Goal: Task Accomplishment & Management: Use online tool/utility

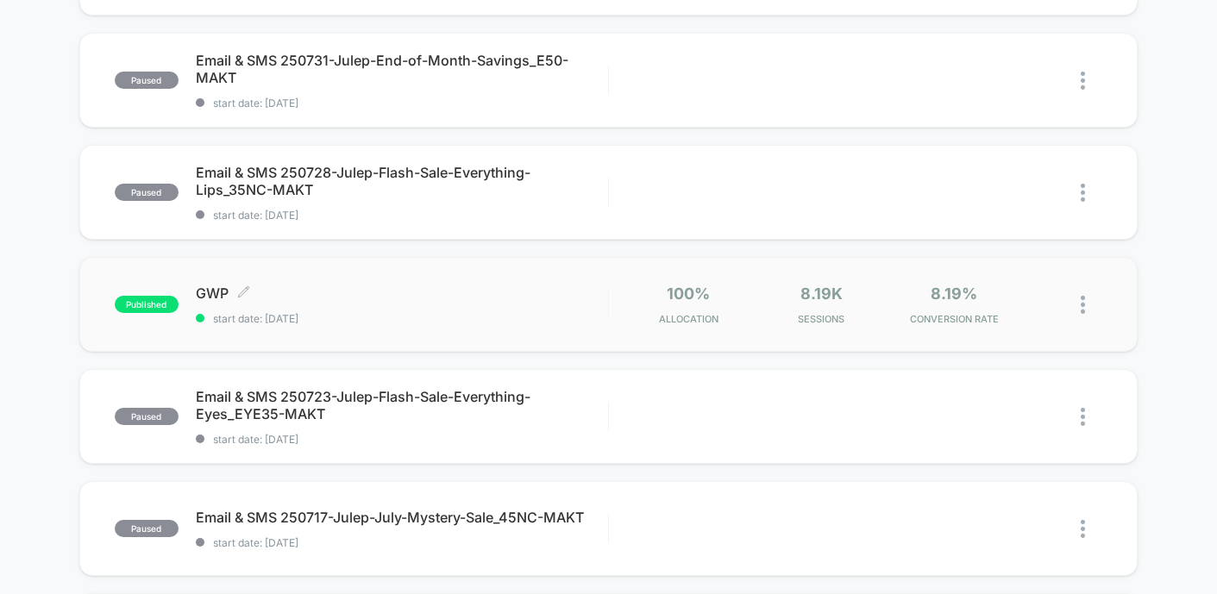
click at [164, 305] on span "published" at bounding box center [147, 304] width 64 height 17
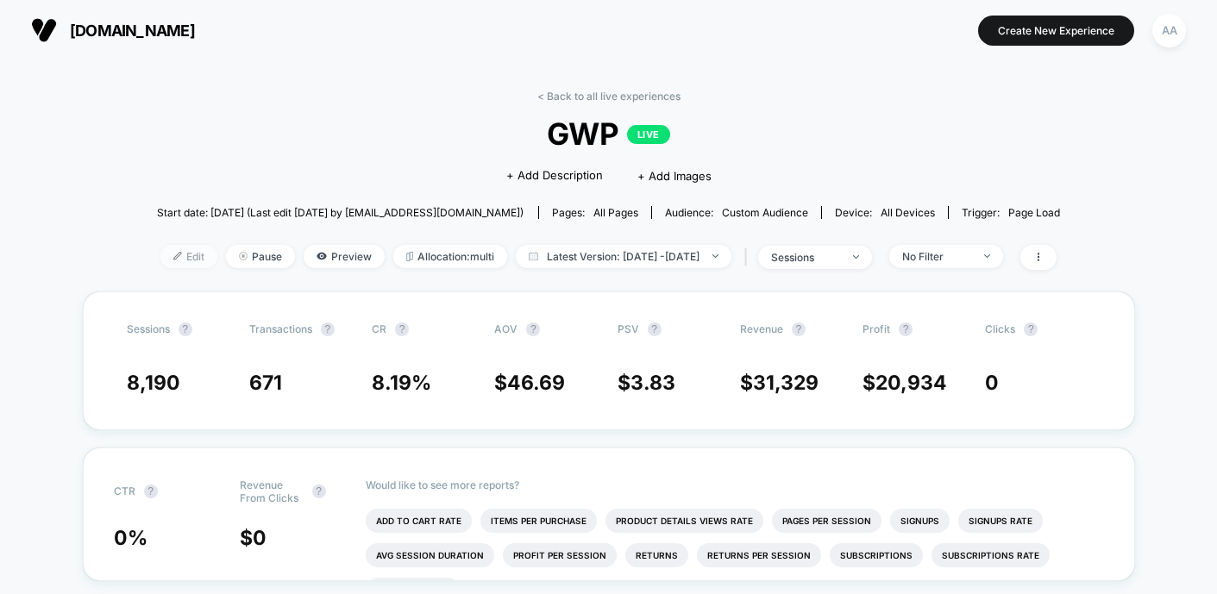
click at [160, 247] on span "Edit" at bounding box center [188, 256] width 57 height 23
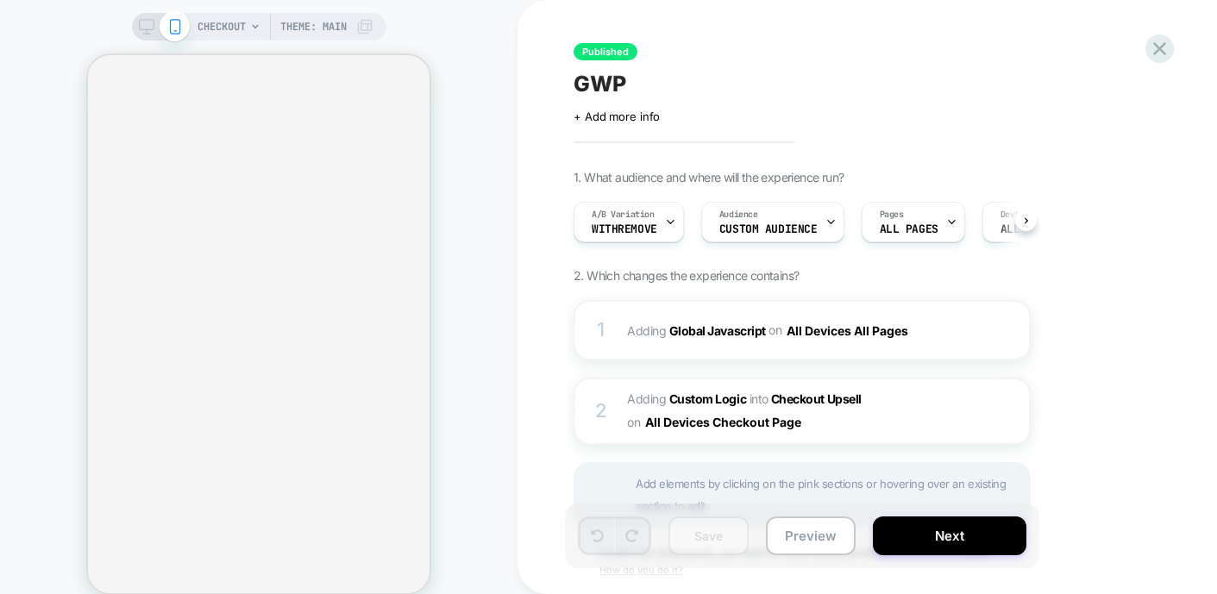
scroll to position [0, 1]
click at [602, 331] on div "1" at bounding box center [600, 330] width 17 height 34
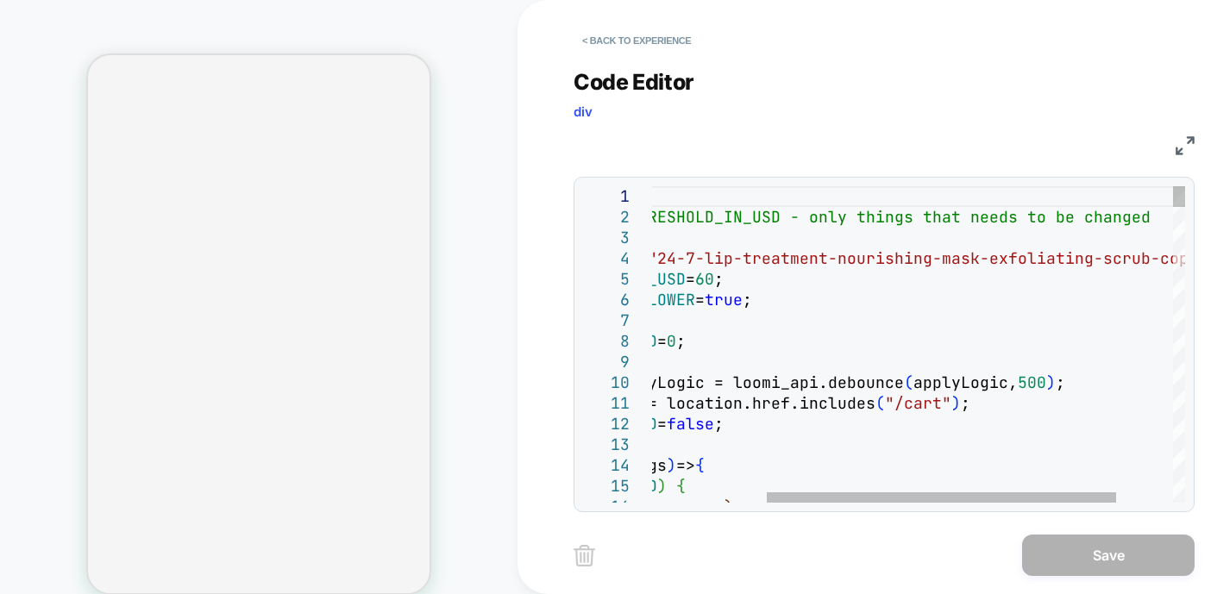
scroll to position [0, 0]
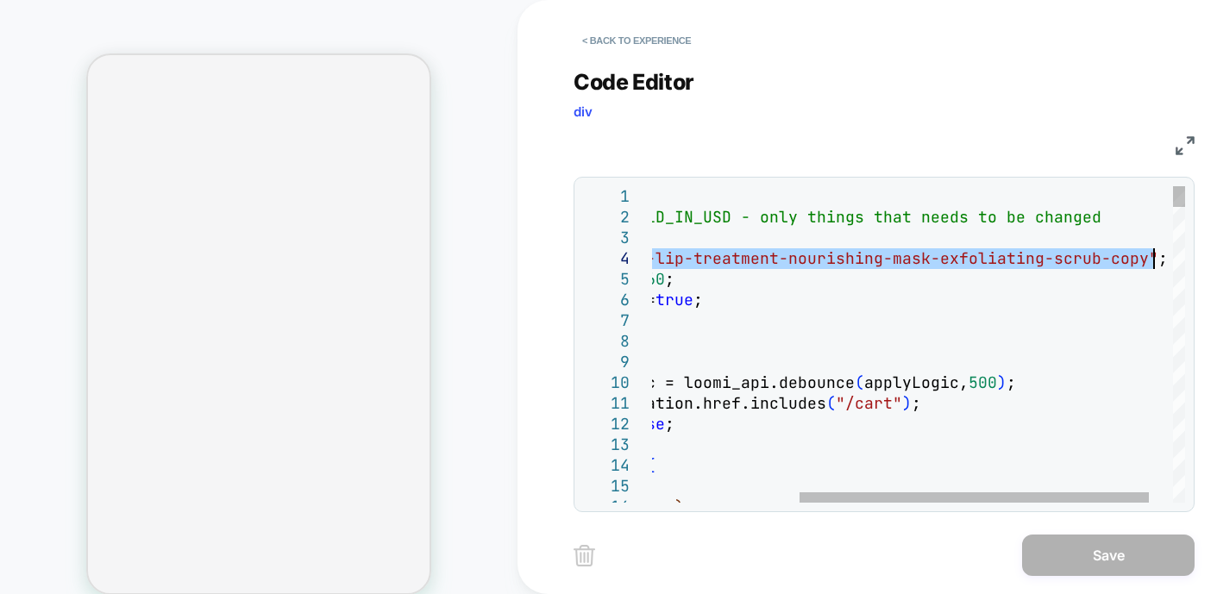
drag, startPoint x: 674, startPoint y: 254, endPoint x: 1153, endPoint y: 266, distance: 478.7
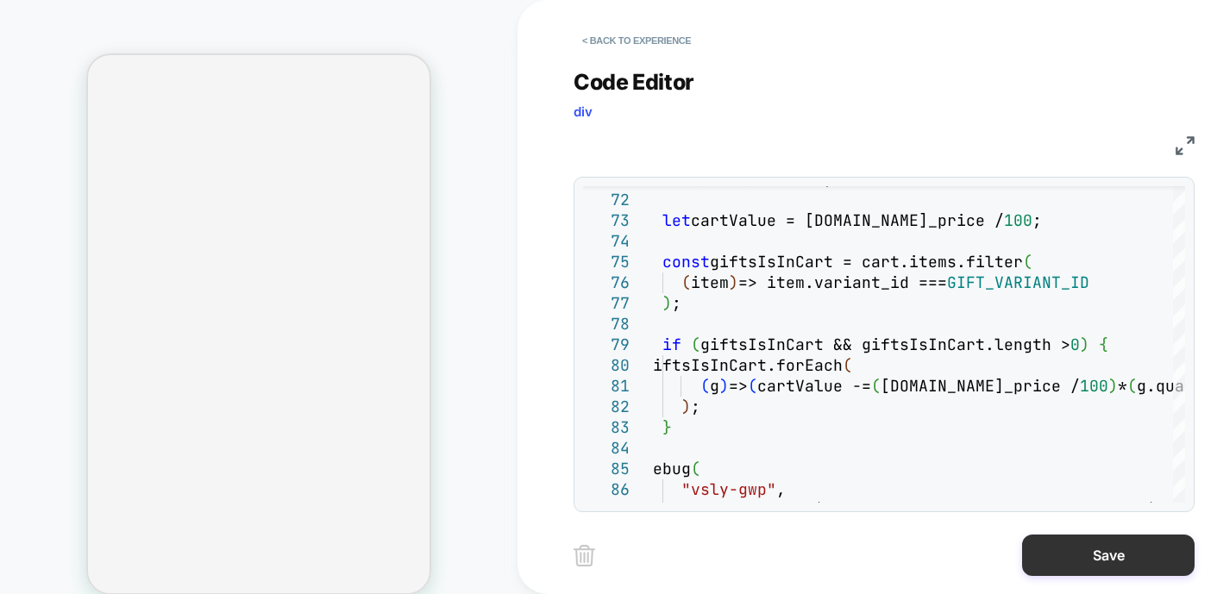
type textarea "**********"
click at [1116, 548] on button "Save" at bounding box center [1108, 555] width 172 height 41
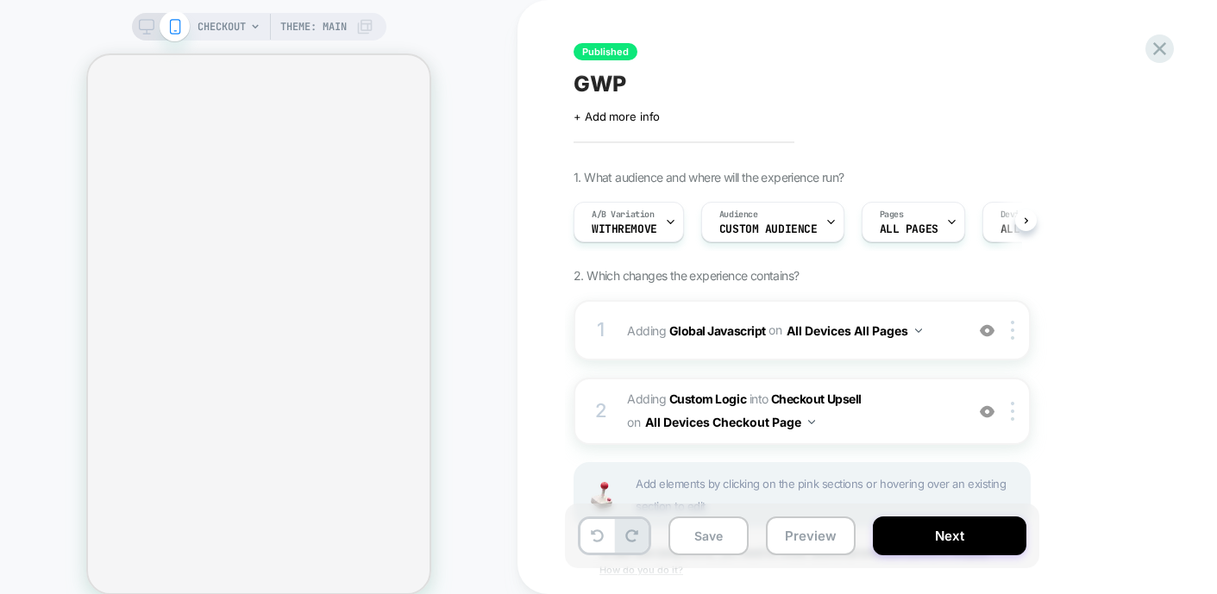
scroll to position [0, 1]
click at [603, 407] on div "2" at bounding box center [600, 411] width 17 height 34
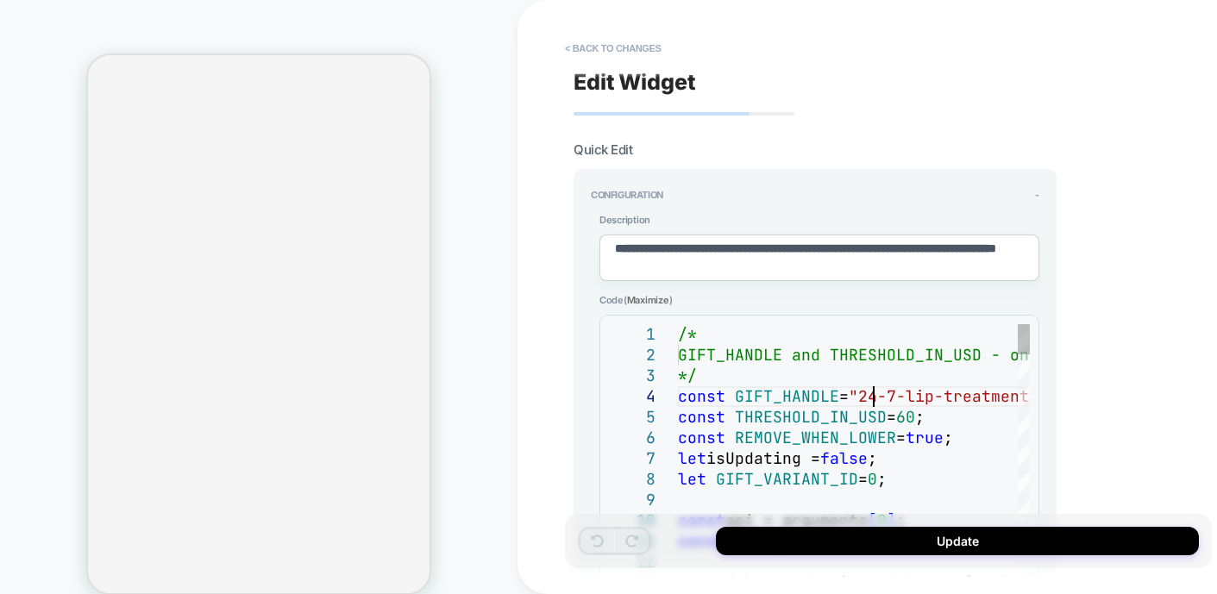
scroll to position [0, 0]
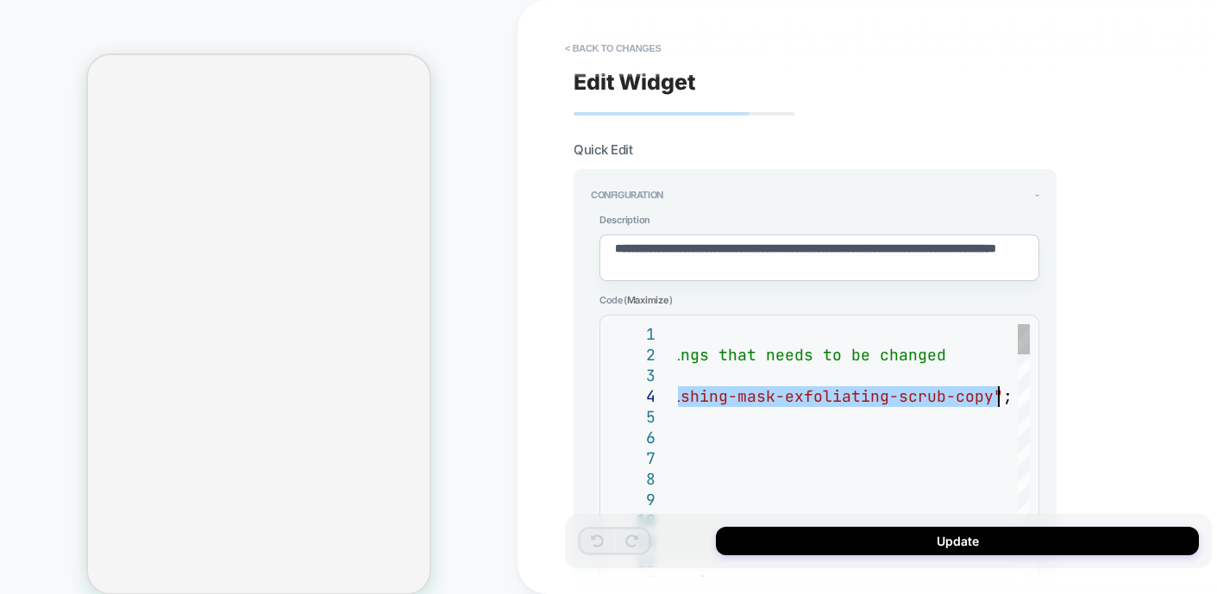
drag, startPoint x: 876, startPoint y: 394, endPoint x: 999, endPoint y: 400, distance: 122.6
type textarea "*"
type textarea "**********"
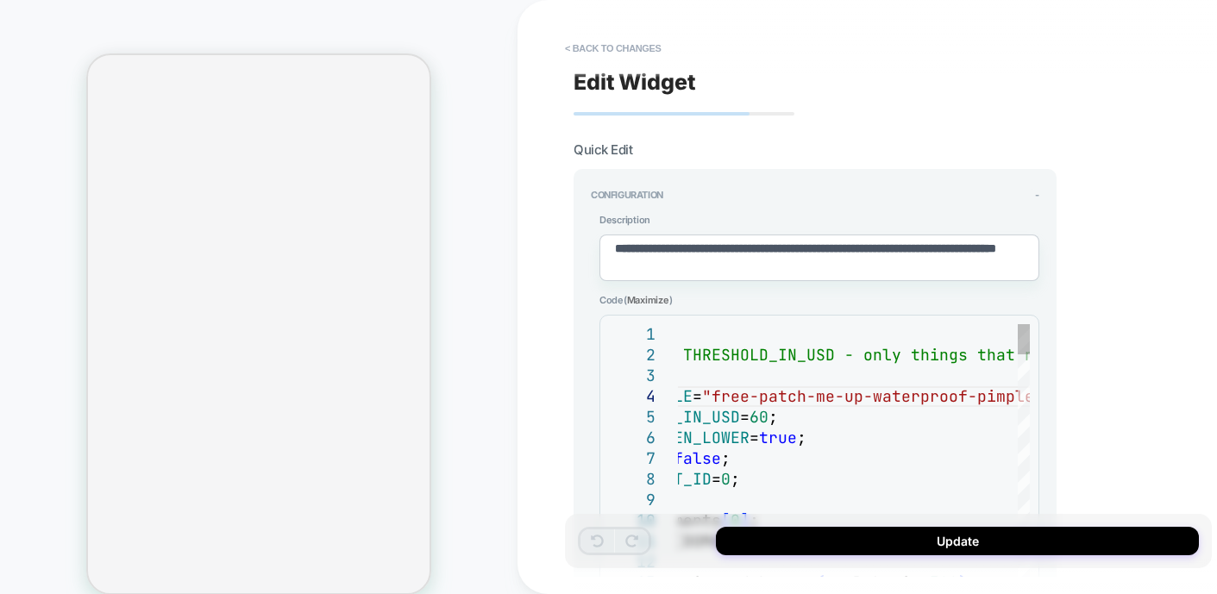
type textarea "*"
type textarea "**********"
type textarea "*"
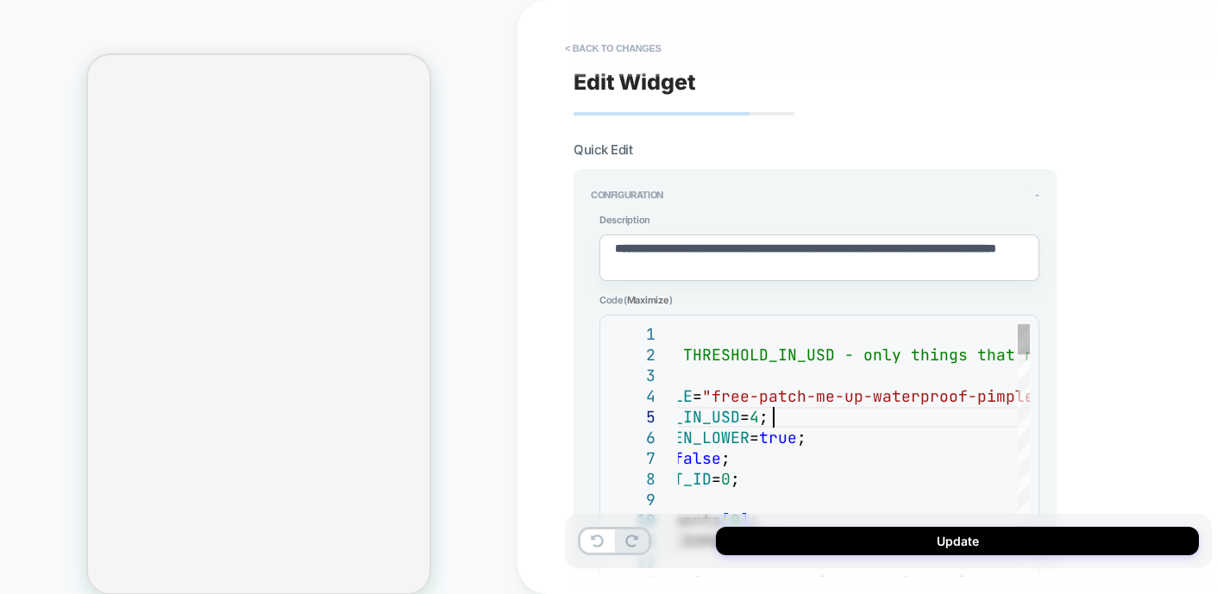
type textarea "**********"
type textarea "*"
type textarea "**********"
click at [895, 557] on div "Update" at bounding box center [888, 541] width 647 height 54
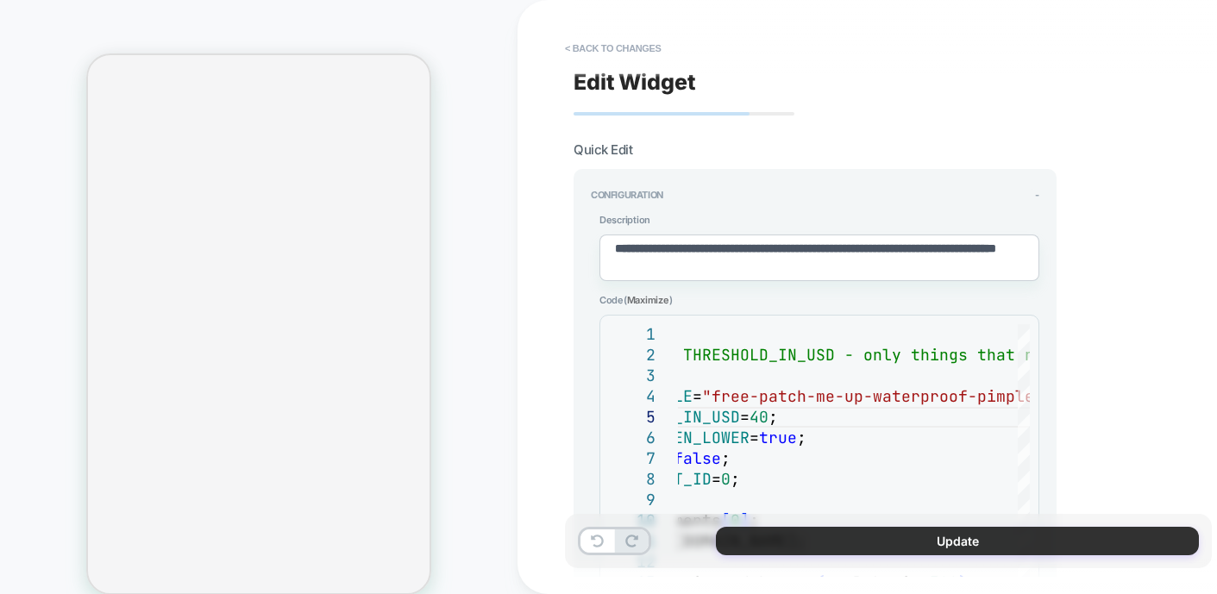
click at [891, 536] on button "Update" at bounding box center [957, 541] width 483 height 28
type textarea "*"
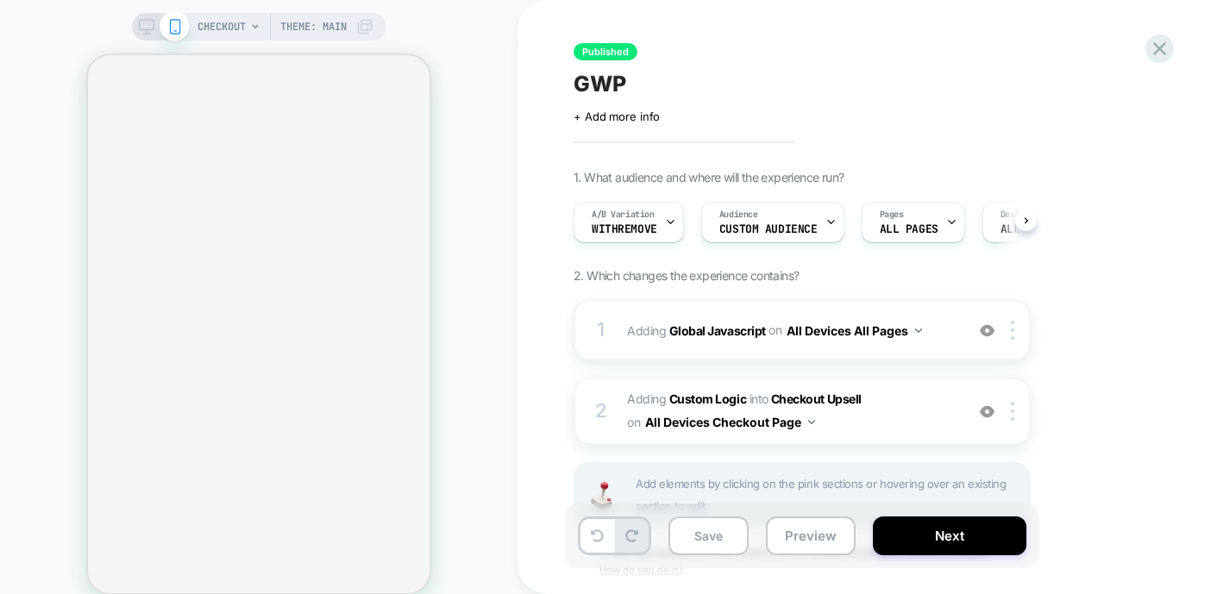
scroll to position [0, 1]
click at [737, 229] on span "Custom Audience" at bounding box center [767, 229] width 98 height 12
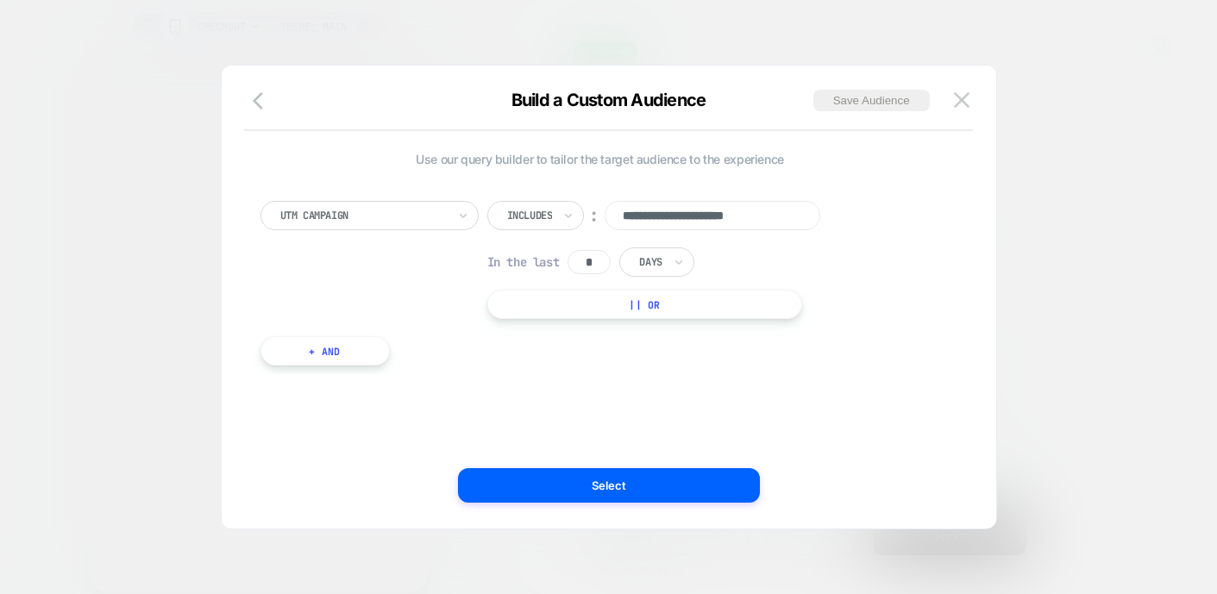
click at [670, 206] on input "**********" at bounding box center [712, 215] width 216 height 29
paste input "********"
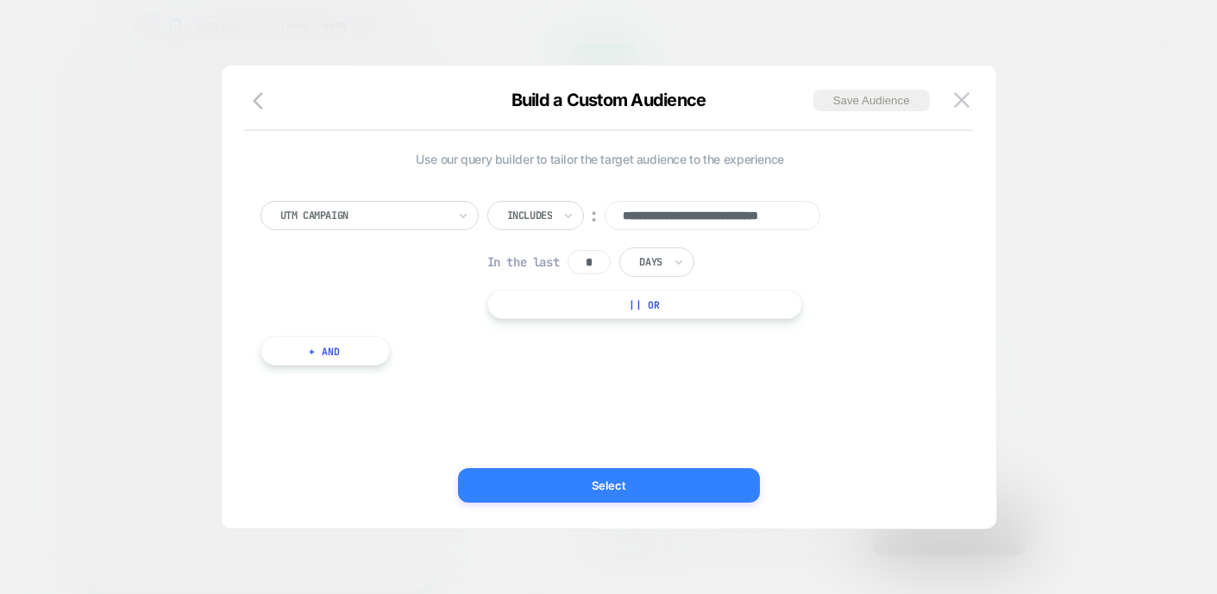
type input "**********"
click at [711, 486] on button "Select" at bounding box center [609, 485] width 302 height 34
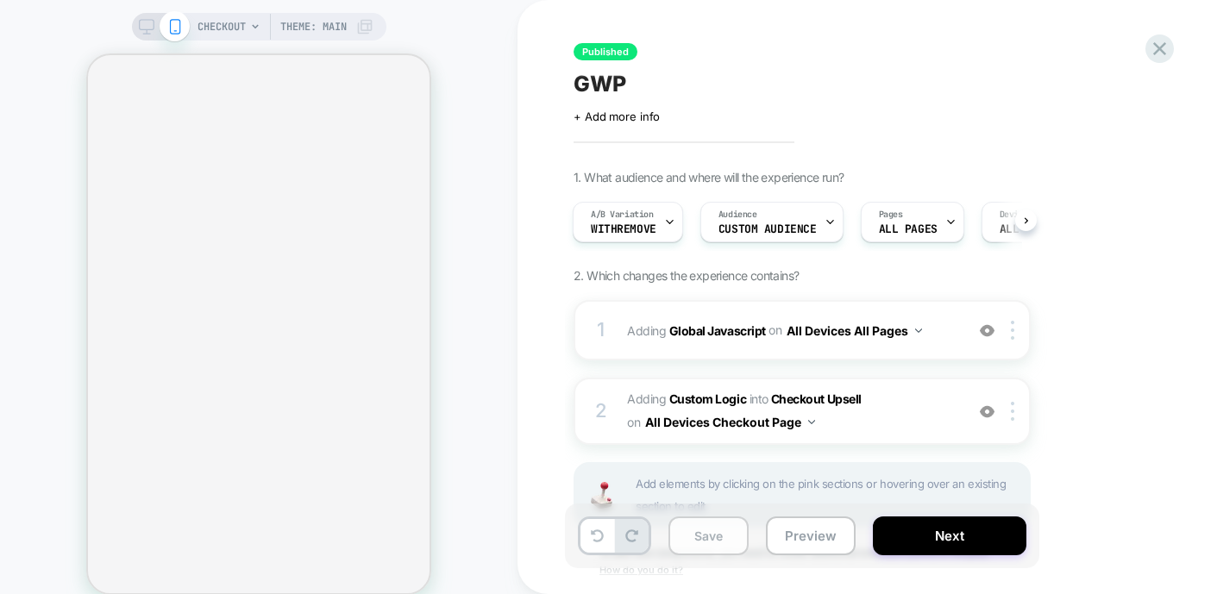
click at [711, 541] on button "Save" at bounding box center [708, 536] width 80 height 39
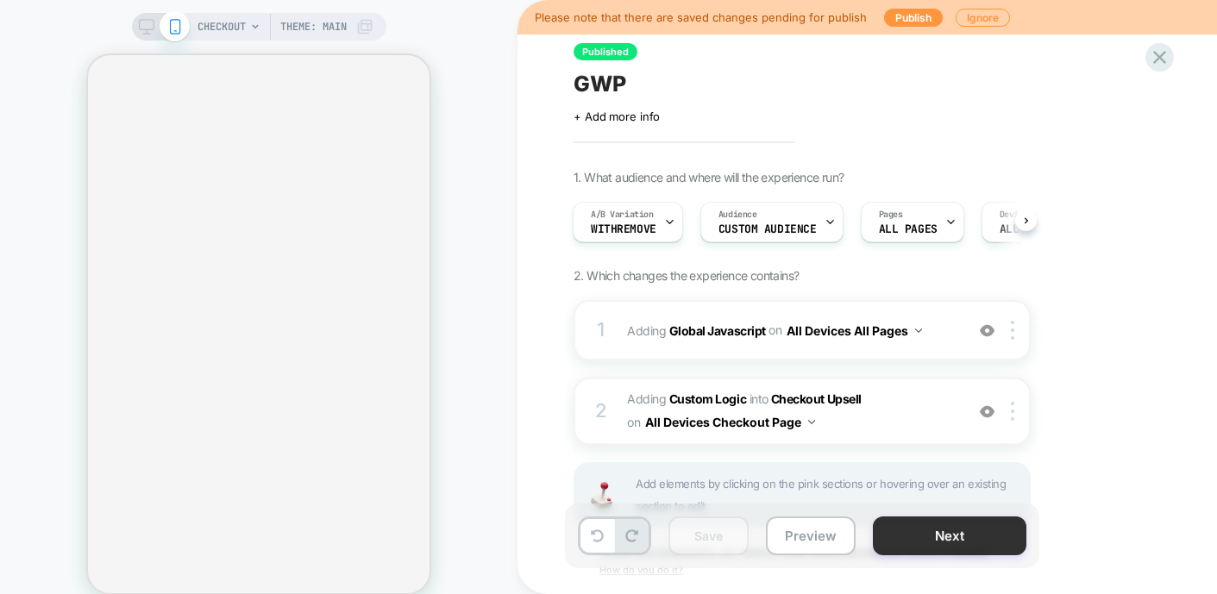
click at [905, 539] on button "Next" at bounding box center [949, 536] width 153 height 39
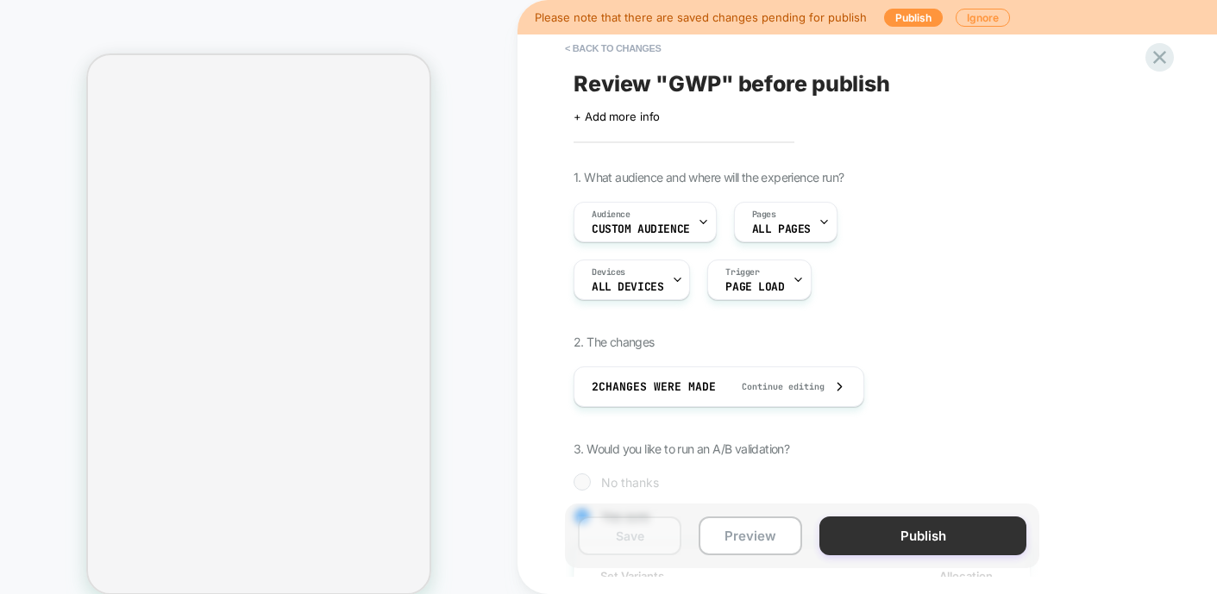
click at [903, 529] on button "Publish" at bounding box center [922, 536] width 207 height 39
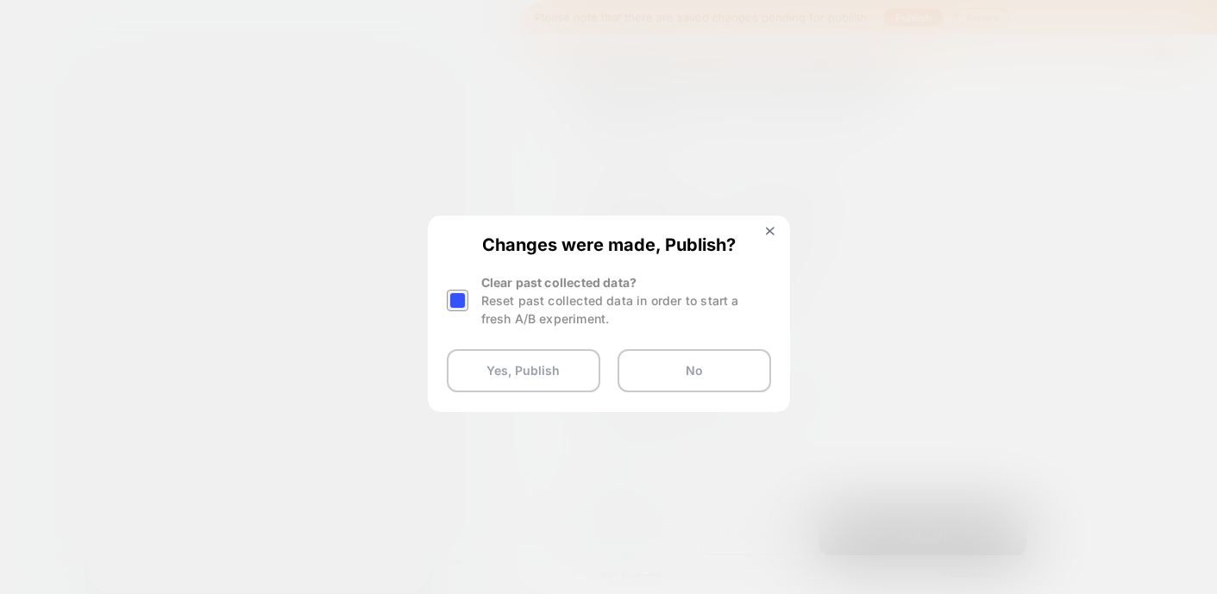
drag, startPoint x: 466, startPoint y: 291, endPoint x: 470, endPoint y: 304, distance: 13.6
click at [466, 291] on div at bounding box center [458, 301] width 22 height 22
click at [520, 383] on button "Yes, Publish" at bounding box center [523, 370] width 153 height 43
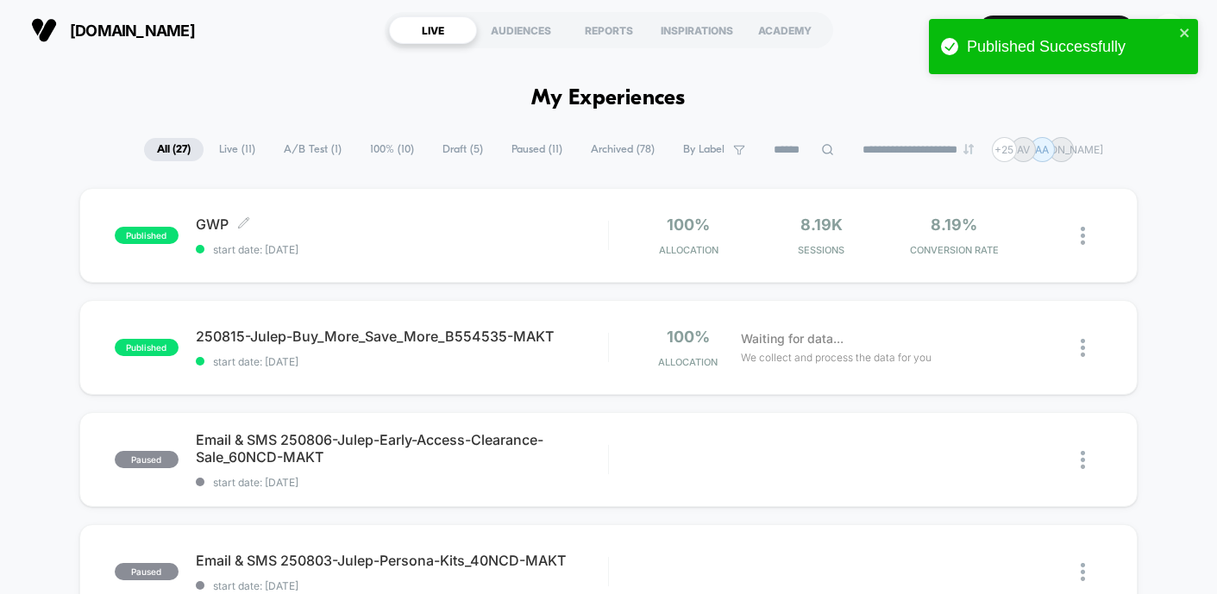
click at [134, 239] on span "published" at bounding box center [147, 235] width 64 height 17
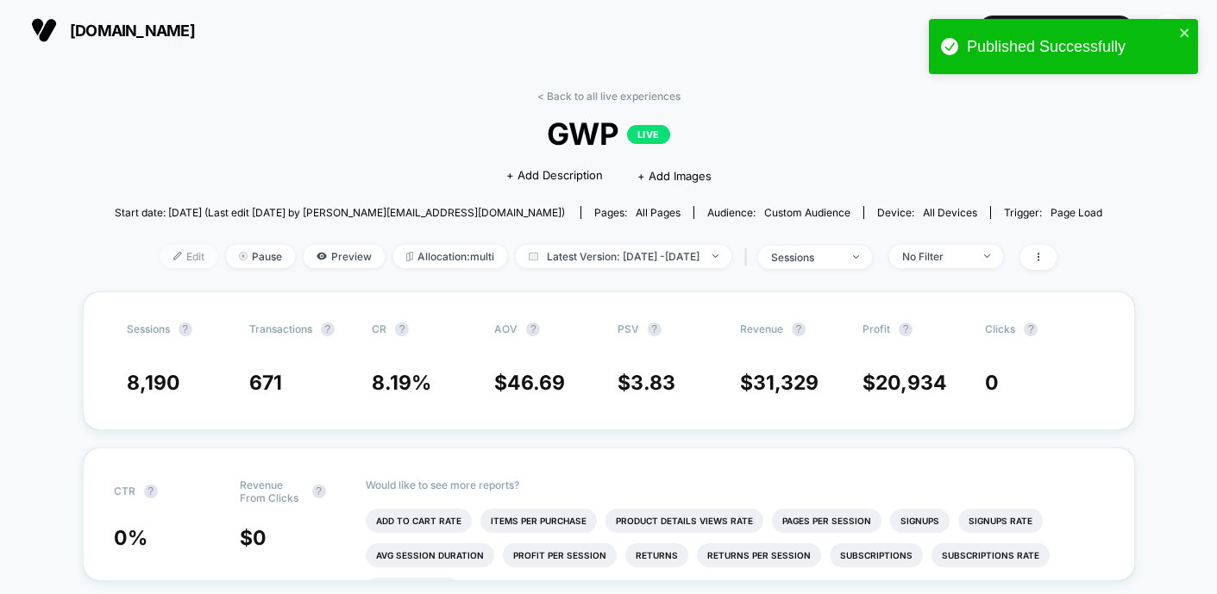
click at [166, 254] on span "Edit" at bounding box center [188, 256] width 57 height 23
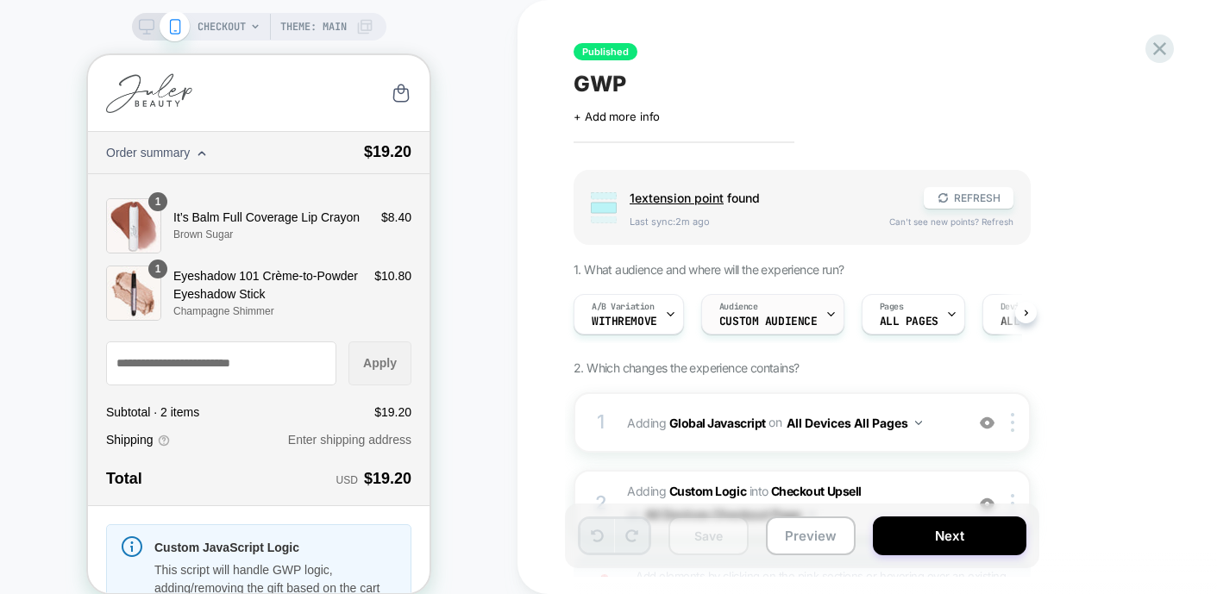
scroll to position [0, 1]
click at [752, 324] on span "Custom Audience" at bounding box center [767, 322] width 98 height 12
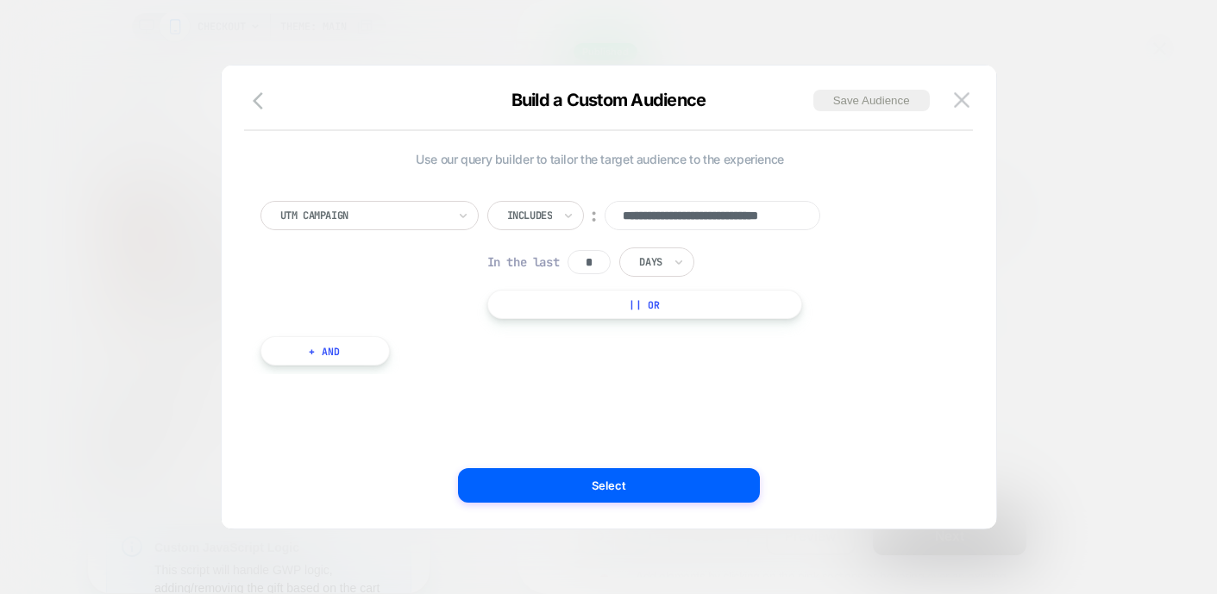
scroll to position [0, 0]
click at [958, 93] on img at bounding box center [962, 99] width 16 height 15
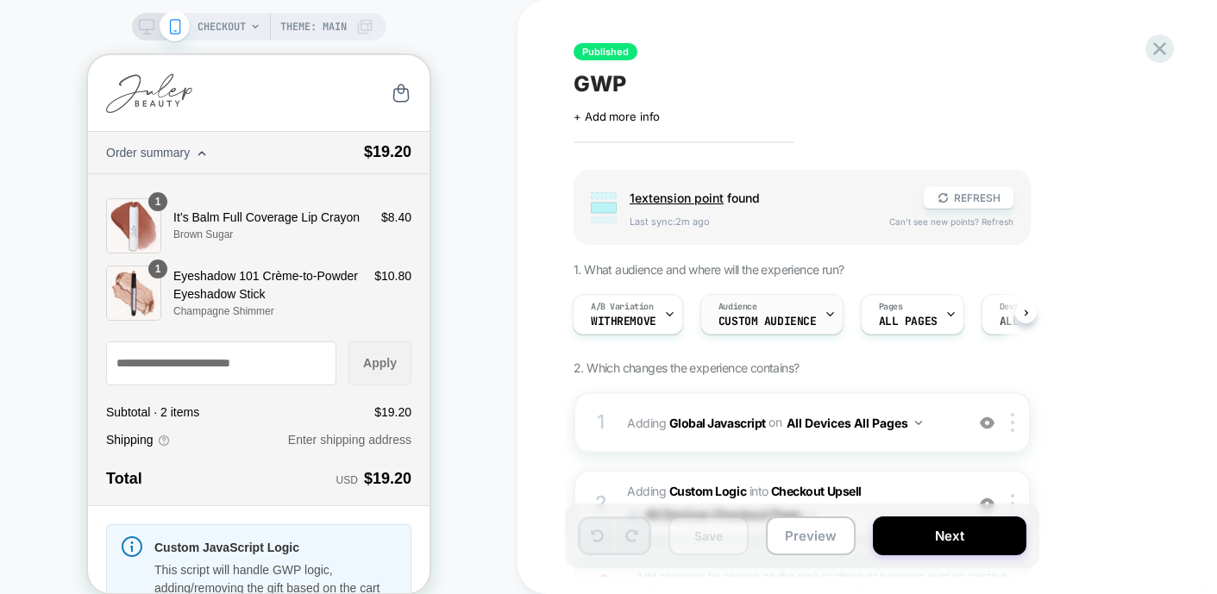
click at [742, 314] on div "Audience Custom Audience" at bounding box center [767, 314] width 133 height 39
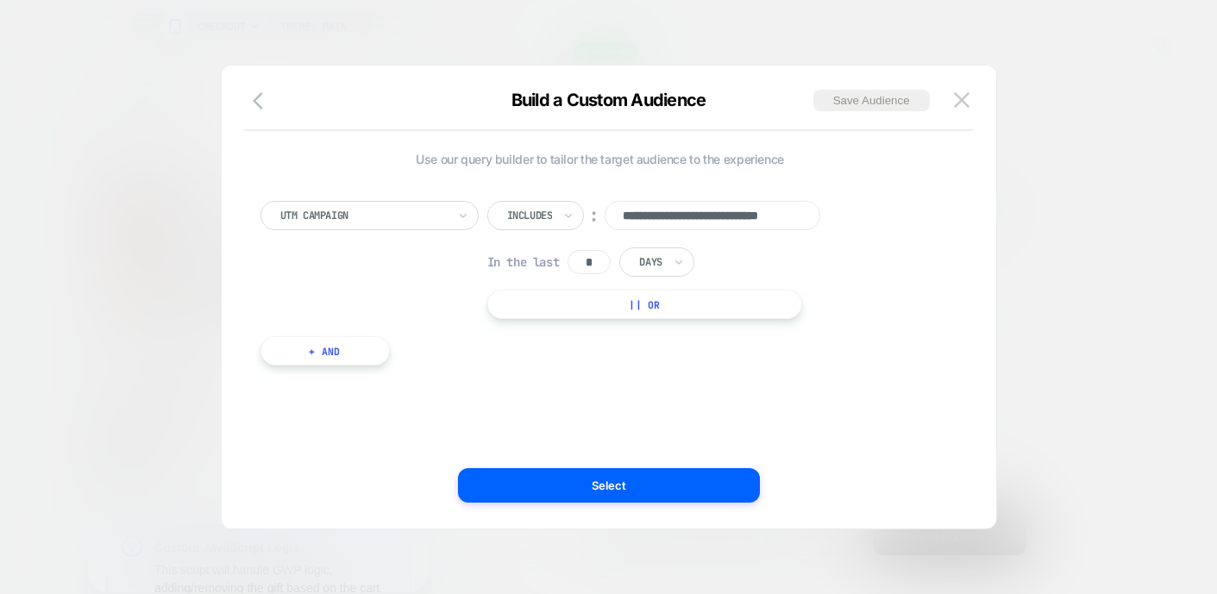
scroll to position [0, 45]
click at [325, 353] on button "+ And" at bounding box center [324, 350] width 129 height 29
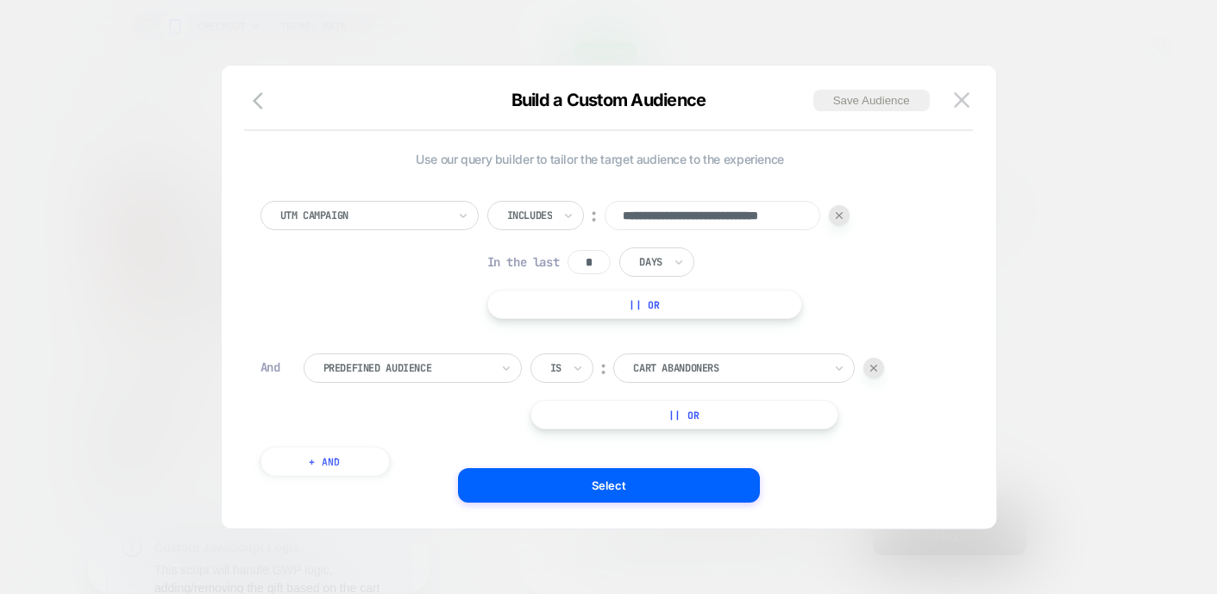
click at [470, 370] on div at bounding box center [406, 368] width 166 height 16
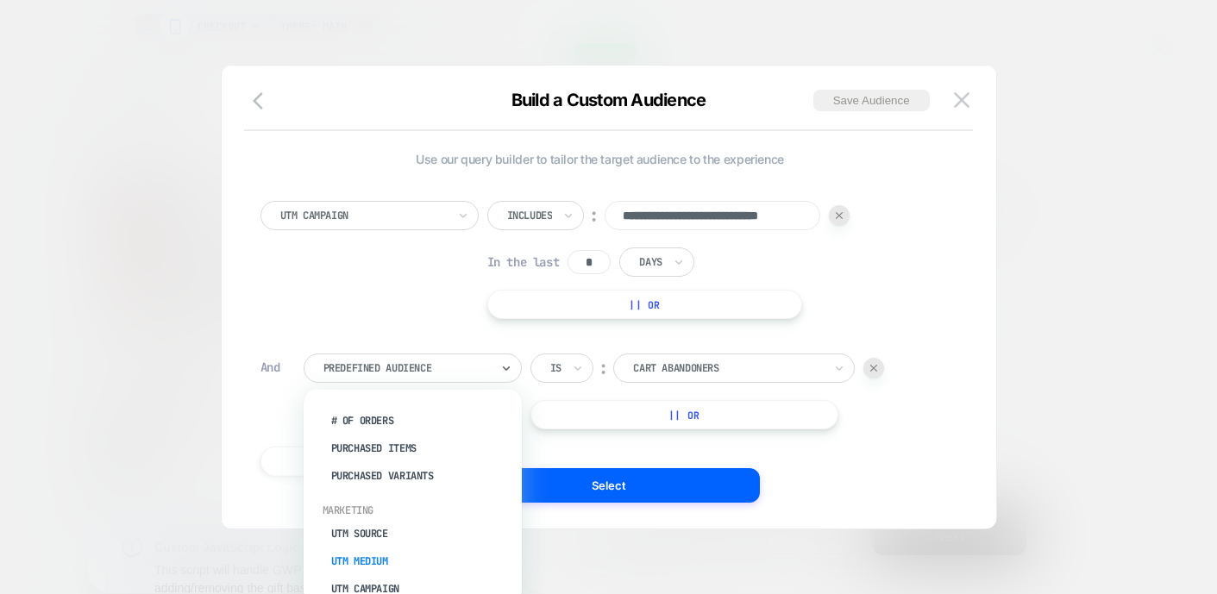
scroll to position [604, 0]
click at [372, 437] on div "UTM Source" at bounding box center [421, 448] width 201 height 28
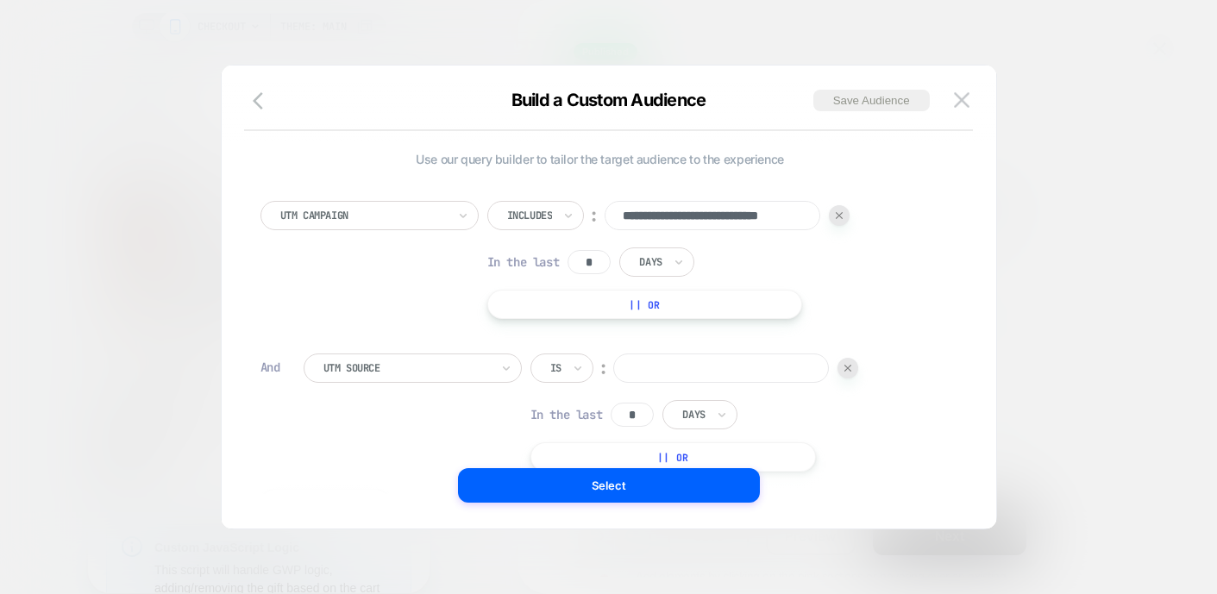
click at [692, 389] on div "Is ︰ In the last * Days || Or" at bounding box center [694, 413] width 329 height 118
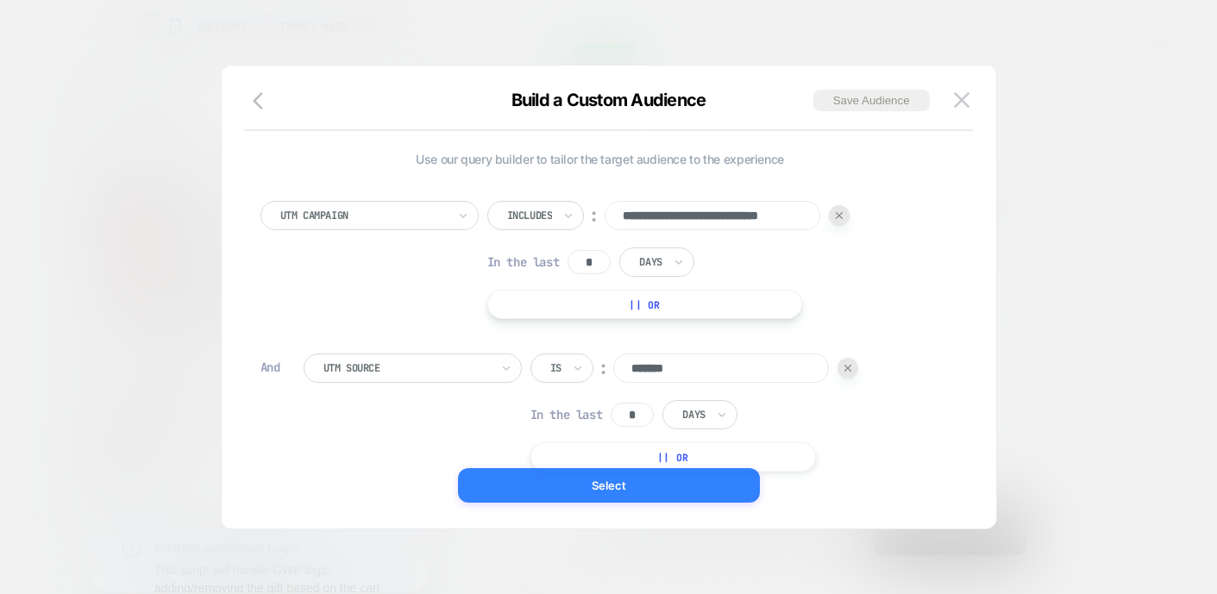
type input "*******"
click at [694, 481] on button "Select" at bounding box center [609, 485] width 302 height 34
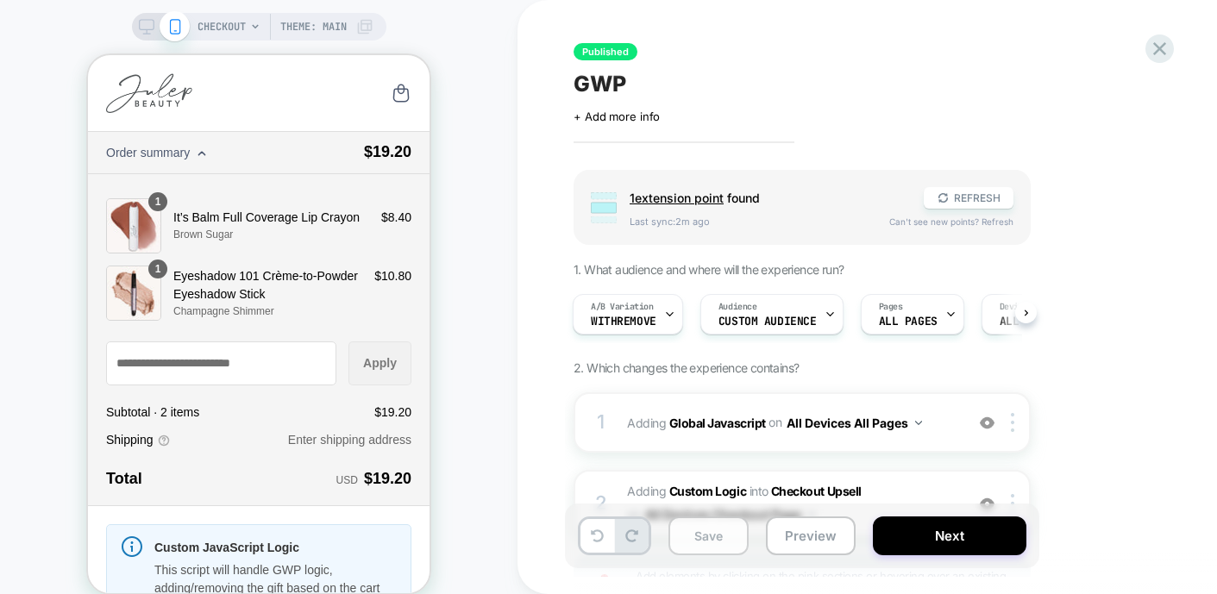
click at [692, 537] on button "Save" at bounding box center [708, 536] width 80 height 39
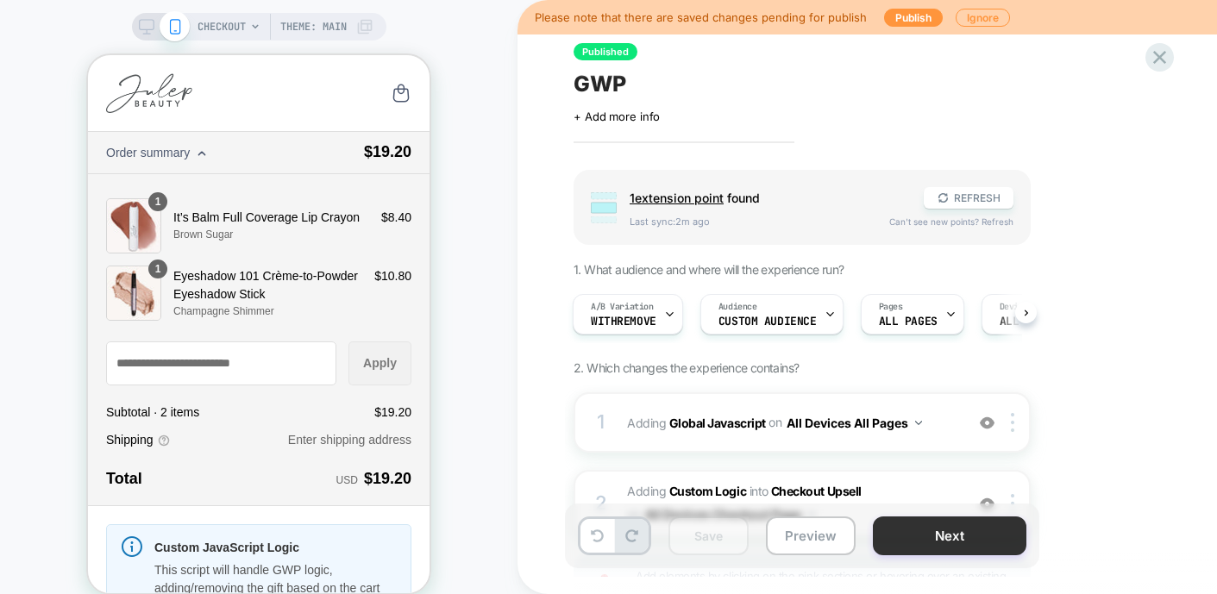
click at [916, 552] on button "Next" at bounding box center [949, 536] width 153 height 39
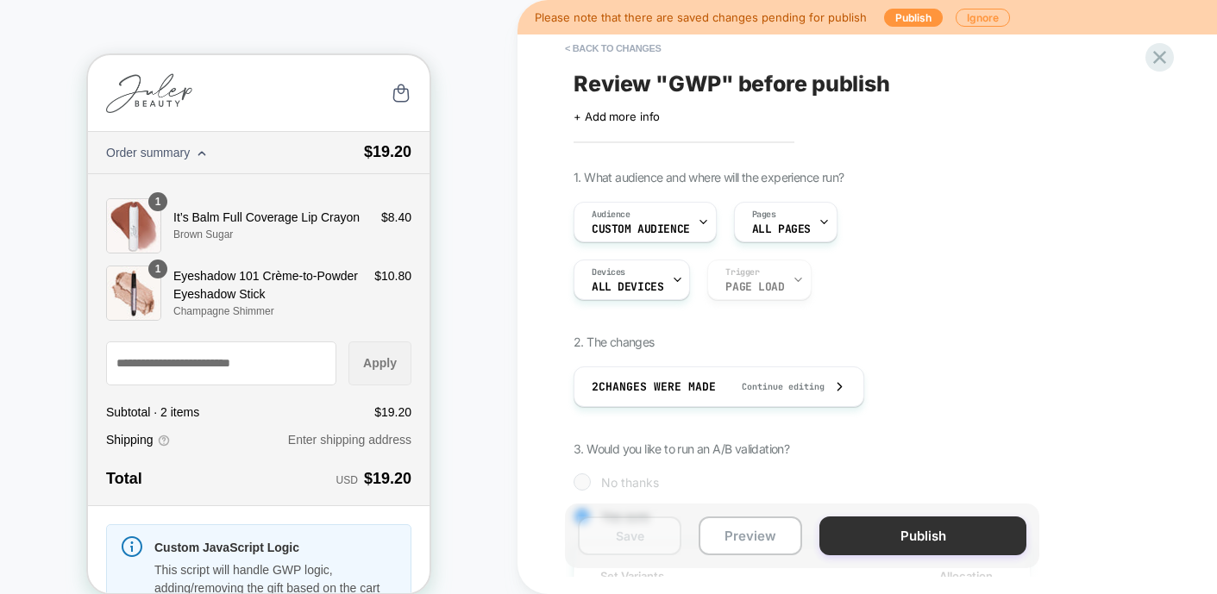
click at [860, 518] on button "Publish" at bounding box center [922, 536] width 207 height 39
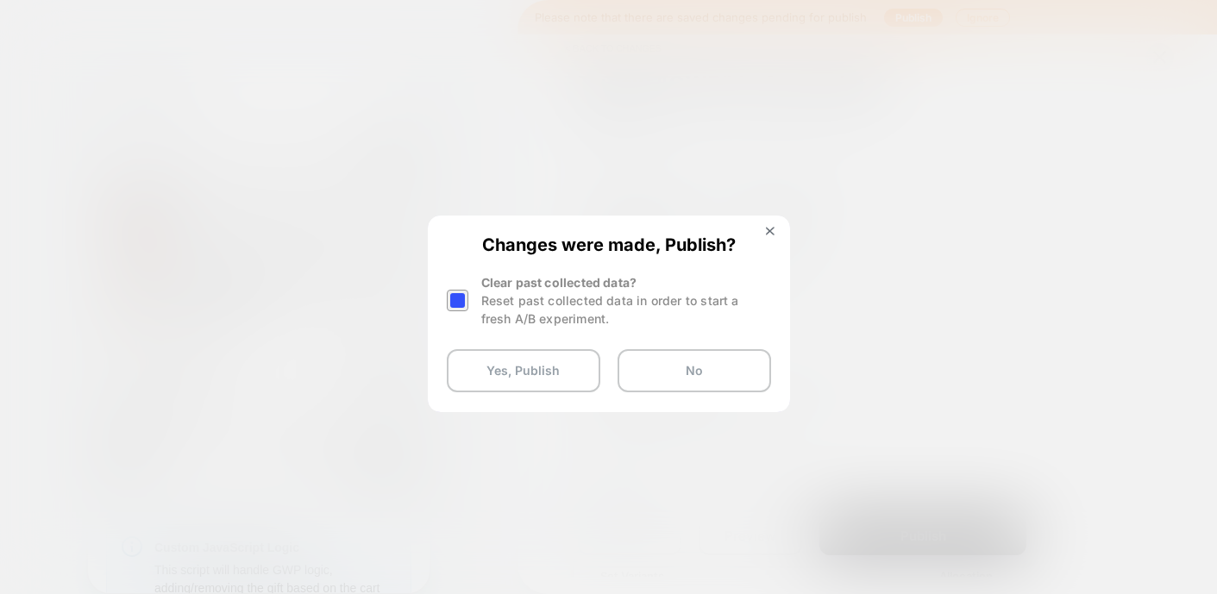
click at [455, 291] on div at bounding box center [458, 301] width 22 height 22
click at [497, 364] on button "Yes, Publish" at bounding box center [523, 370] width 153 height 43
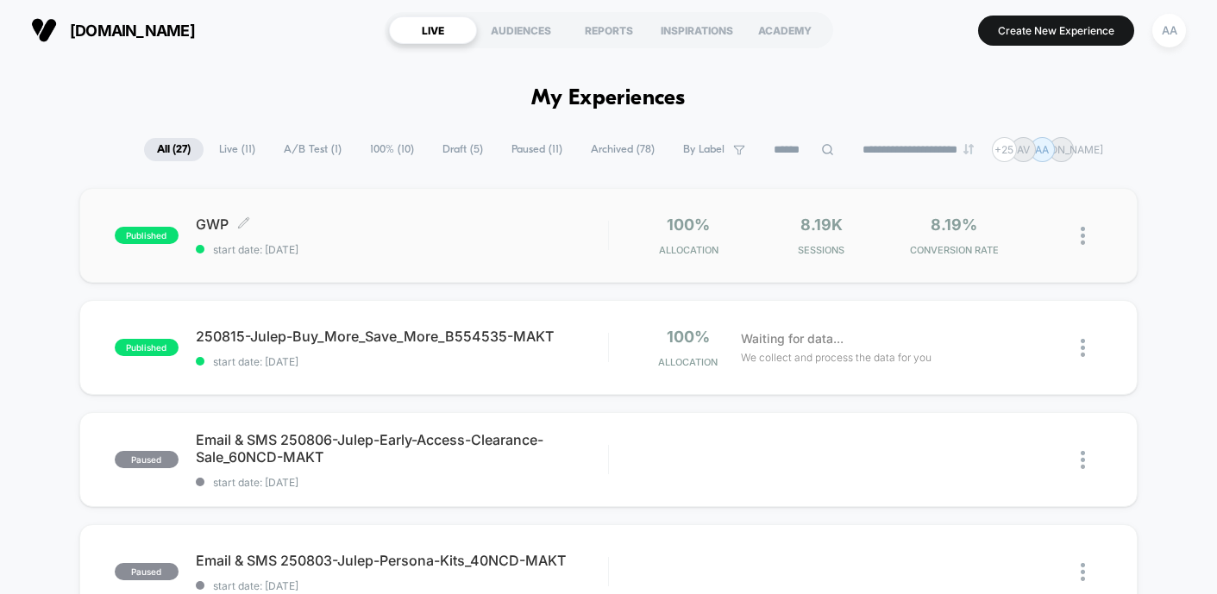
click at [273, 237] on div "GWP Click to edit experience details Click to edit experience details start dat…" at bounding box center [402, 236] width 412 height 41
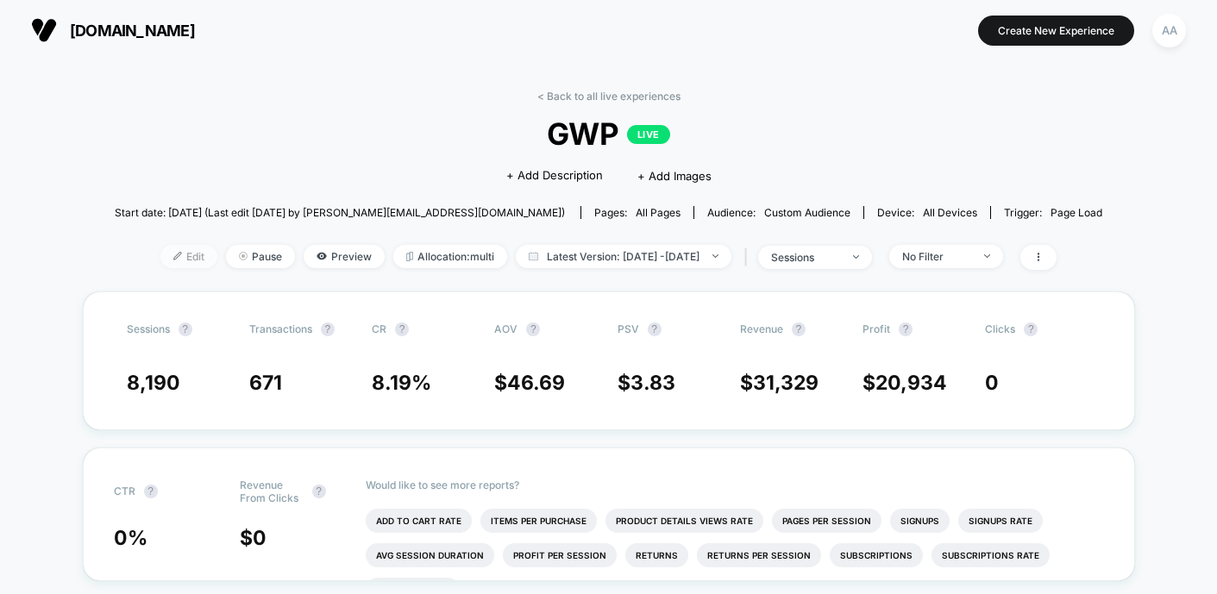
click at [160, 266] on span "Edit" at bounding box center [188, 256] width 57 height 23
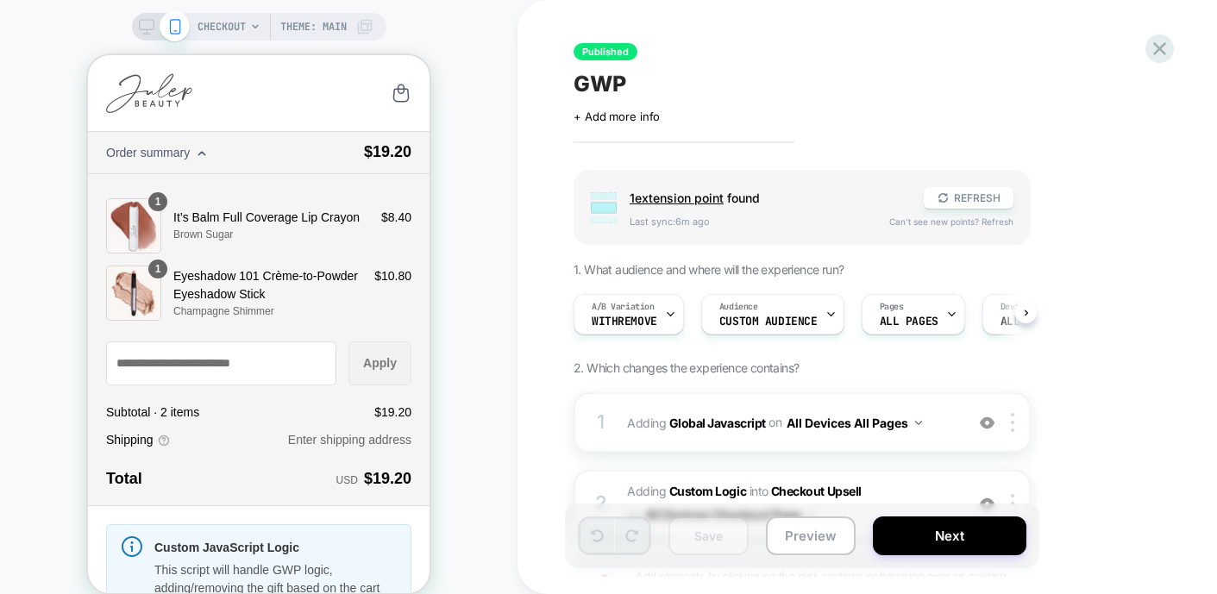
scroll to position [0, 1]
click at [757, 325] on span "Custom Audience" at bounding box center [767, 322] width 98 height 12
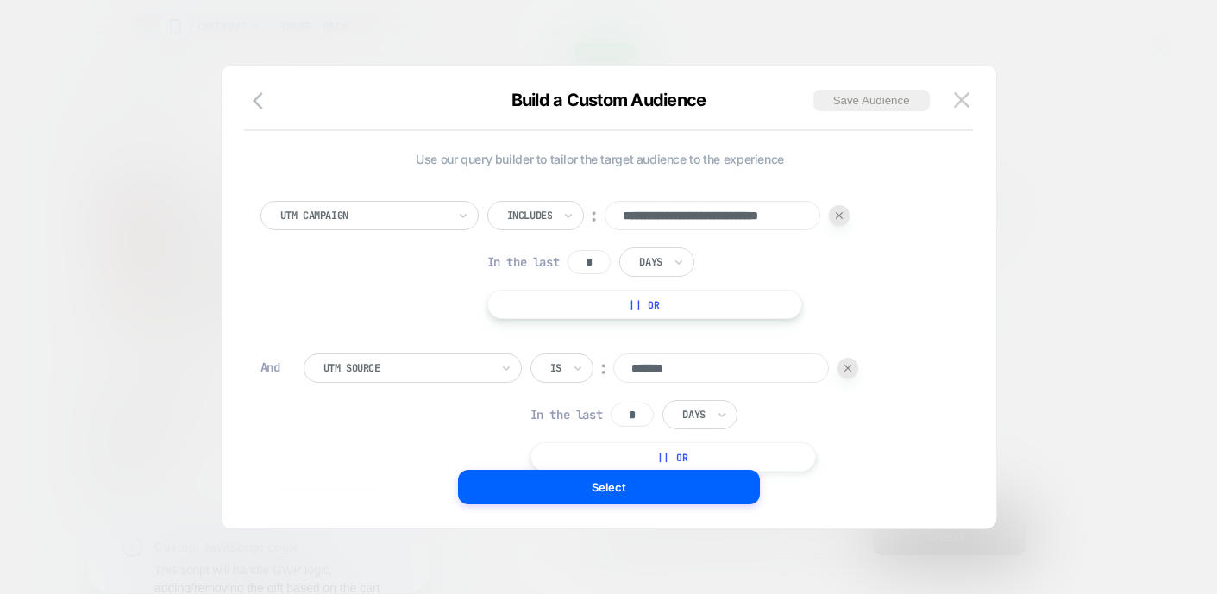
scroll to position [0, 0]
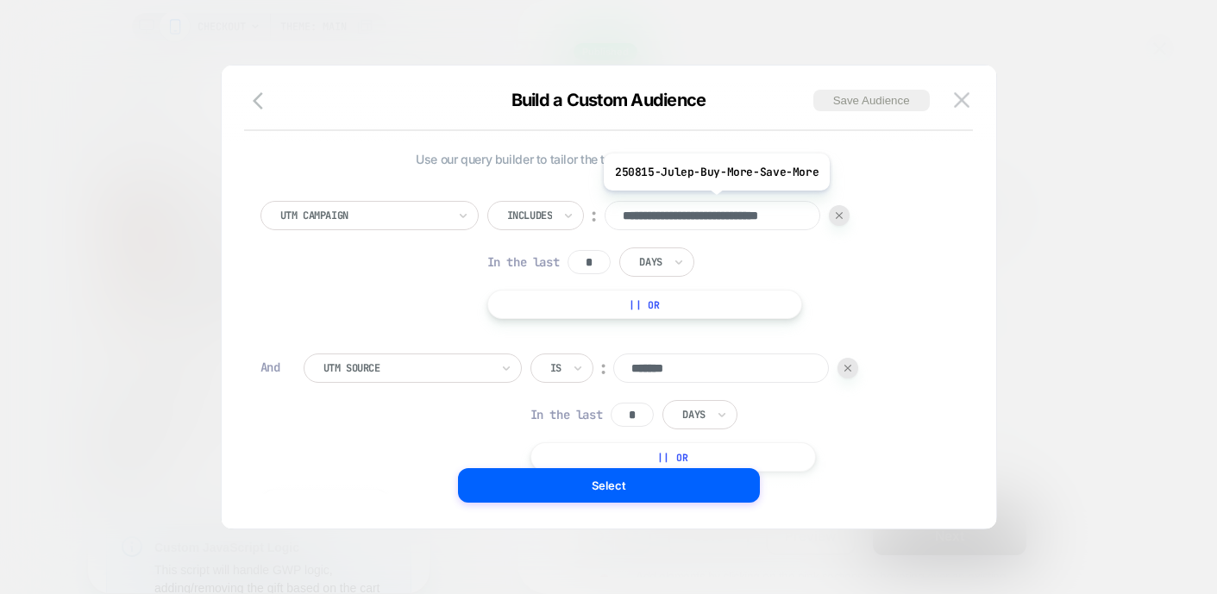
drag, startPoint x: 678, startPoint y: 216, endPoint x: 618, endPoint y: 223, distance: 60.0
click at [618, 223] on input "**********" at bounding box center [712, 215] width 216 height 29
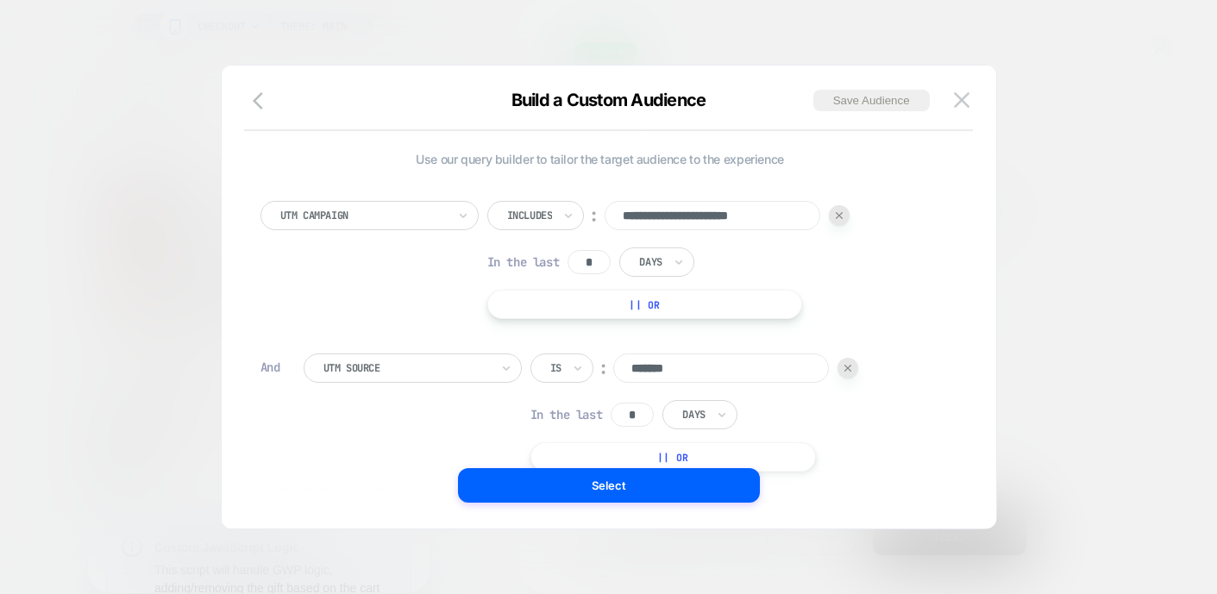
type input "**********"
click at [910, 340] on div "**********" at bounding box center [600, 351] width 697 height 352
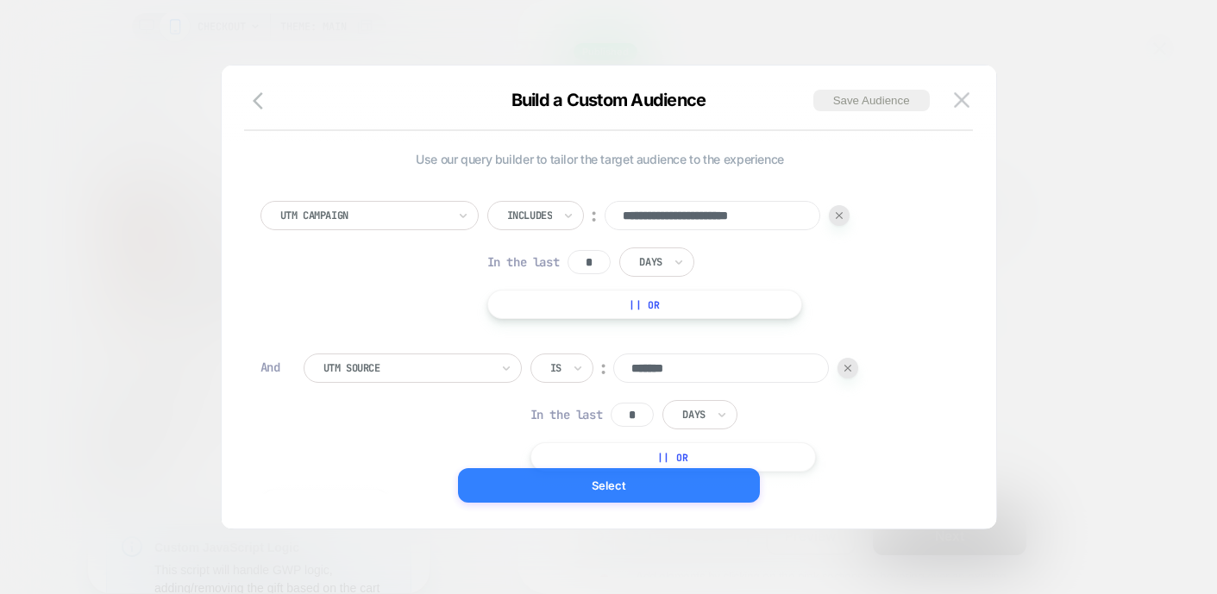
click at [698, 482] on button "Select" at bounding box center [609, 485] width 302 height 34
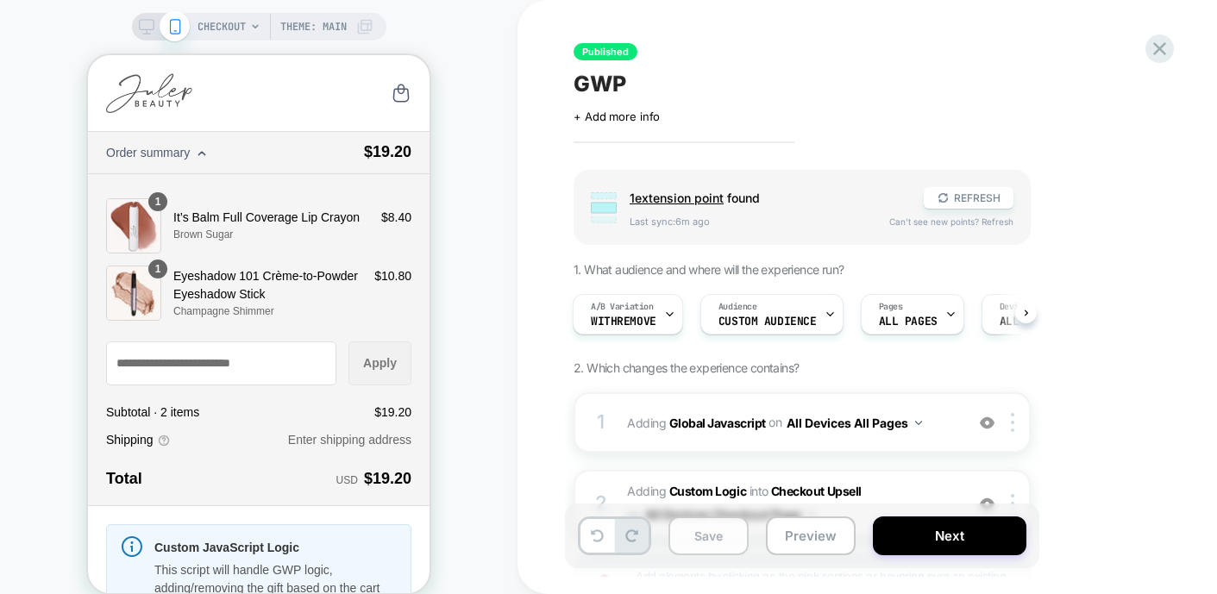
click at [719, 536] on button "Save" at bounding box center [708, 536] width 80 height 39
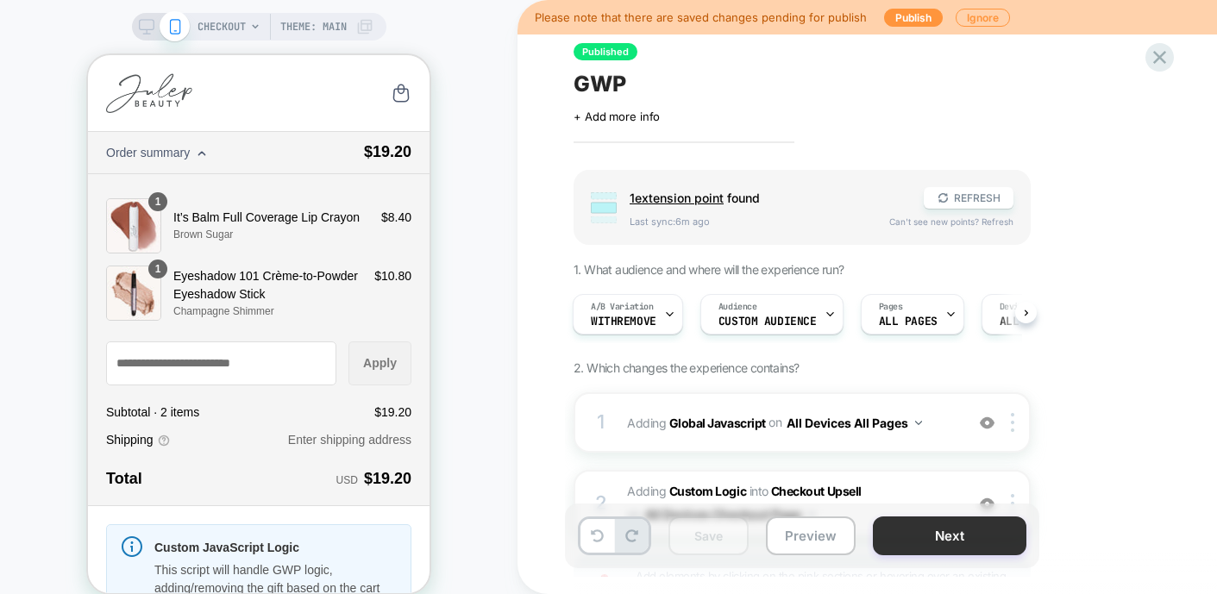
click at [988, 530] on button "Next" at bounding box center [949, 536] width 153 height 39
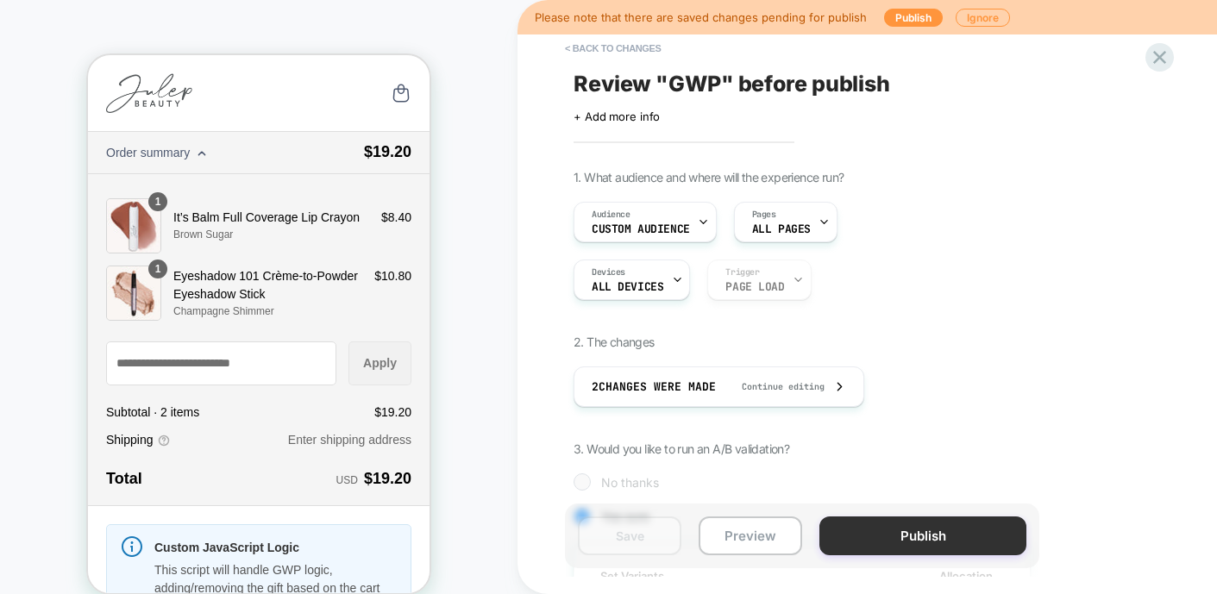
click at [892, 530] on button "Publish" at bounding box center [922, 536] width 207 height 39
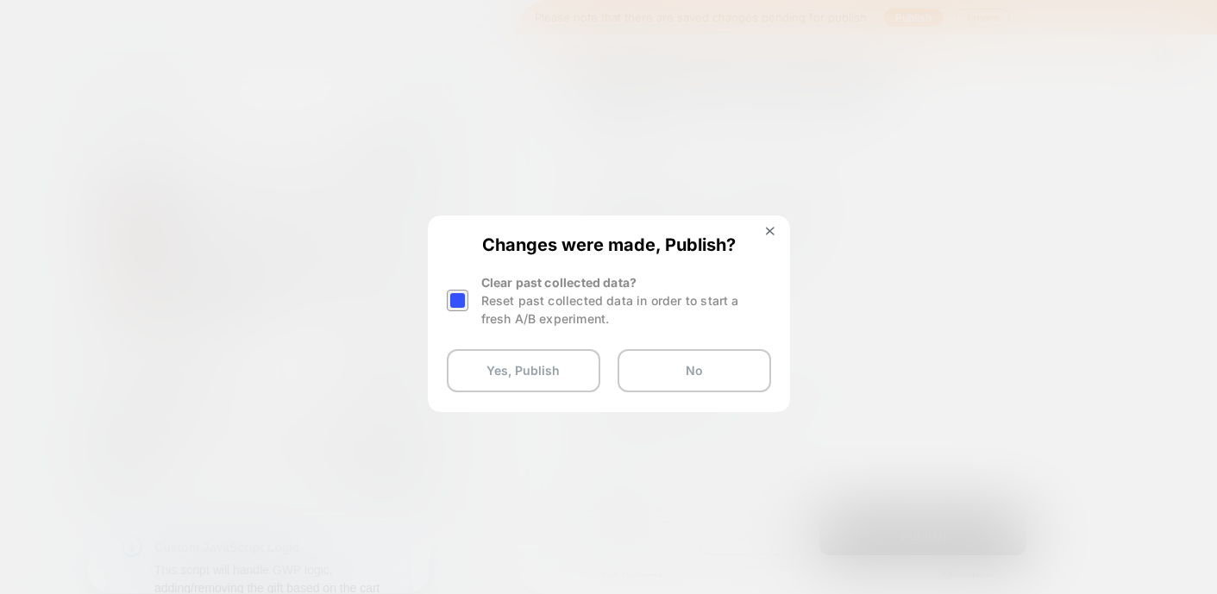
click at [458, 296] on div at bounding box center [458, 301] width 22 height 22
click at [527, 369] on button "Yes, Publish" at bounding box center [523, 370] width 153 height 43
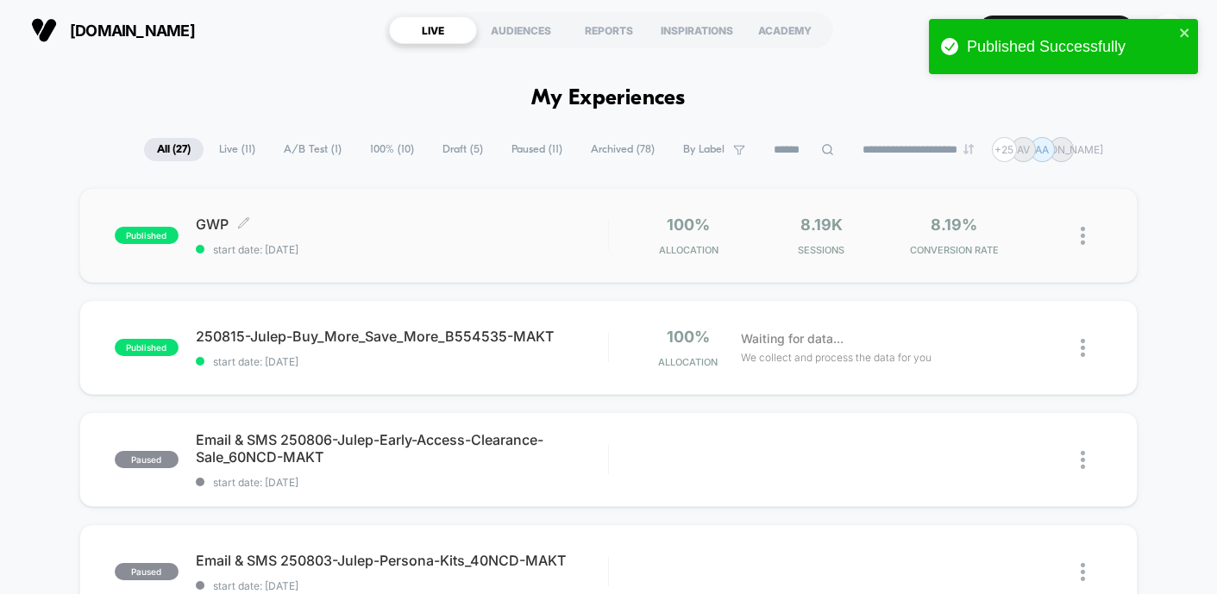
click at [131, 247] on div "published GWP Click to edit experience details Click to edit experience details…" at bounding box center [361, 236] width 493 height 41
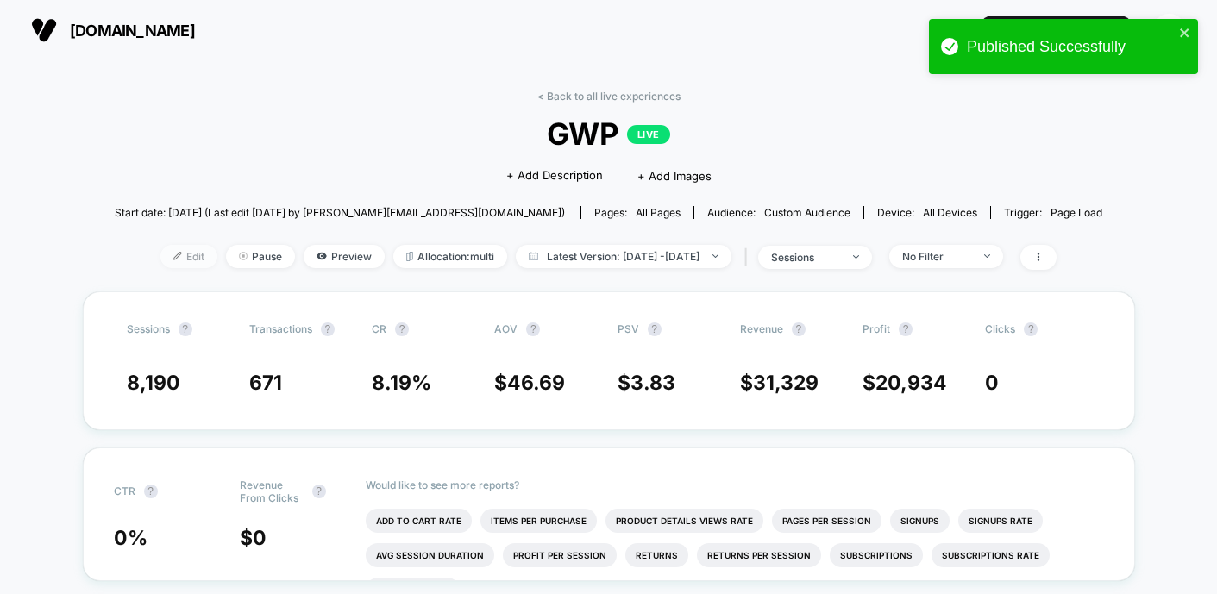
click at [173, 259] on img at bounding box center [177, 256] width 9 height 9
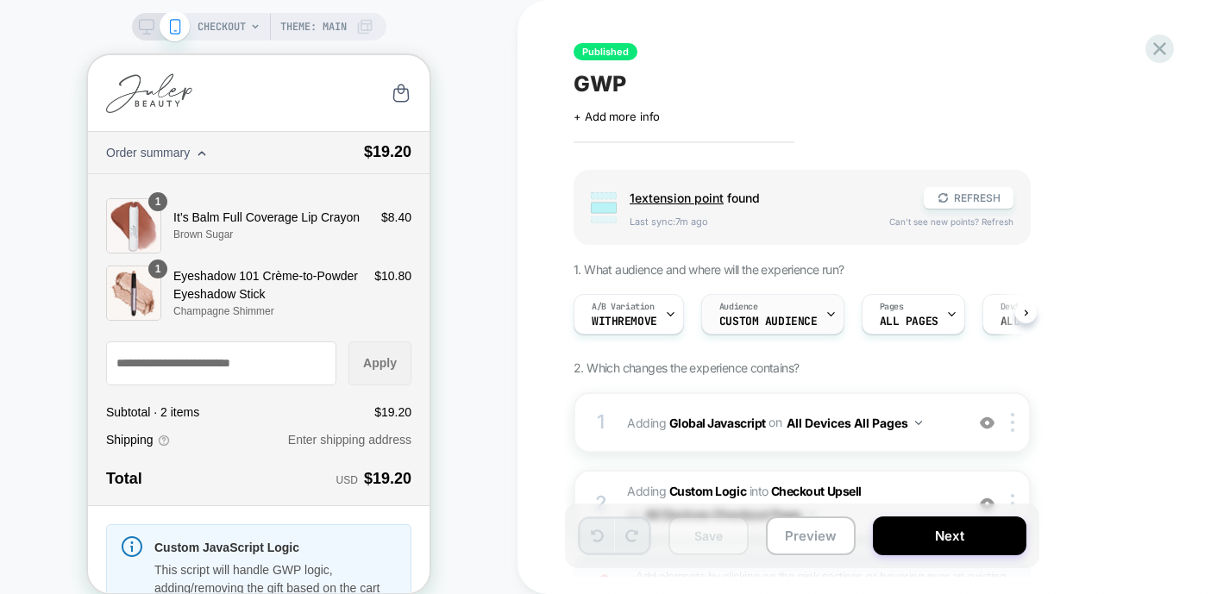
scroll to position [0, 1]
click at [756, 314] on div "Audience Custom Audience" at bounding box center [767, 314] width 133 height 39
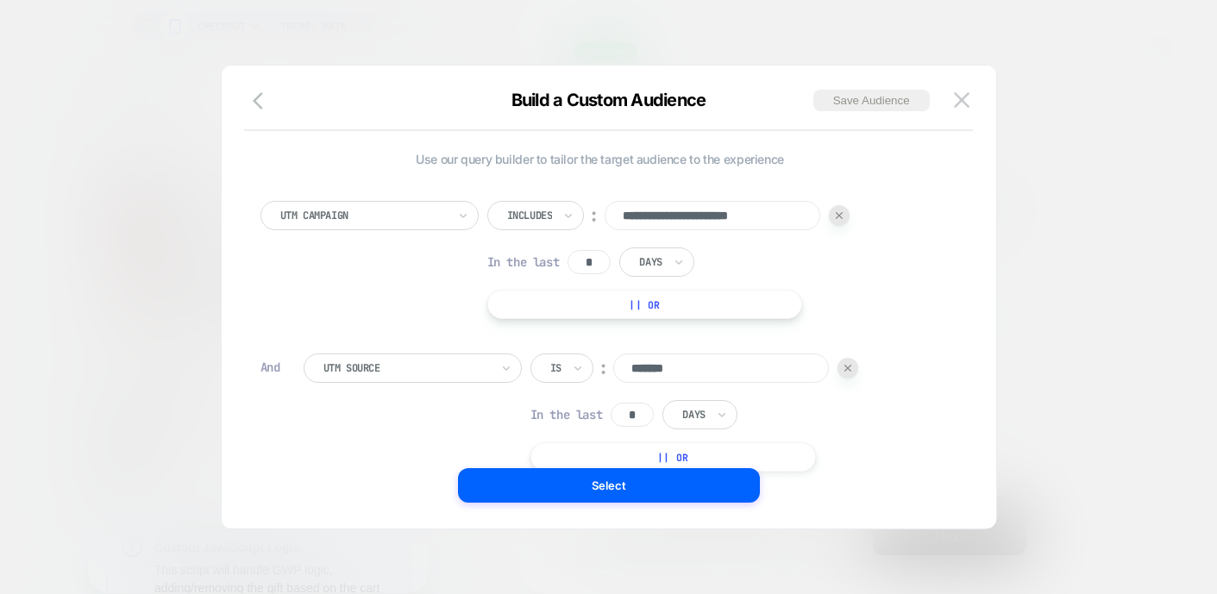
scroll to position [17, 0]
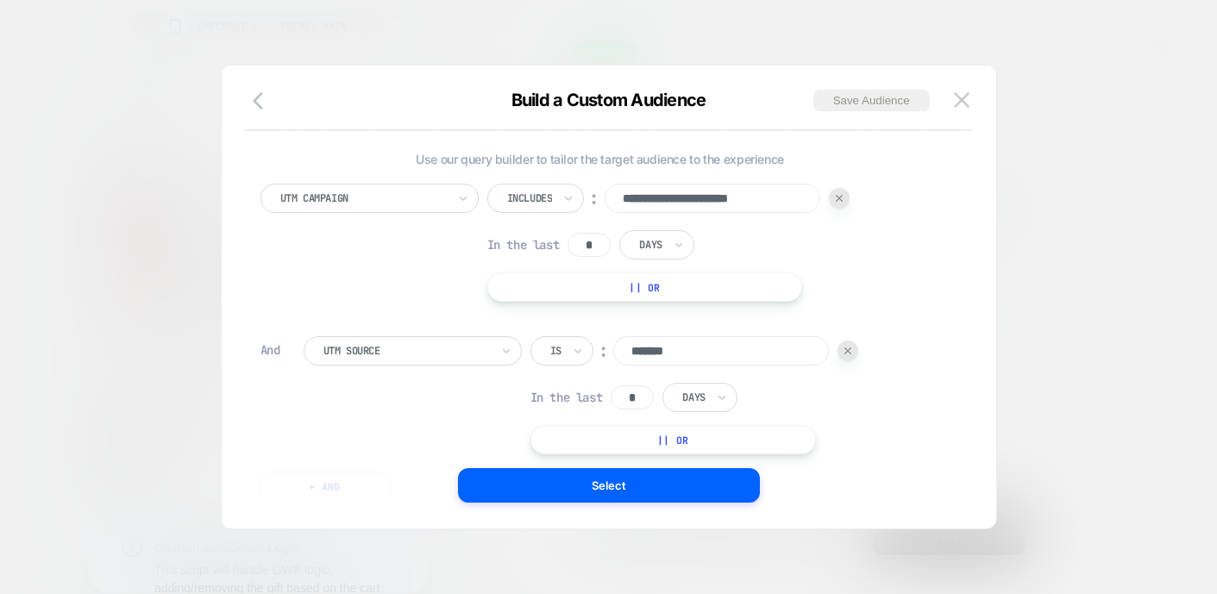
click at [679, 445] on button "|| Or" at bounding box center [672, 439] width 285 height 29
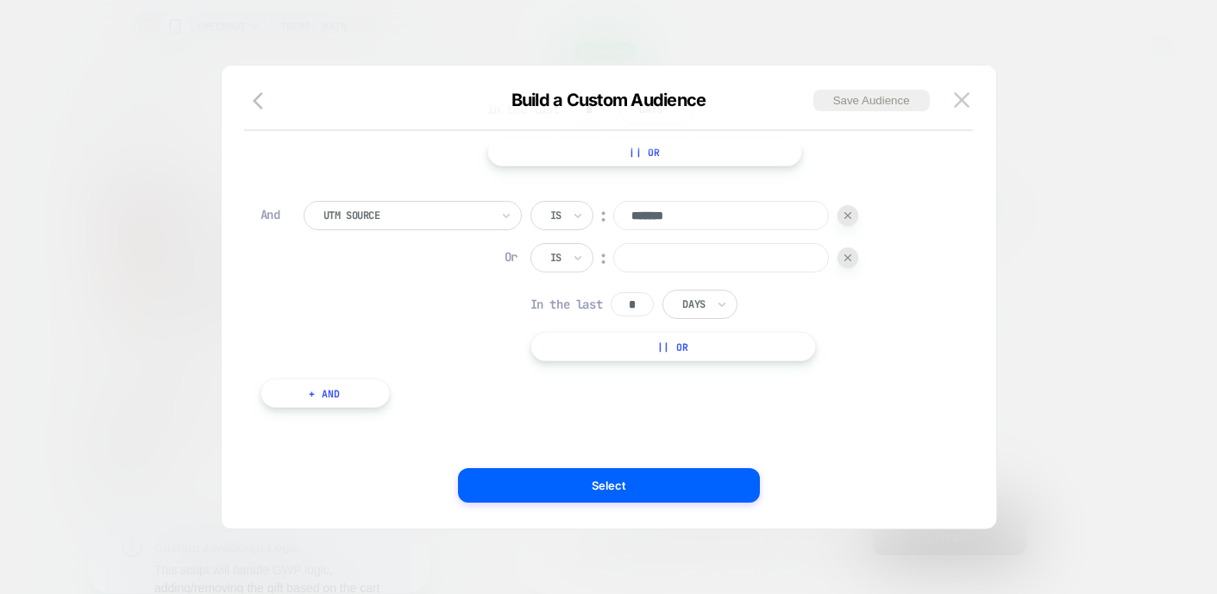
click at [850, 257] on img at bounding box center [847, 257] width 7 height 7
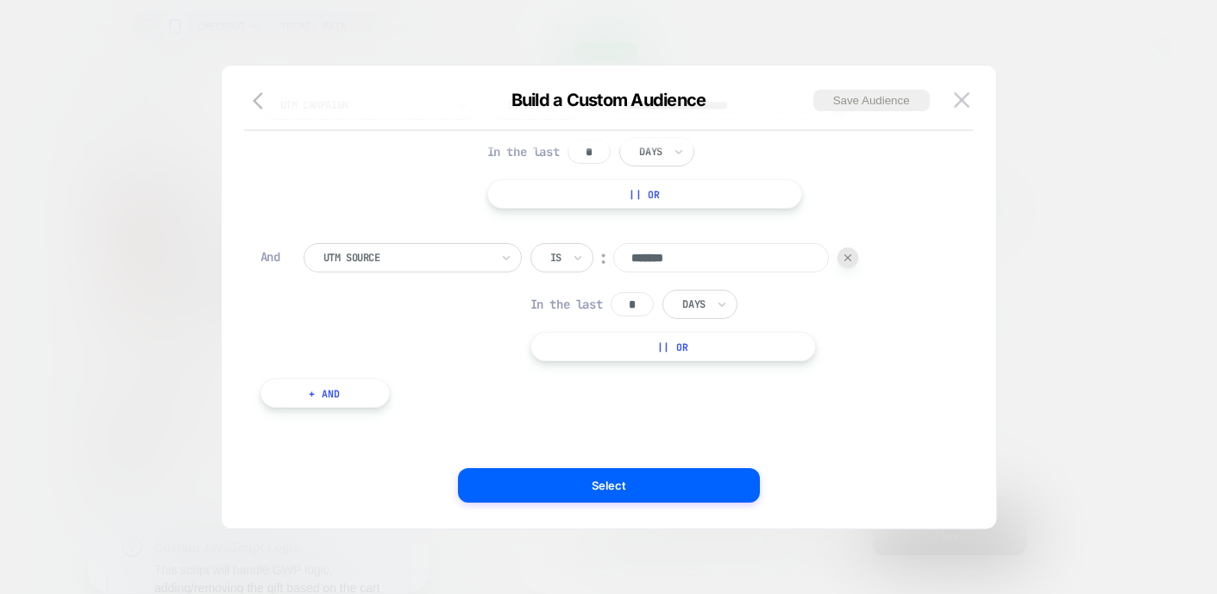
scroll to position [93, 0]
click at [280, 384] on button "+ And" at bounding box center [324, 393] width 129 height 29
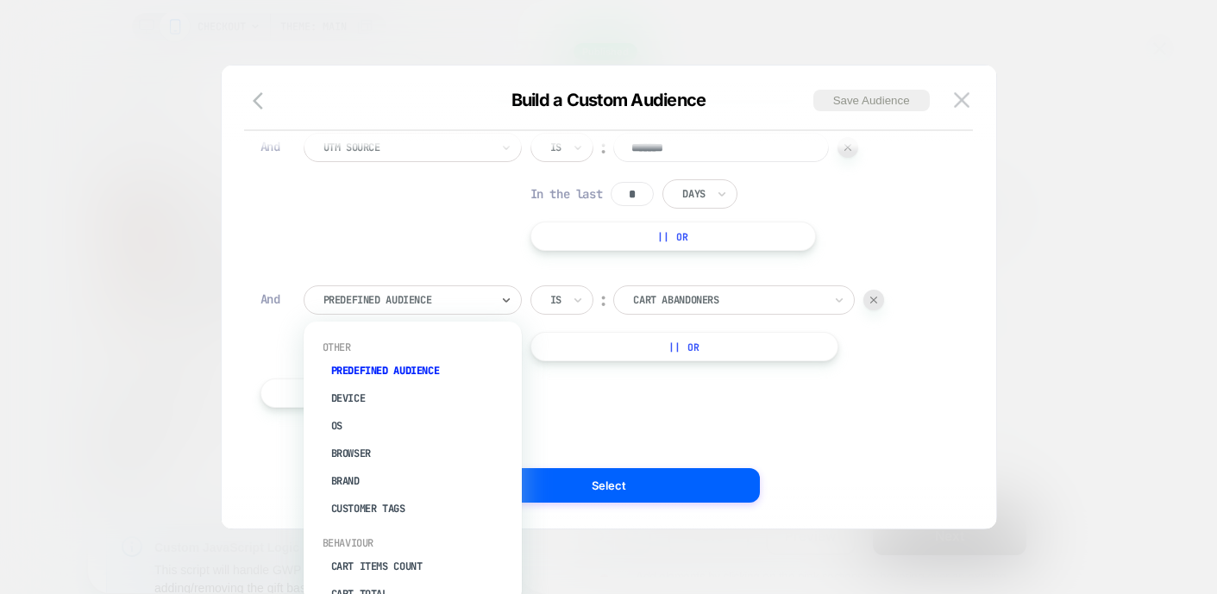
click at [433, 288] on div "Predefined Audience" at bounding box center [413, 299] width 218 height 29
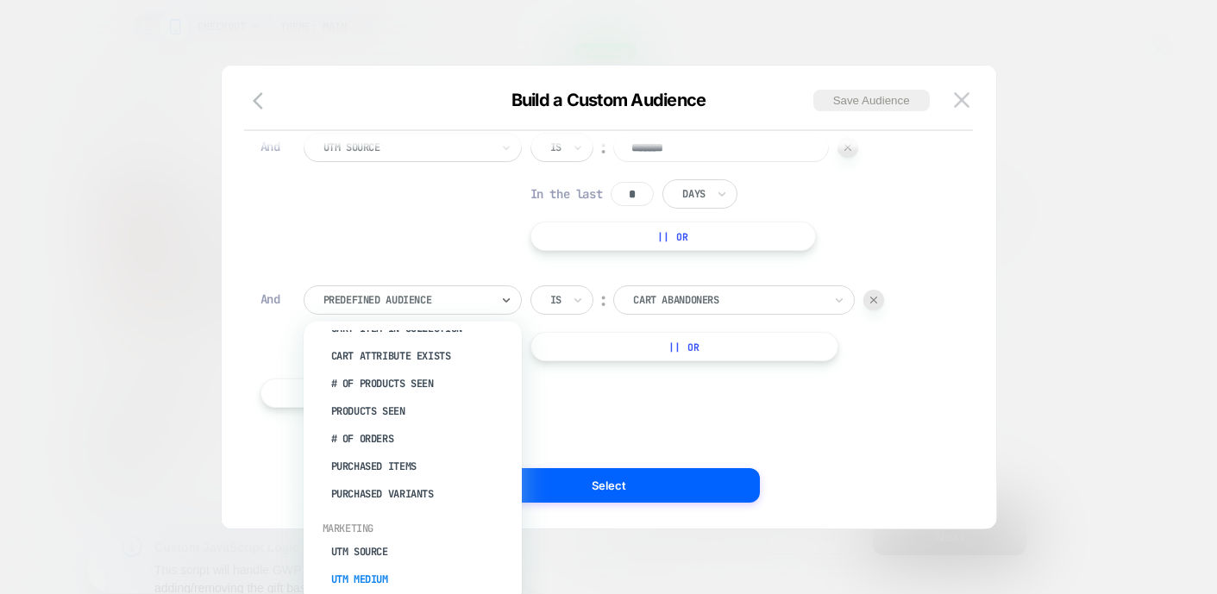
click at [363, 573] on div "UTM Medium" at bounding box center [421, 580] width 201 height 28
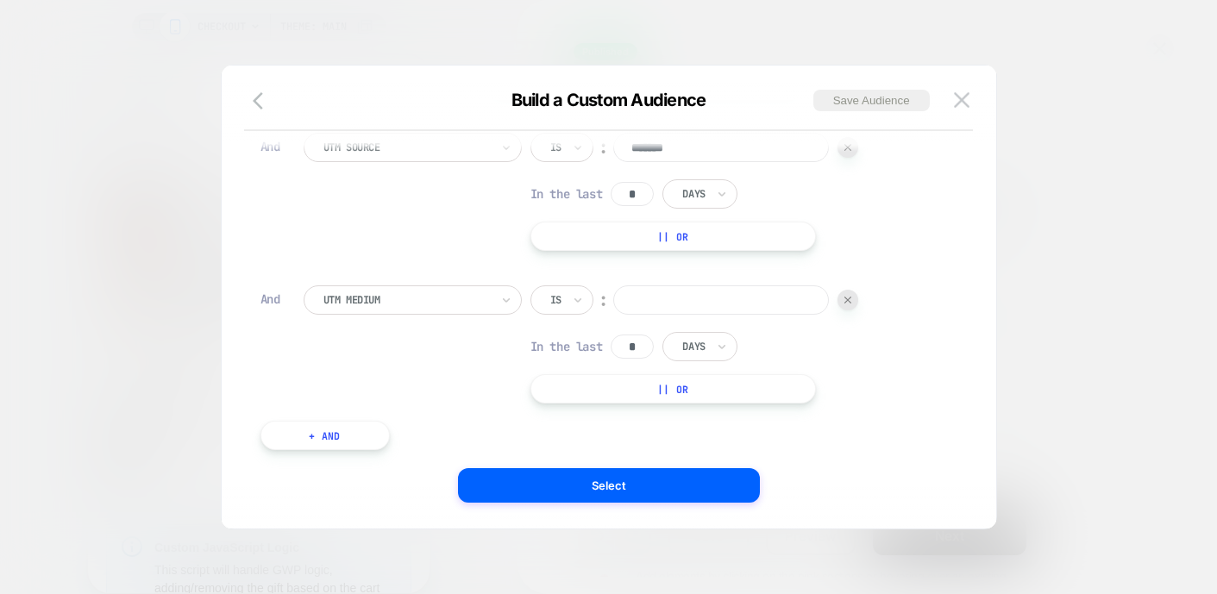
click at [741, 283] on div "**********" at bounding box center [600, 224] width 697 height 504
click at [720, 308] on input at bounding box center [721, 299] width 216 height 29
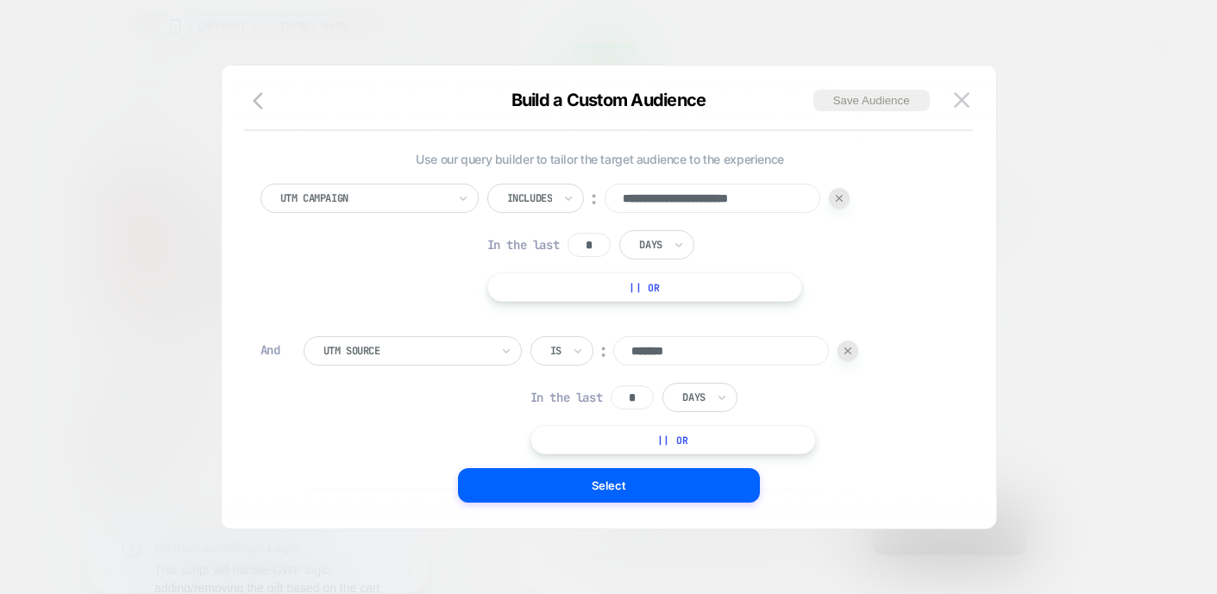
scroll to position [246, 0]
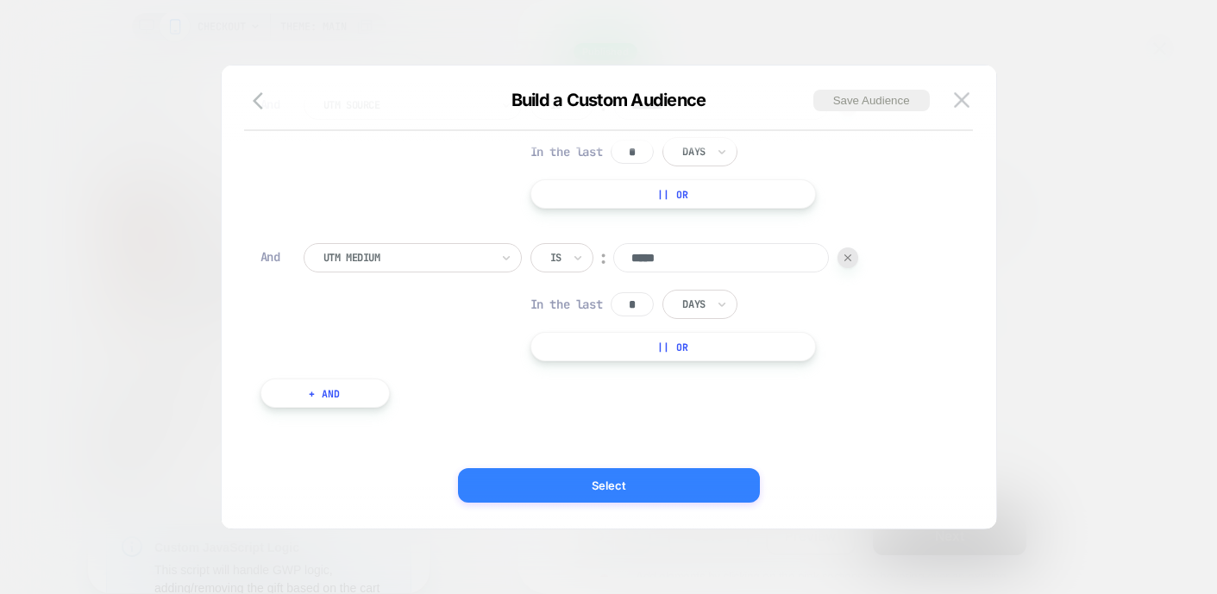
type input "*****"
click at [586, 476] on button "Select" at bounding box center [609, 485] width 302 height 34
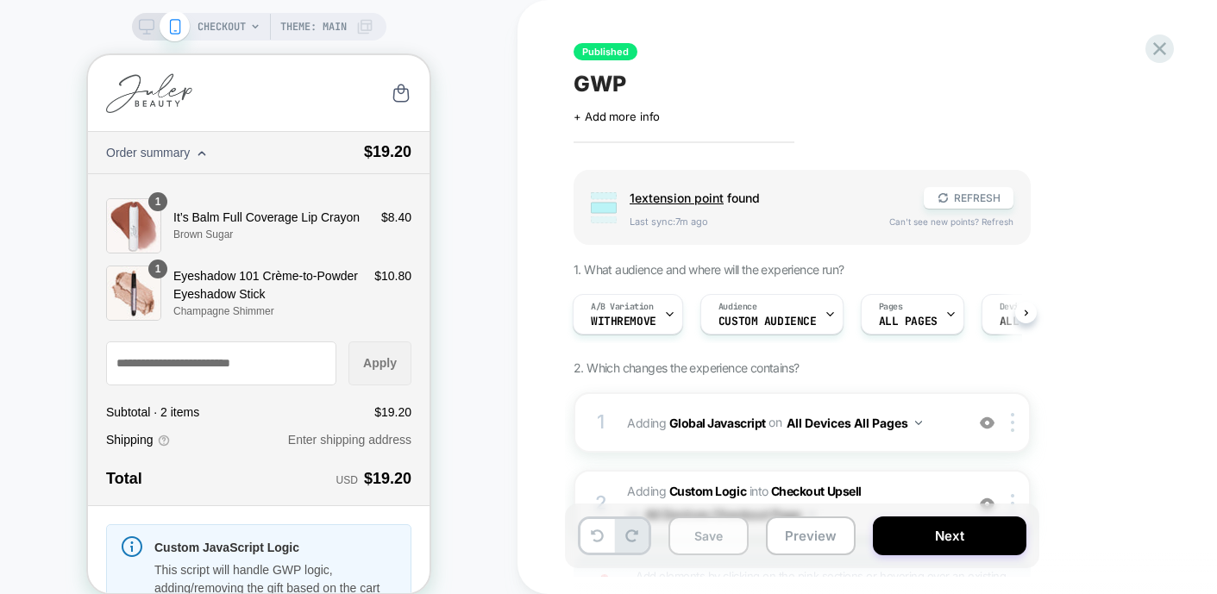
click at [717, 542] on button "Save" at bounding box center [708, 536] width 80 height 39
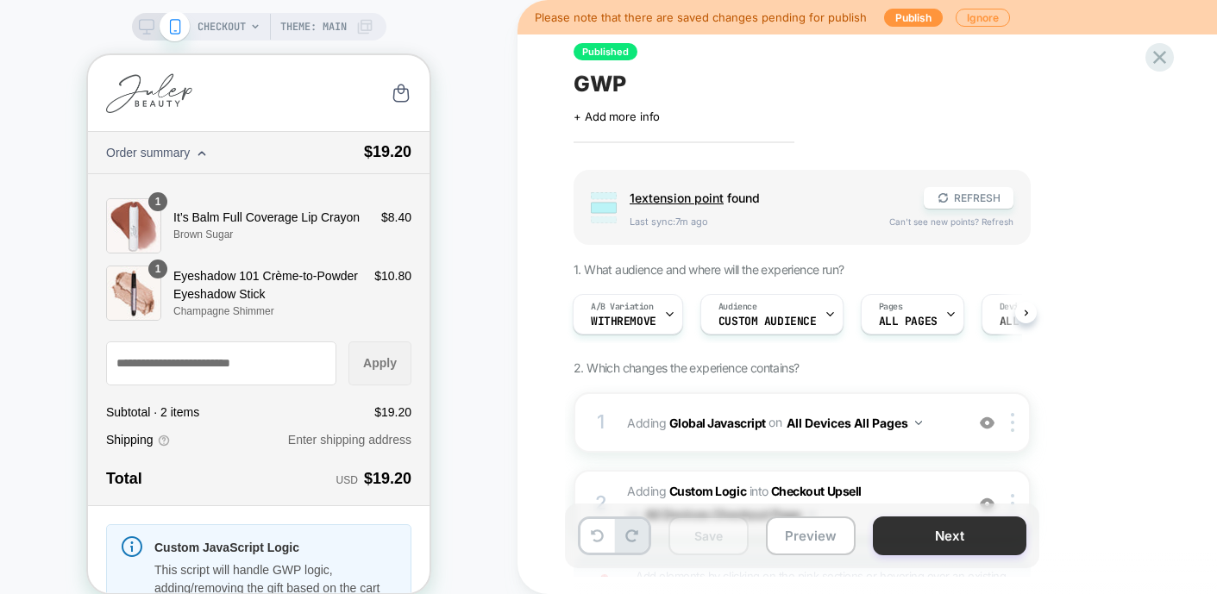
click at [913, 547] on button "Next" at bounding box center [949, 536] width 153 height 39
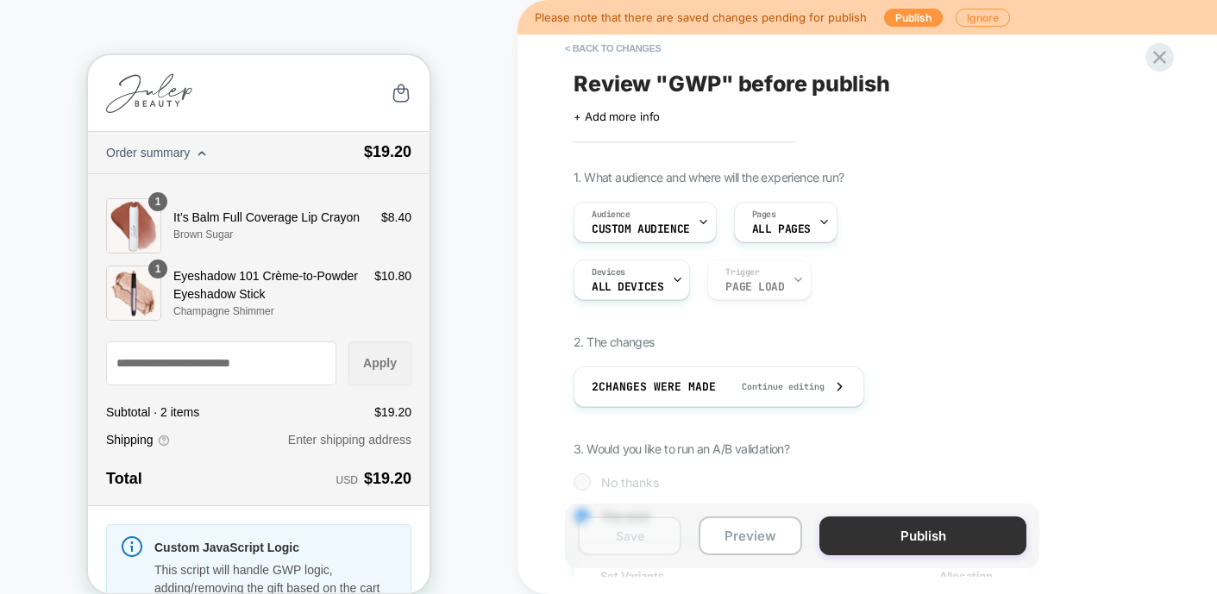
click at [958, 540] on button "Publish" at bounding box center [922, 536] width 207 height 39
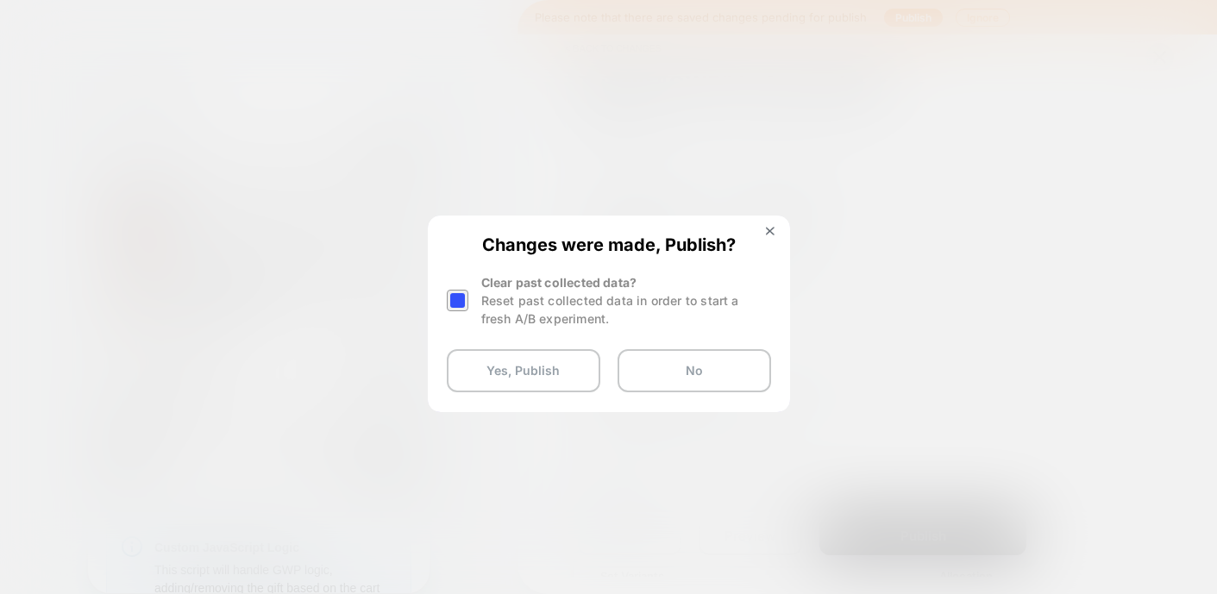
click at [462, 293] on div at bounding box center [458, 301] width 22 height 22
click at [513, 369] on button "Yes, Publish" at bounding box center [523, 370] width 153 height 43
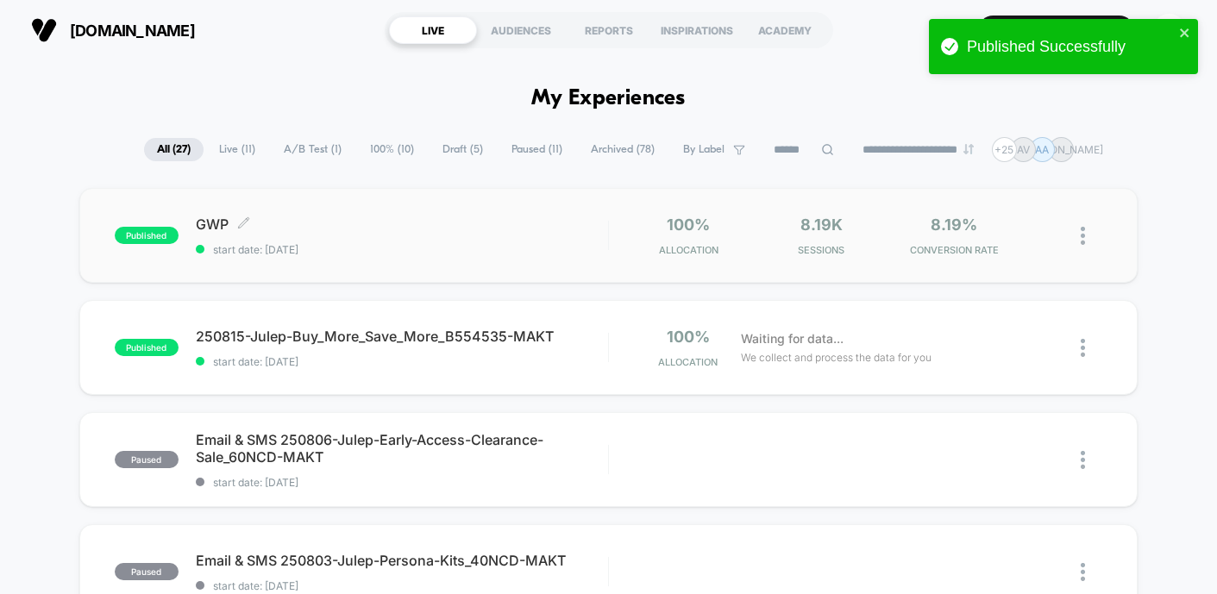
click at [141, 227] on span "published" at bounding box center [147, 235] width 64 height 17
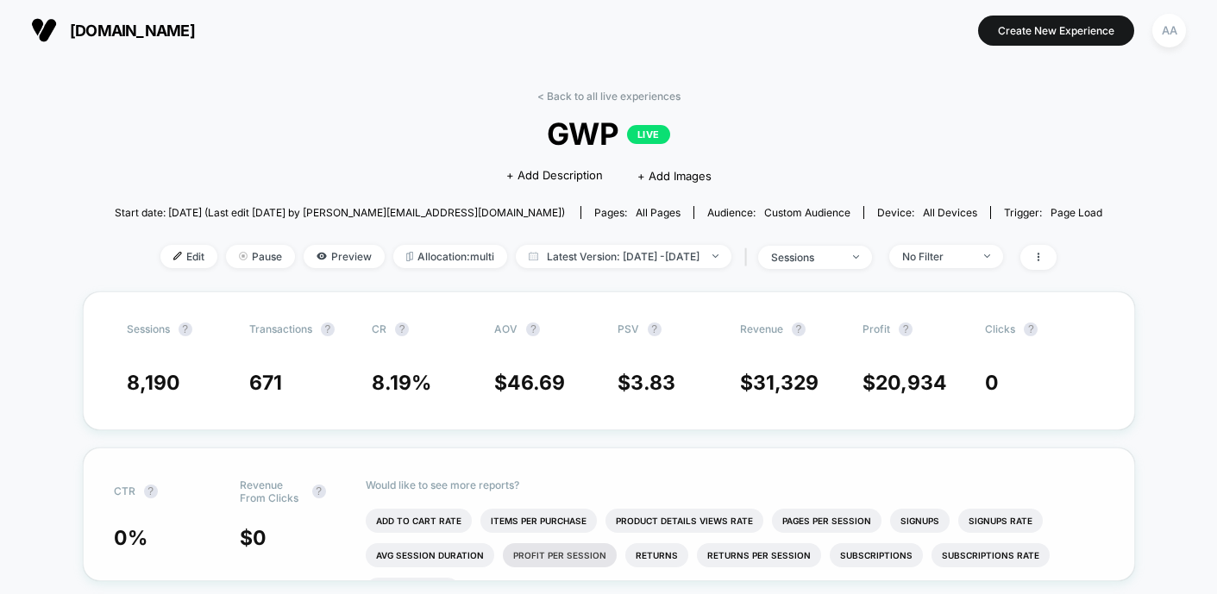
scroll to position [39, 0]
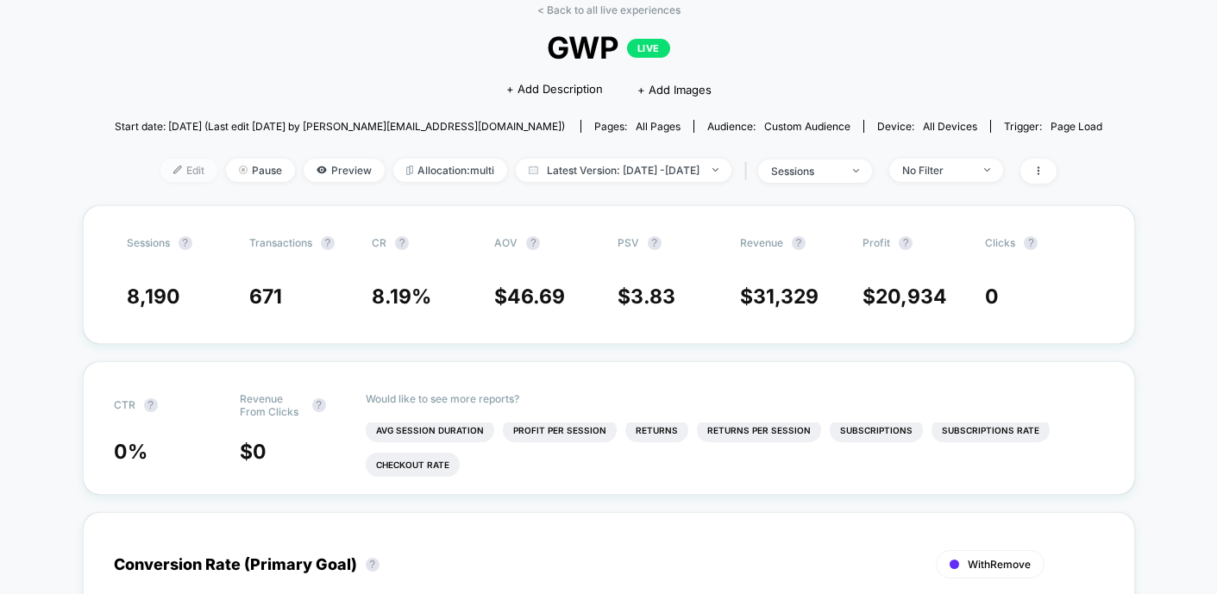
click at [162, 174] on span "Edit" at bounding box center [188, 170] width 57 height 23
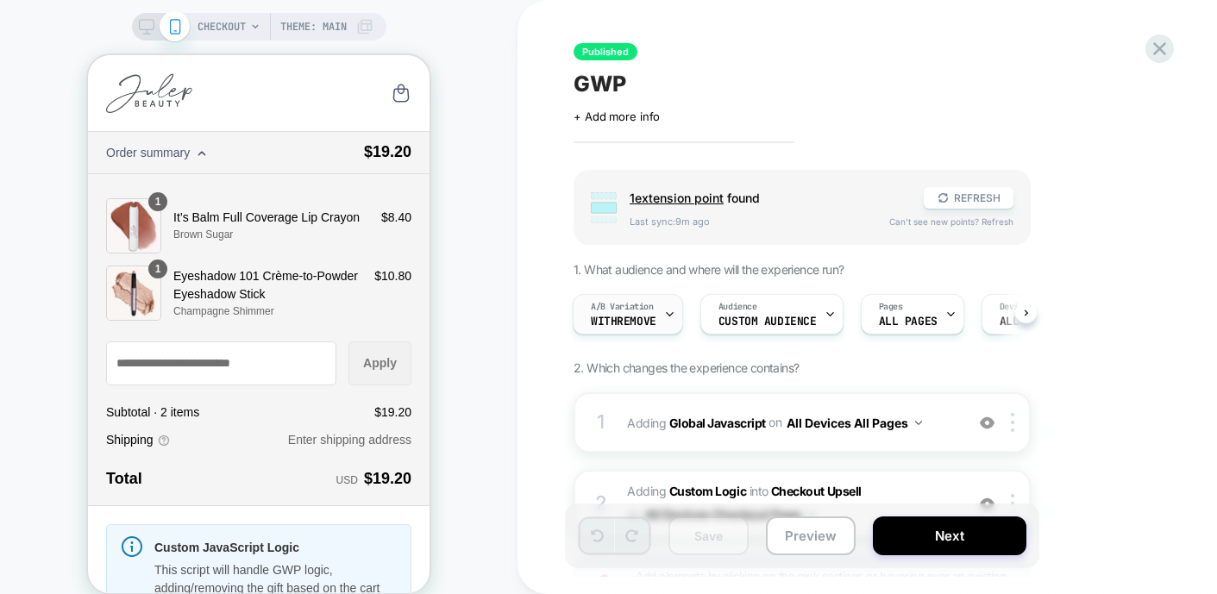
scroll to position [172, 0]
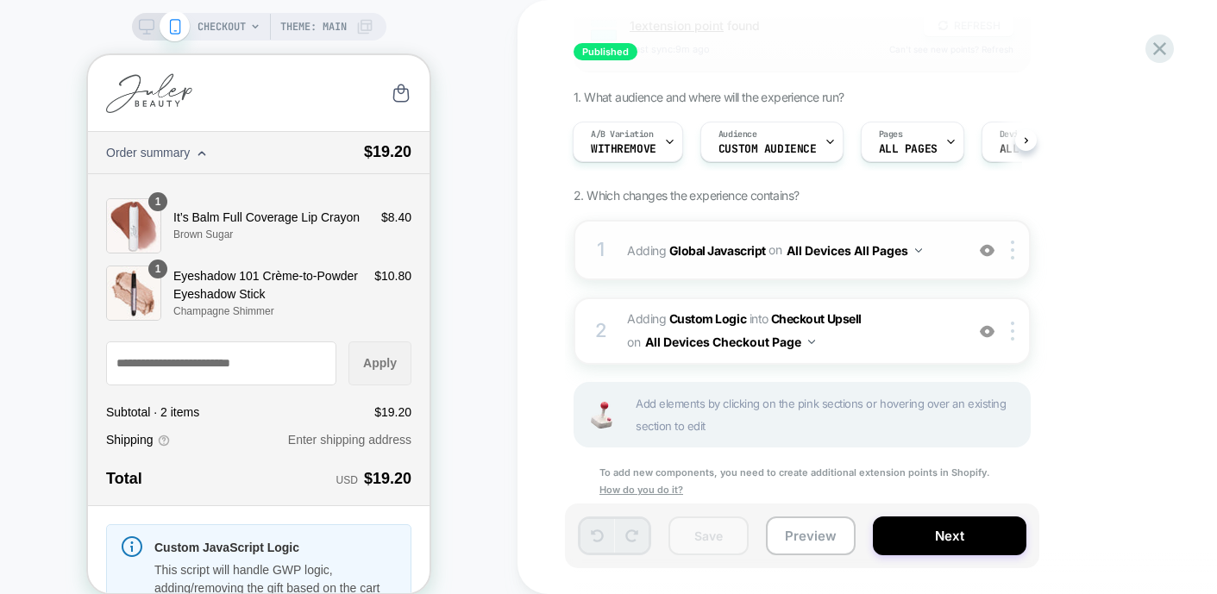
click at [592, 228] on div "1 Adding Global Javascript on All Devices All Pages Add Before Add After Target…" at bounding box center [801, 250] width 457 height 60
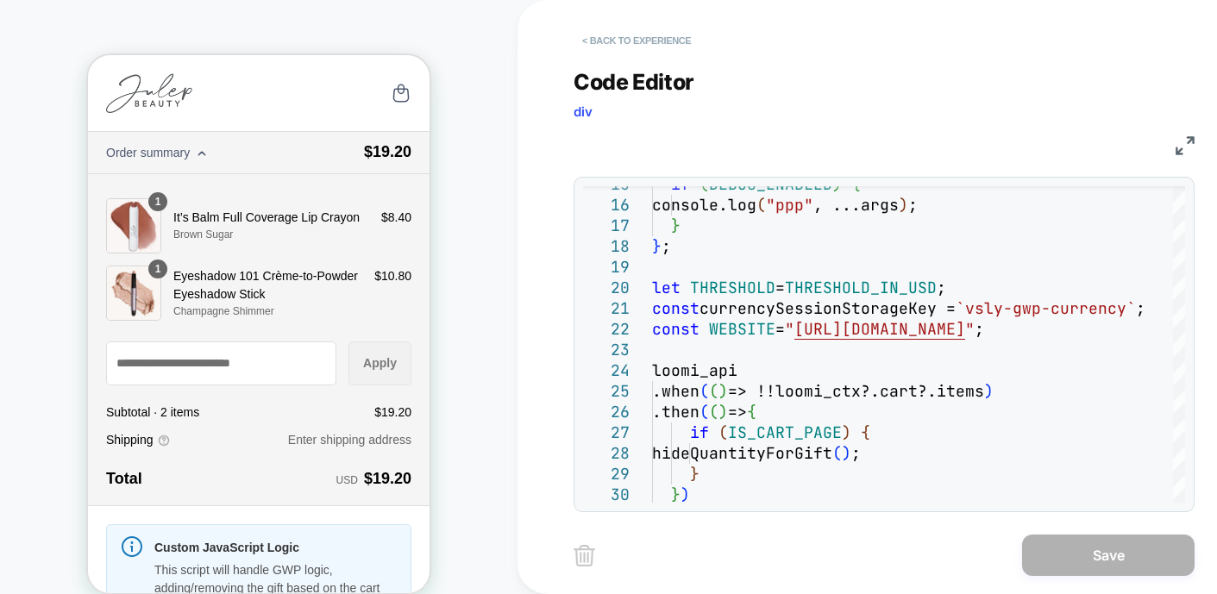
click at [625, 38] on button "< Back to experience" at bounding box center [636, 41] width 126 height 28
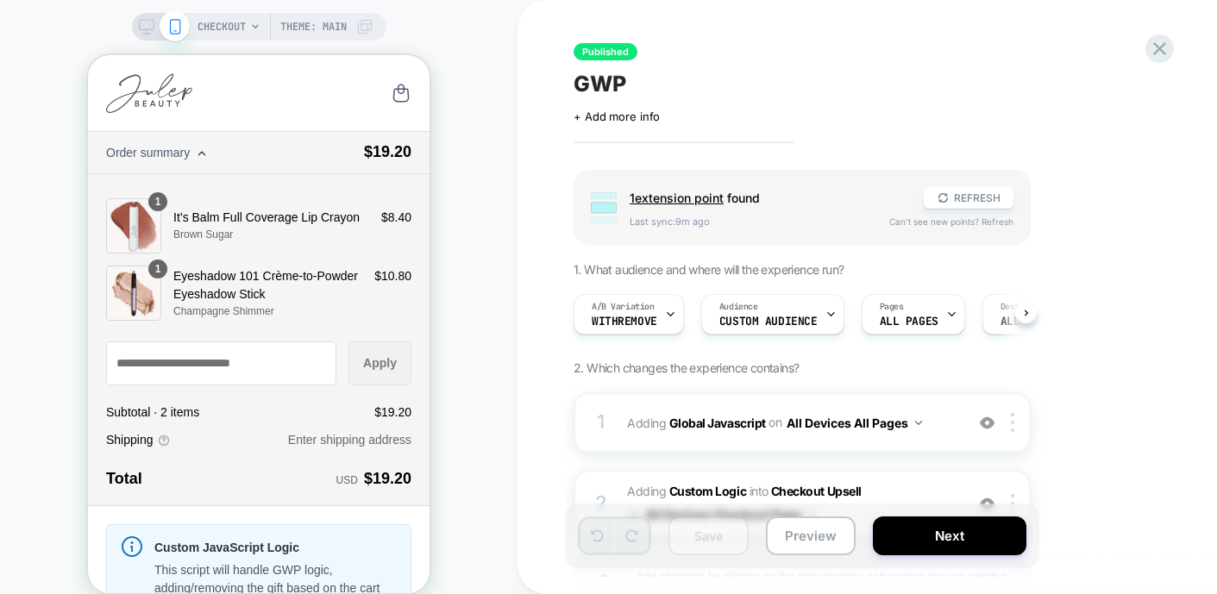
scroll to position [0, 1]
click at [1165, 41] on icon at bounding box center [1159, 48] width 23 height 23
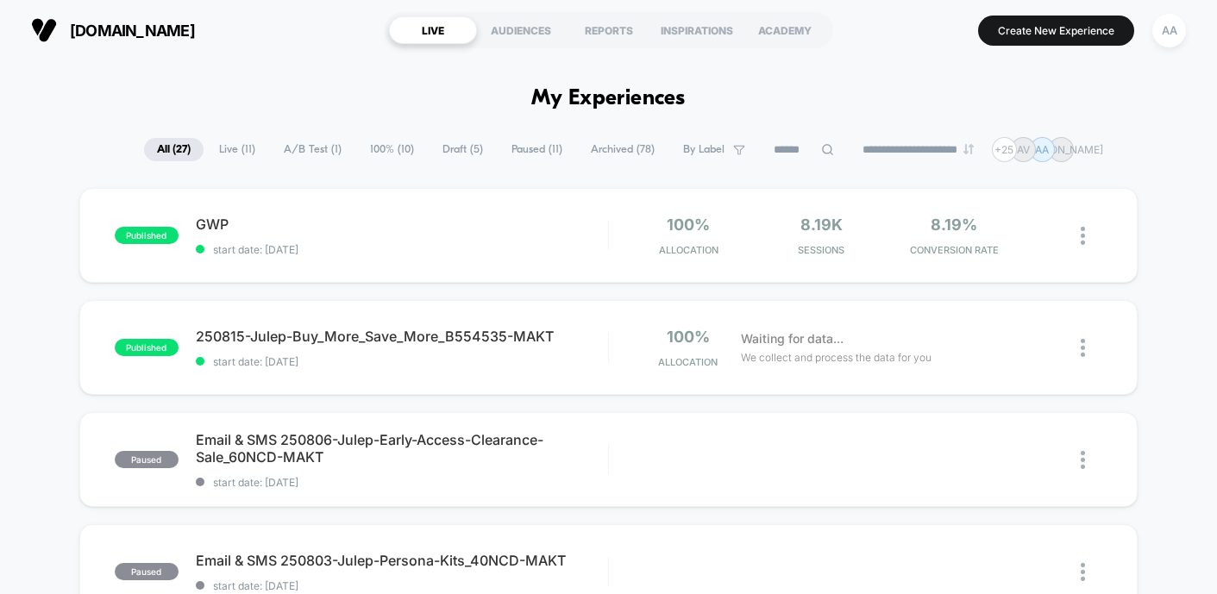
click at [113, 229] on div "published GWP start date: [DATE] 100% Allocation 8.19k Sessions 8.19% CONVERSIO…" at bounding box center [608, 235] width 1059 height 95
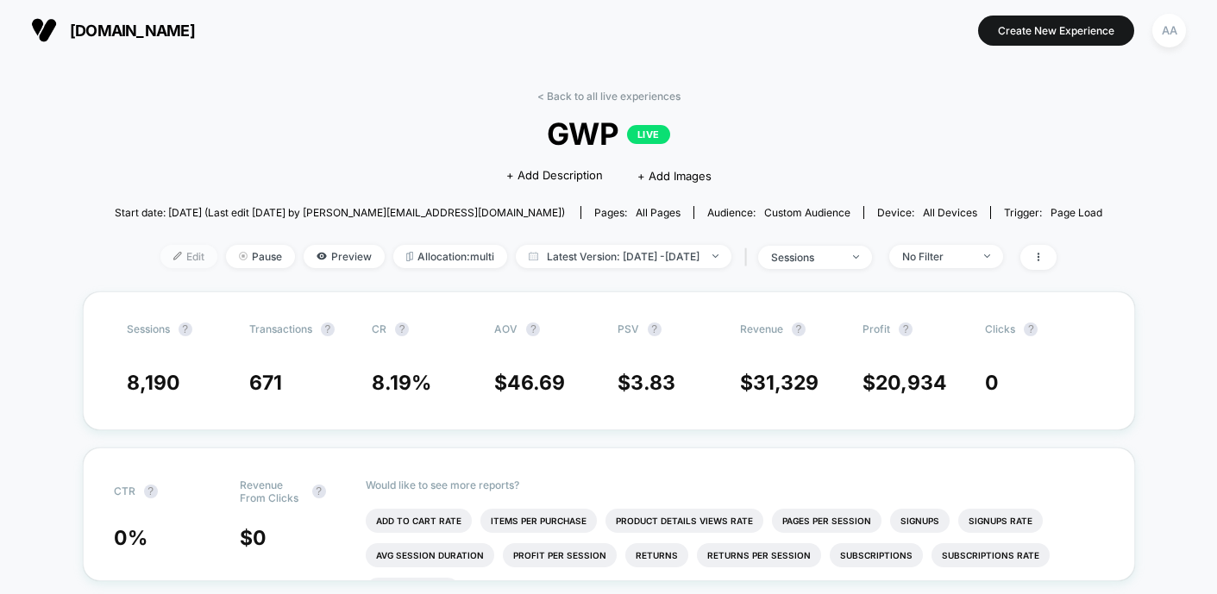
click at [171, 256] on span "Edit" at bounding box center [188, 256] width 57 height 23
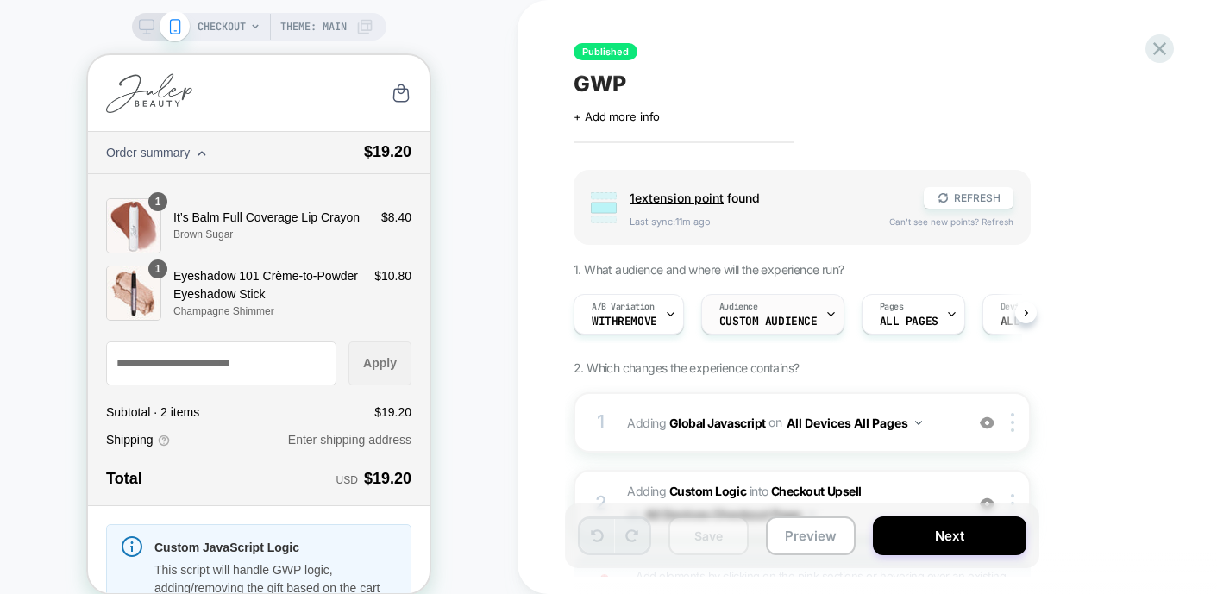
scroll to position [0, 1]
click at [766, 316] on span "Custom Audience" at bounding box center [767, 322] width 98 height 12
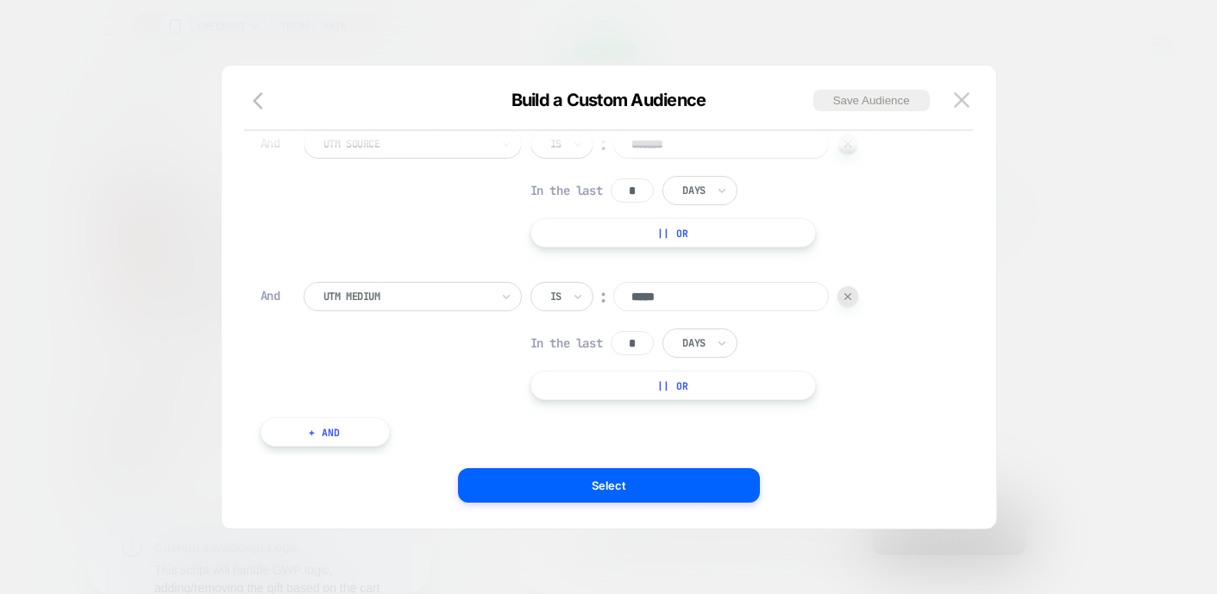
scroll to position [0, 0]
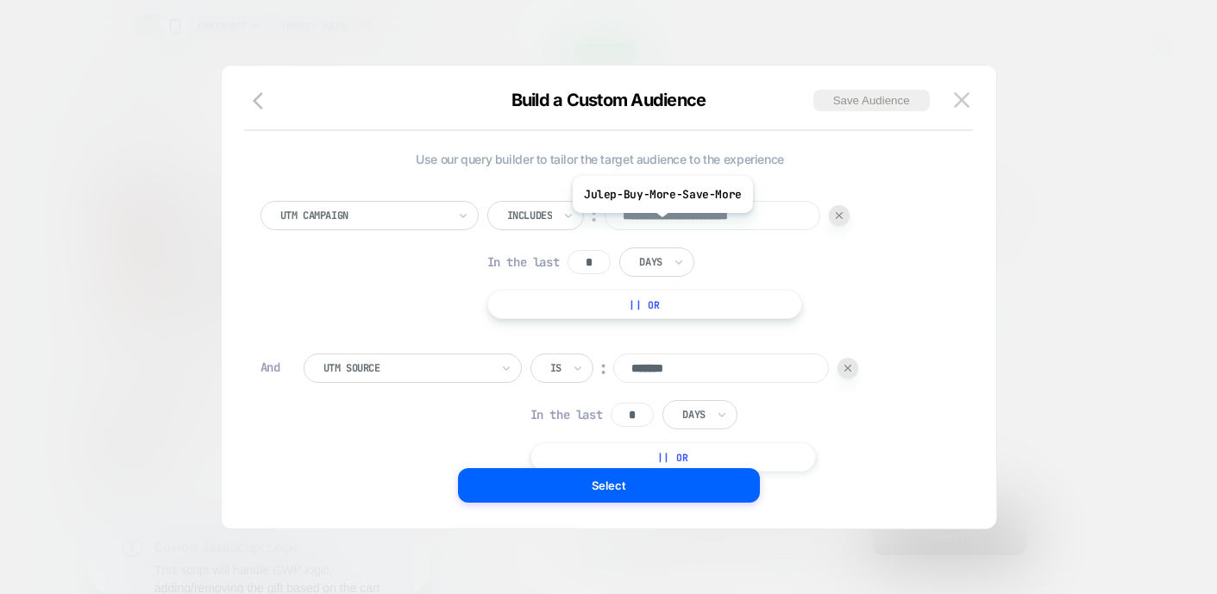
click at [659, 225] on input "**********" at bounding box center [712, 215] width 216 height 29
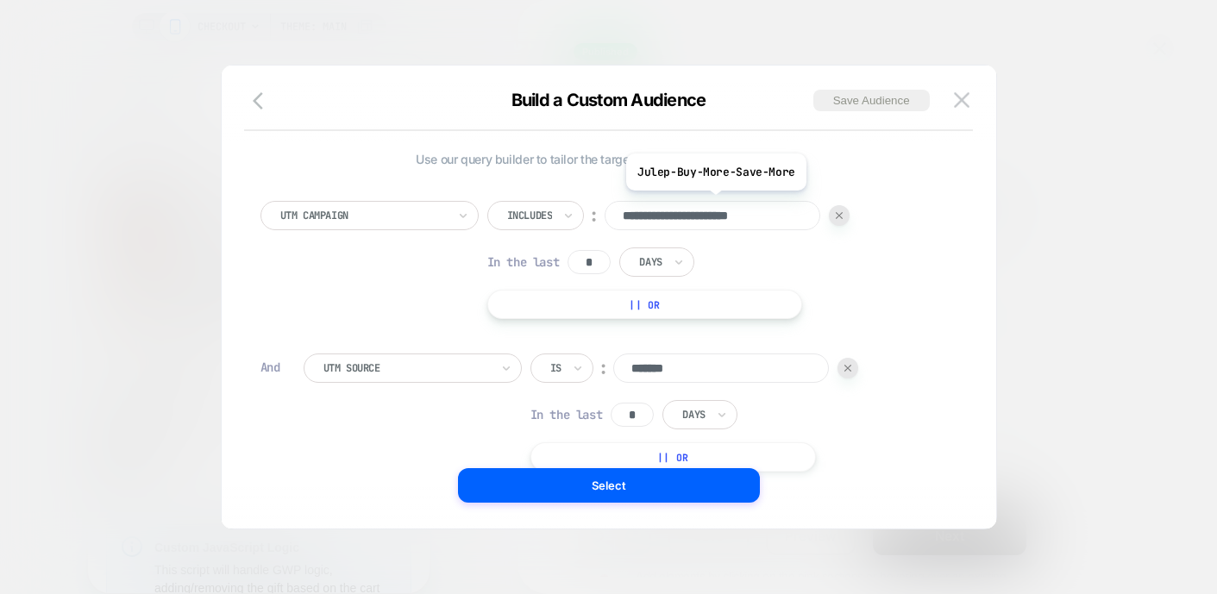
click at [659, 225] on input "**********" at bounding box center [712, 215] width 216 height 29
paste input "*******"
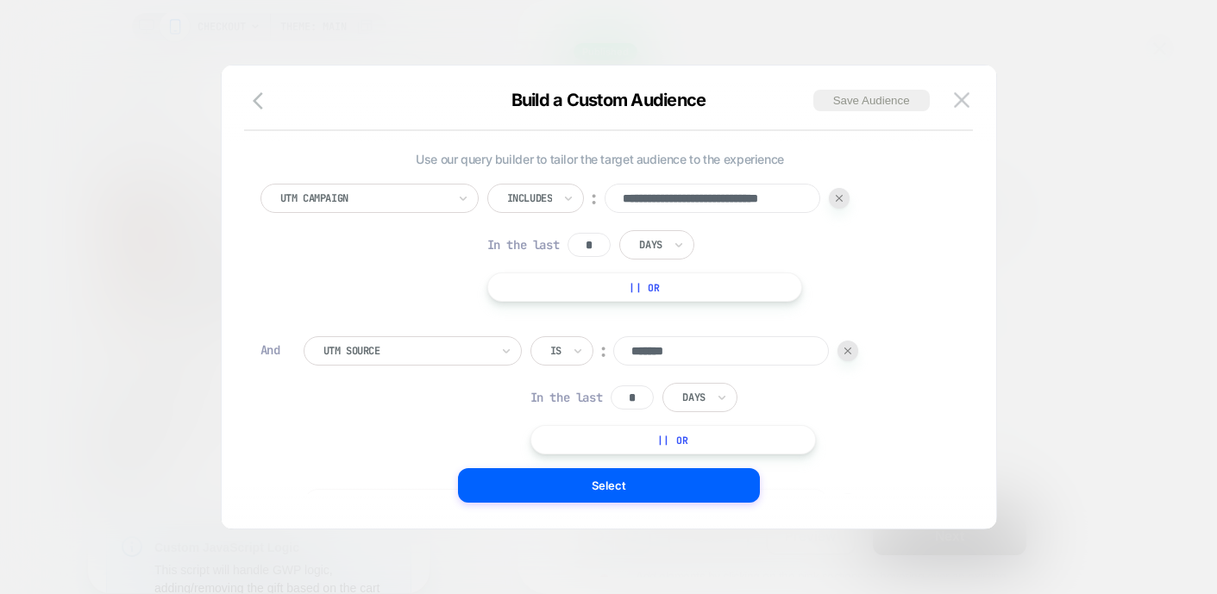
click at [566, 354] on div "Is" at bounding box center [561, 350] width 63 height 29
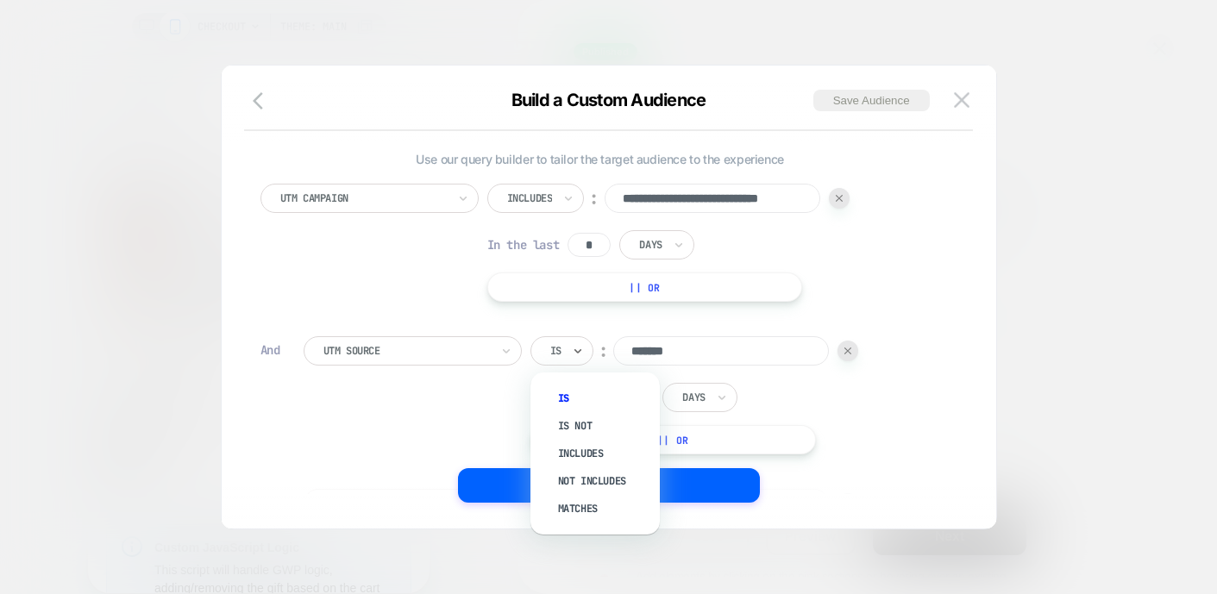
scroll to position [0, 0]
click at [584, 447] on div "Includes" at bounding box center [604, 454] width 112 height 28
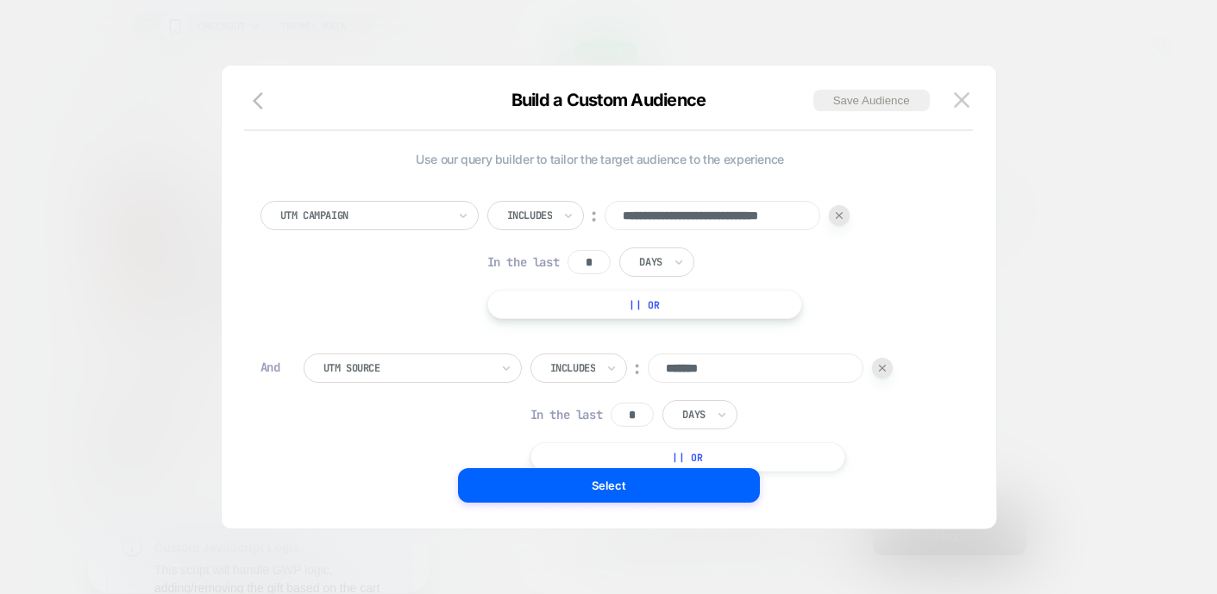
scroll to position [0, 45]
drag, startPoint x: 676, startPoint y: 195, endPoint x: 828, endPoint y: 216, distance: 153.2
click at [828, 216] on div "**********" at bounding box center [668, 215] width 363 height 29
click at [818, 253] on div "**********" at bounding box center [668, 260] width 363 height 118
drag, startPoint x: 794, startPoint y: 217, endPoint x: 839, endPoint y: 219, distance: 44.9
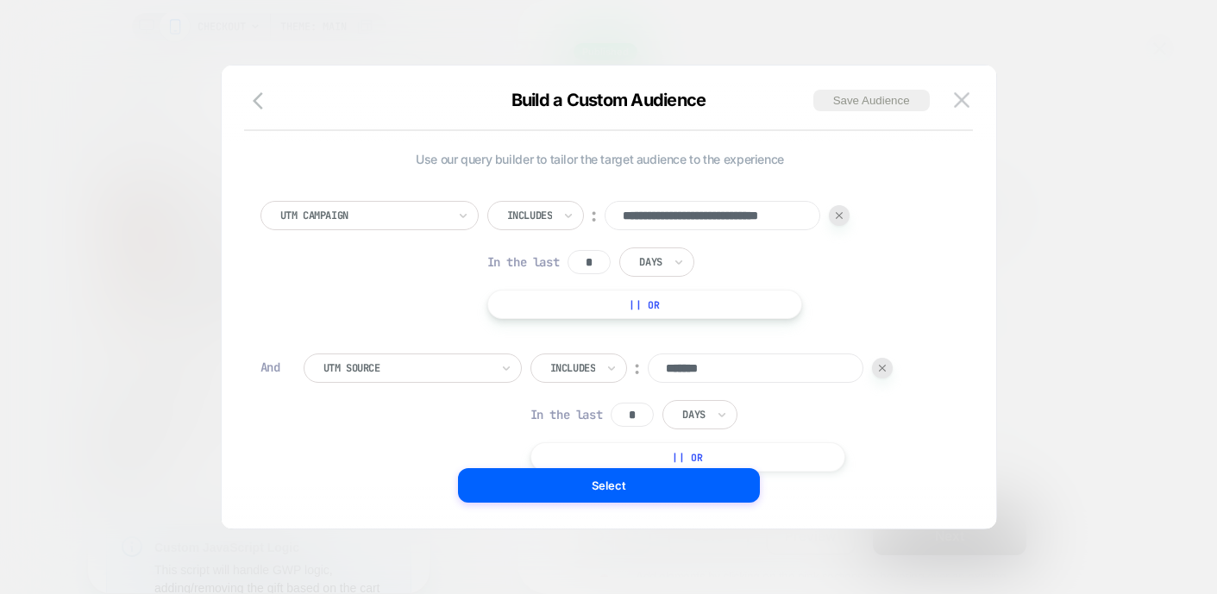
click at [839, 219] on div "**********" at bounding box center [668, 215] width 363 height 29
type input "**********"
click at [767, 266] on div "**********" at bounding box center [668, 260] width 363 height 118
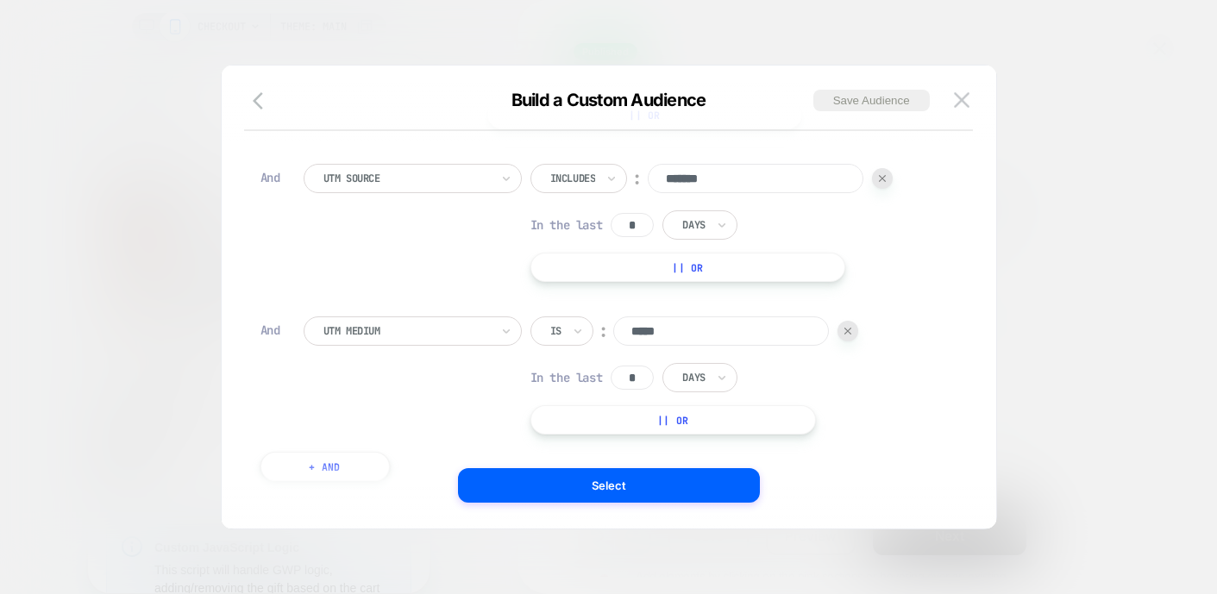
scroll to position [246, 0]
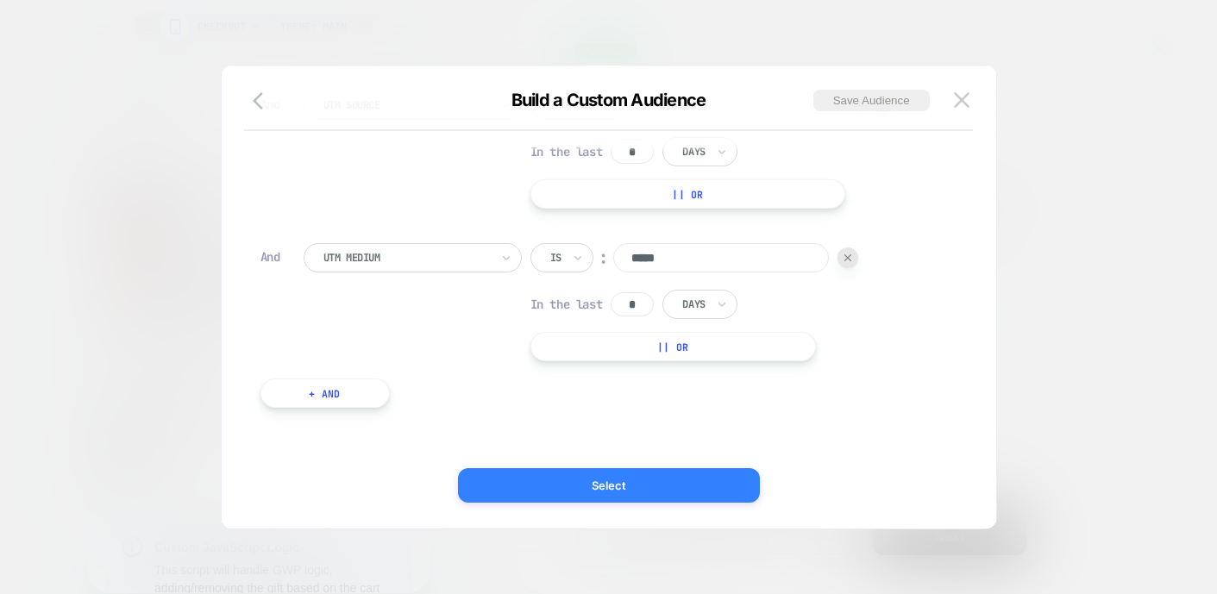
click at [655, 491] on button "Select" at bounding box center [609, 485] width 302 height 34
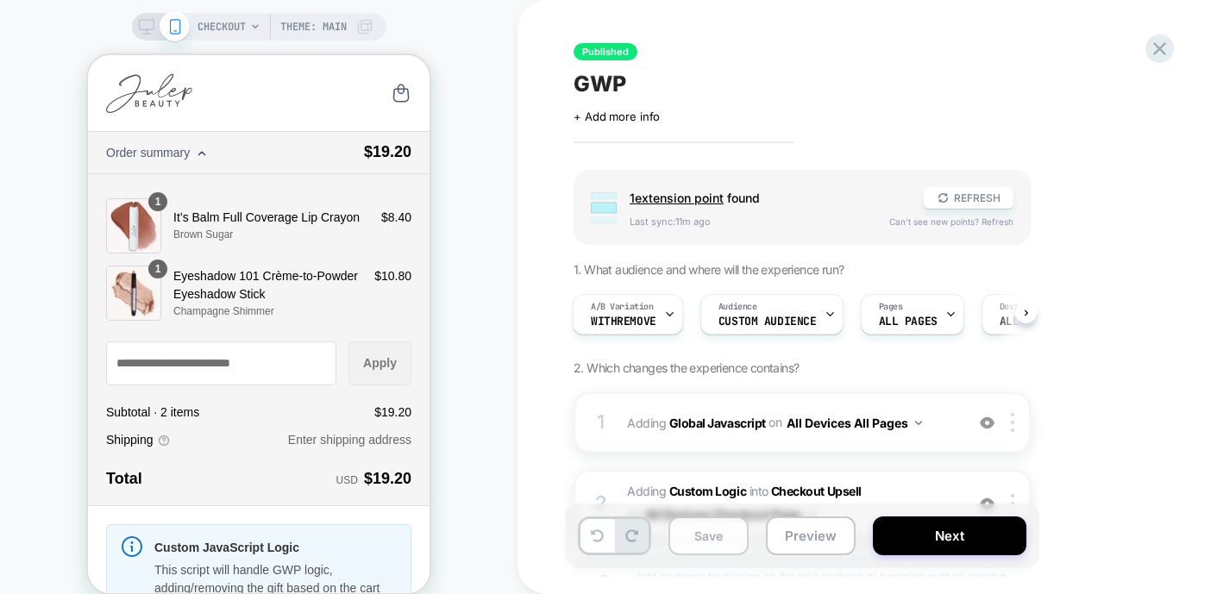
click at [680, 544] on button "Save" at bounding box center [708, 536] width 80 height 39
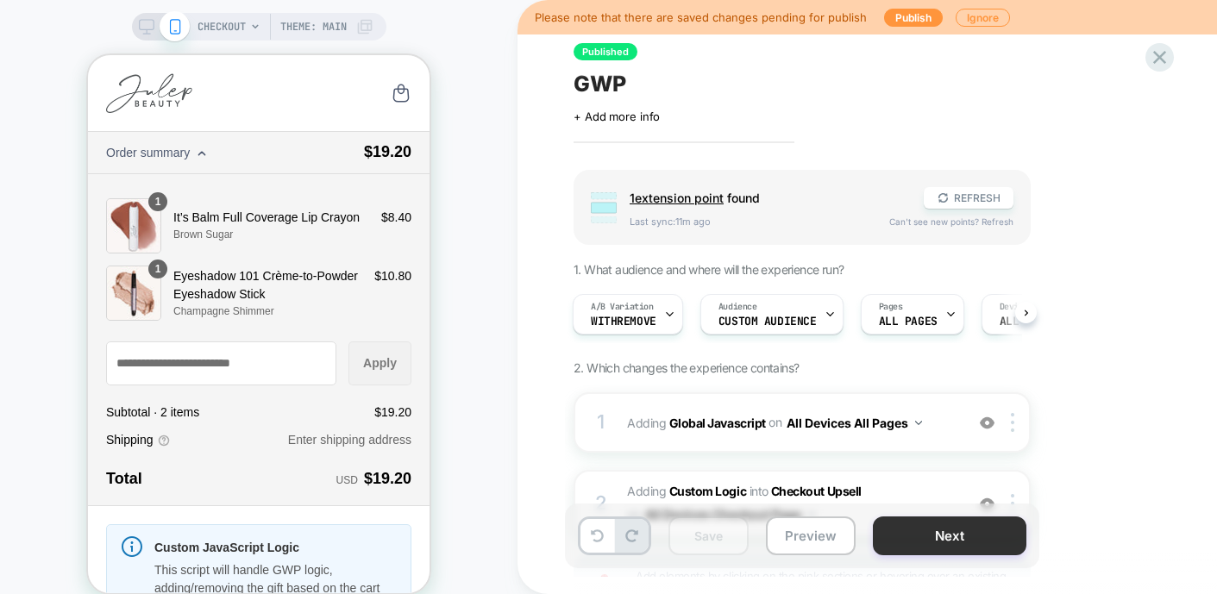
click at [927, 544] on button "Next" at bounding box center [949, 536] width 153 height 39
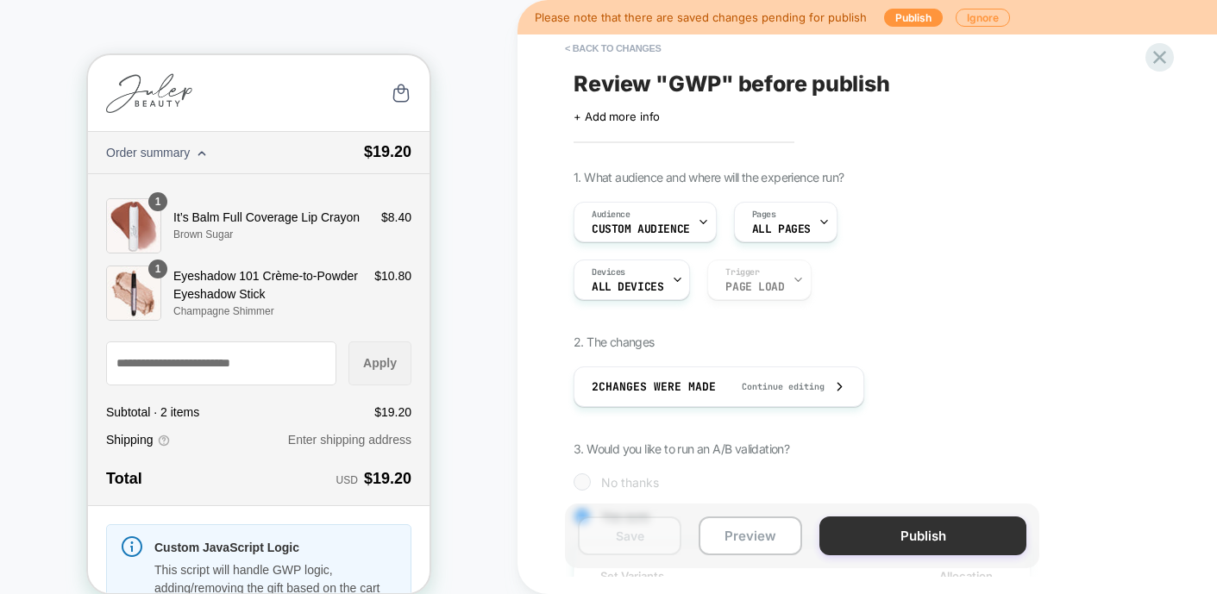
click at [889, 538] on button "Publish" at bounding box center [922, 536] width 207 height 39
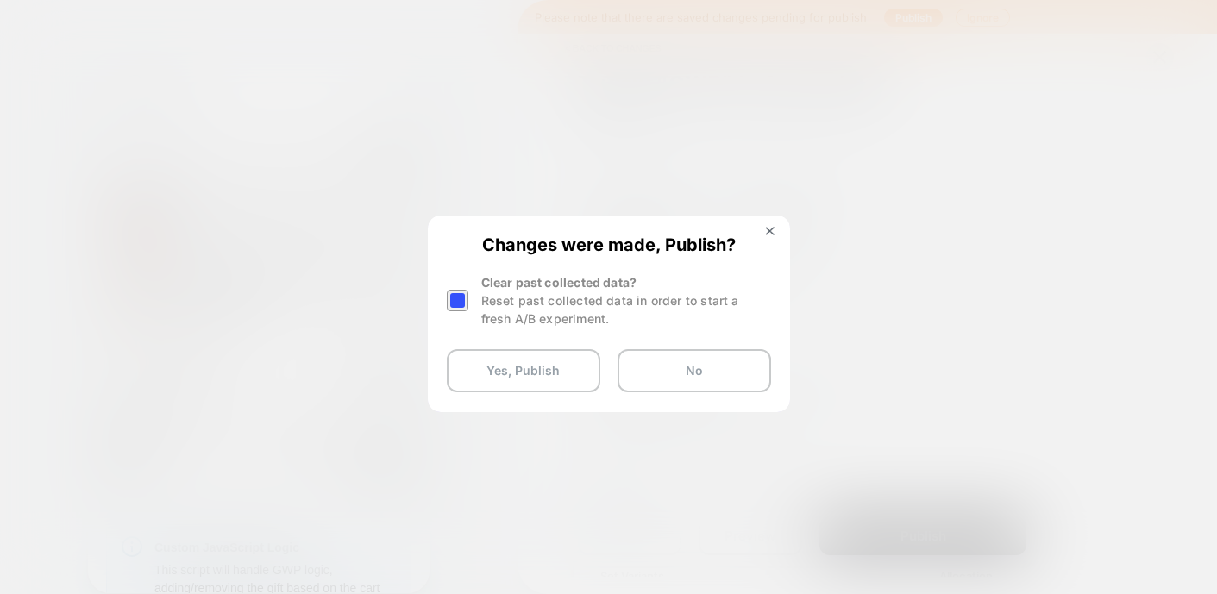
click at [465, 305] on div at bounding box center [458, 301] width 22 height 22
click at [774, 224] on div "Changes were made, Publish? Clear past collected data? Reset past collected dat…" at bounding box center [608, 313] width 359 height 192
click at [766, 228] on img at bounding box center [770, 231] width 9 height 9
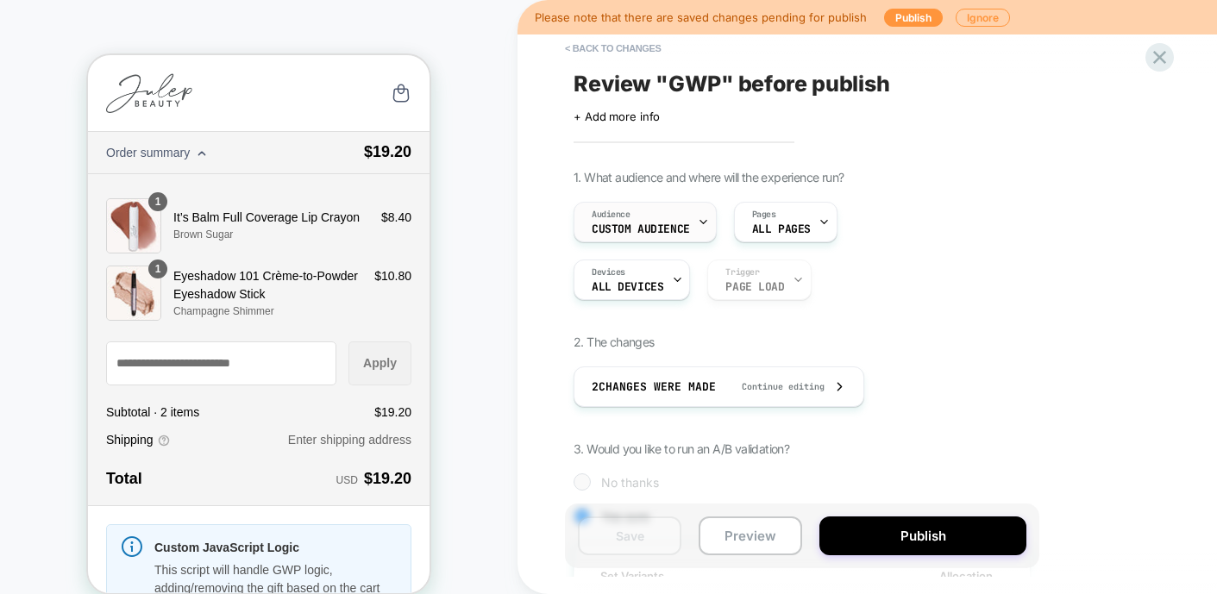
click at [653, 218] on div "Audience Custom Audience" at bounding box center [640, 222] width 133 height 39
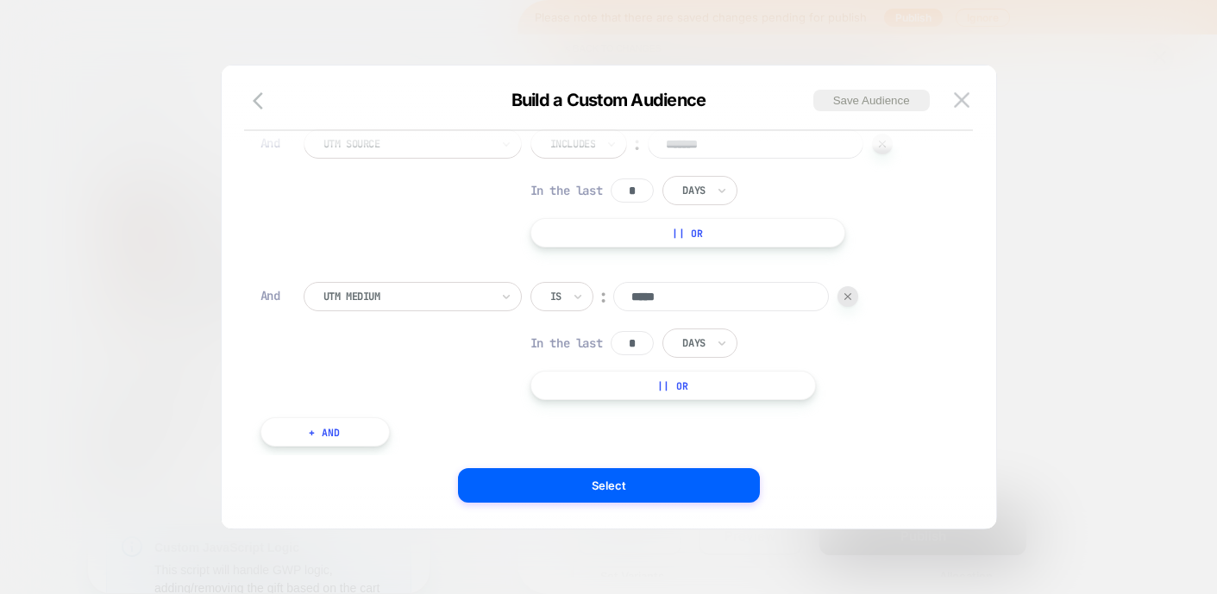
scroll to position [0, 0]
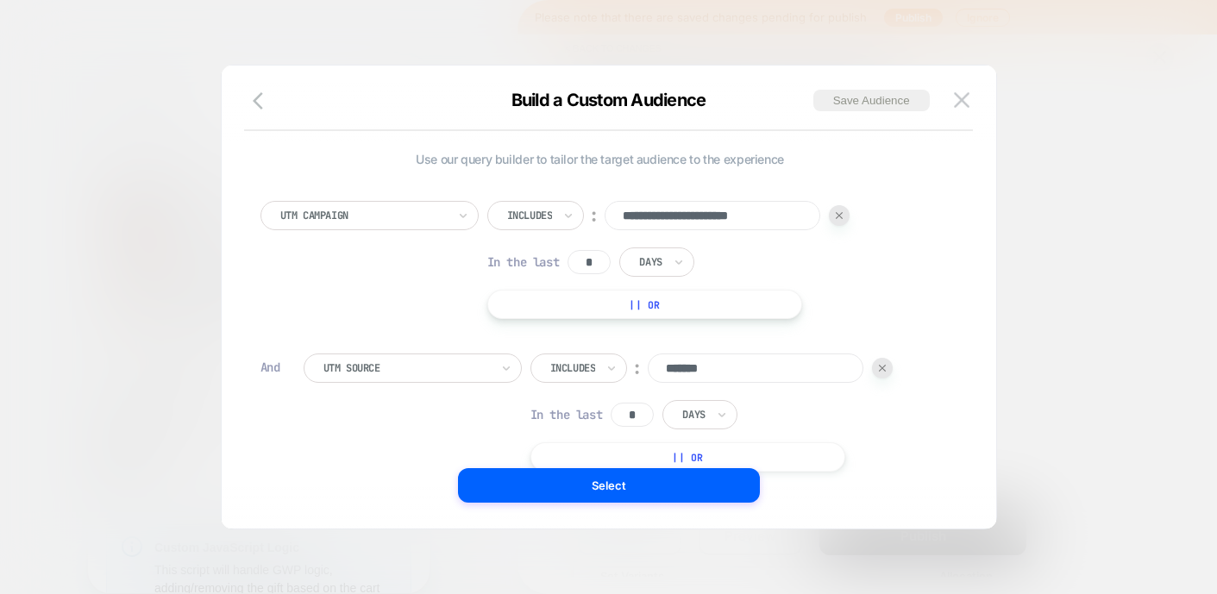
click at [885, 370] on img at bounding box center [882, 368] width 7 height 7
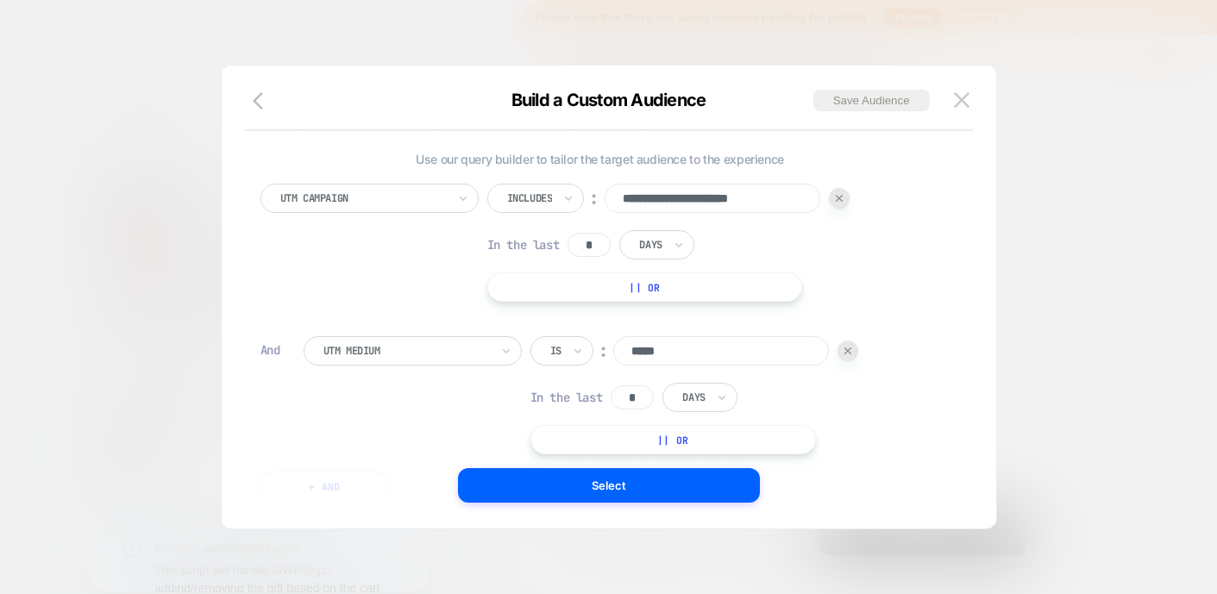
click at [861, 348] on div "UTM Medium Is ︰ ***** In the last * Days || Or" at bounding box center [622, 395] width 636 height 118
click at [855, 348] on div at bounding box center [847, 351] width 21 height 21
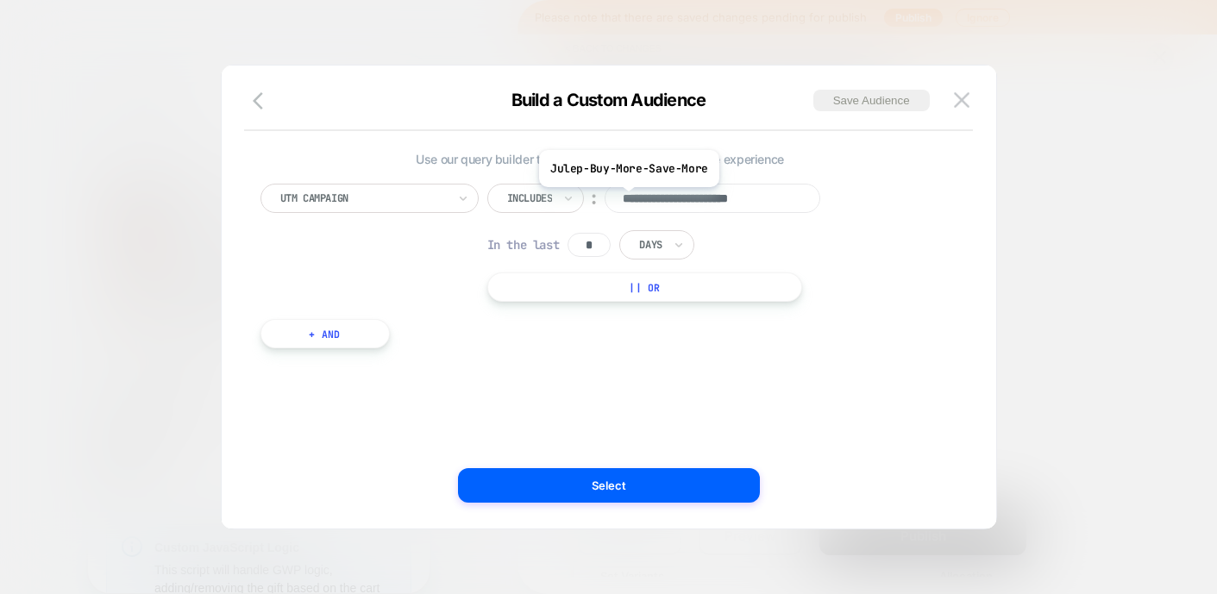
click at [626, 200] on input "**********" at bounding box center [712, 198] width 216 height 29
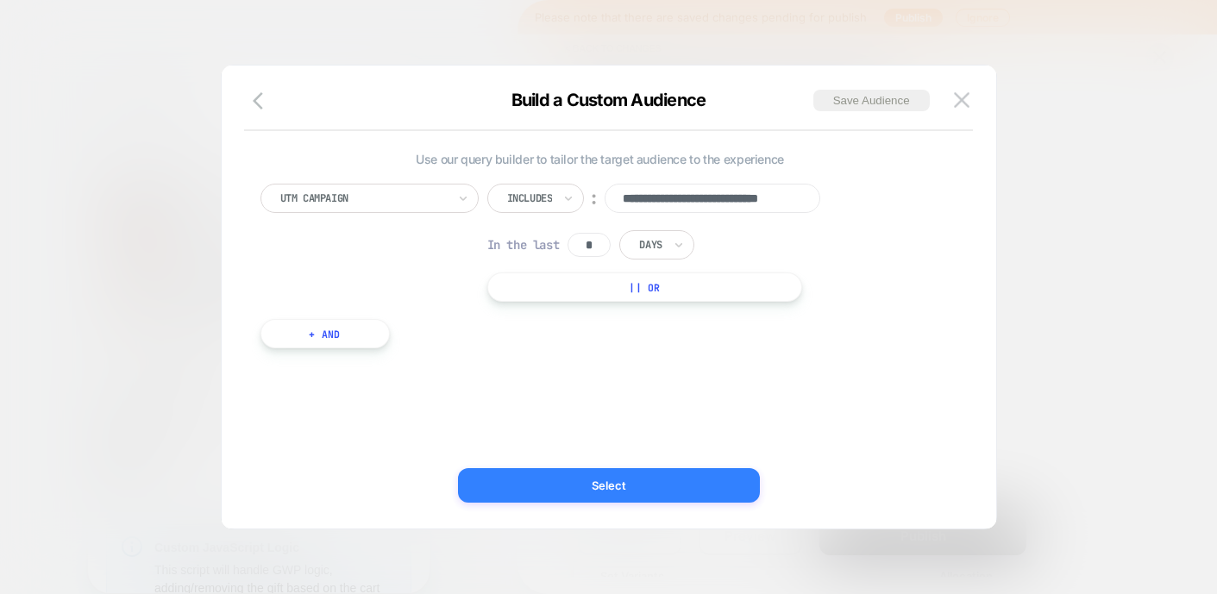
type input "**********"
click at [631, 489] on button "Select" at bounding box center [609, 485] width 302 height 34
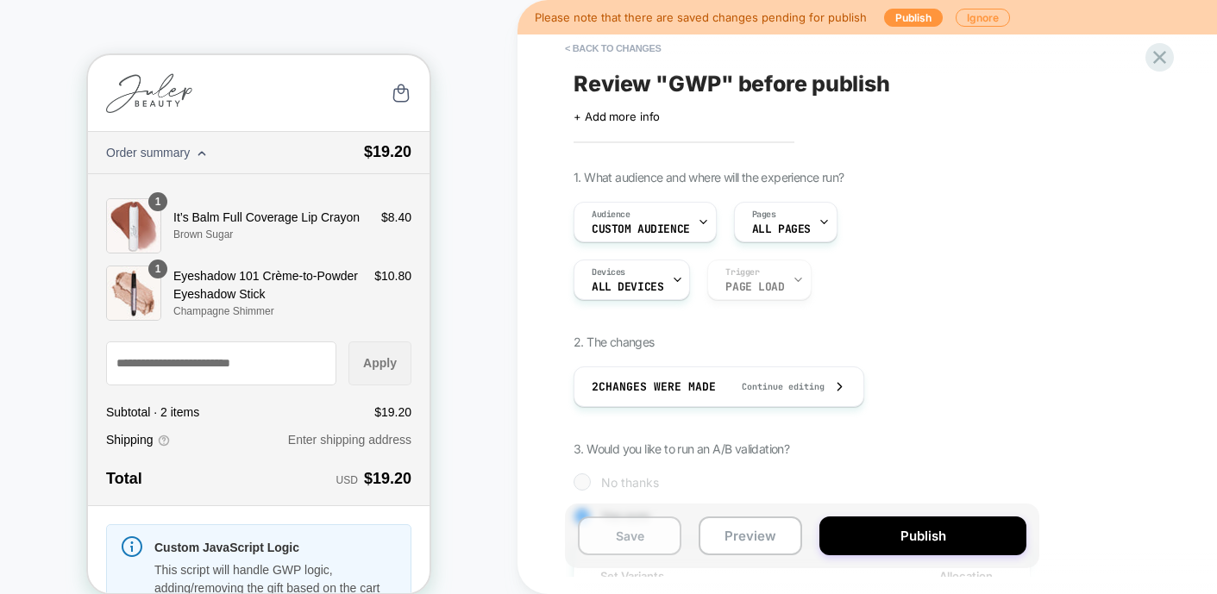
click at [652, 532] on button "Save" at bounding box center [629, 536] width 103 height 39
click at [901, 529] on button "Publish" at bounding box center [922, 536] width 207 height 39
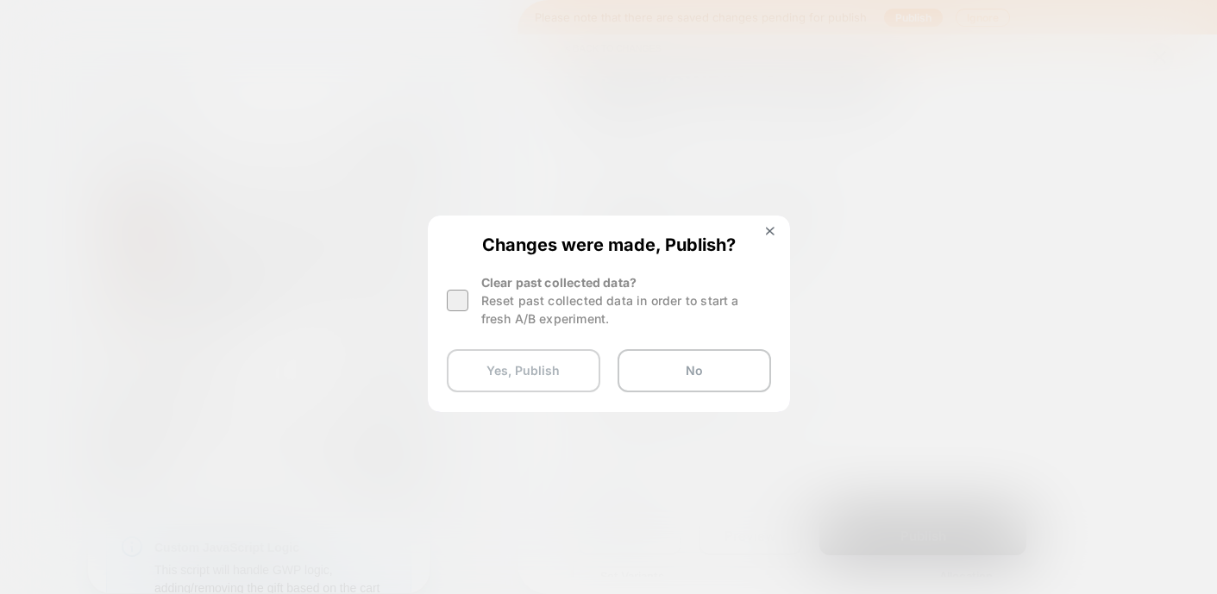
click at [525, 379] on button "Yes, Publish" at bounding box center [523, 370] width 153 height 43
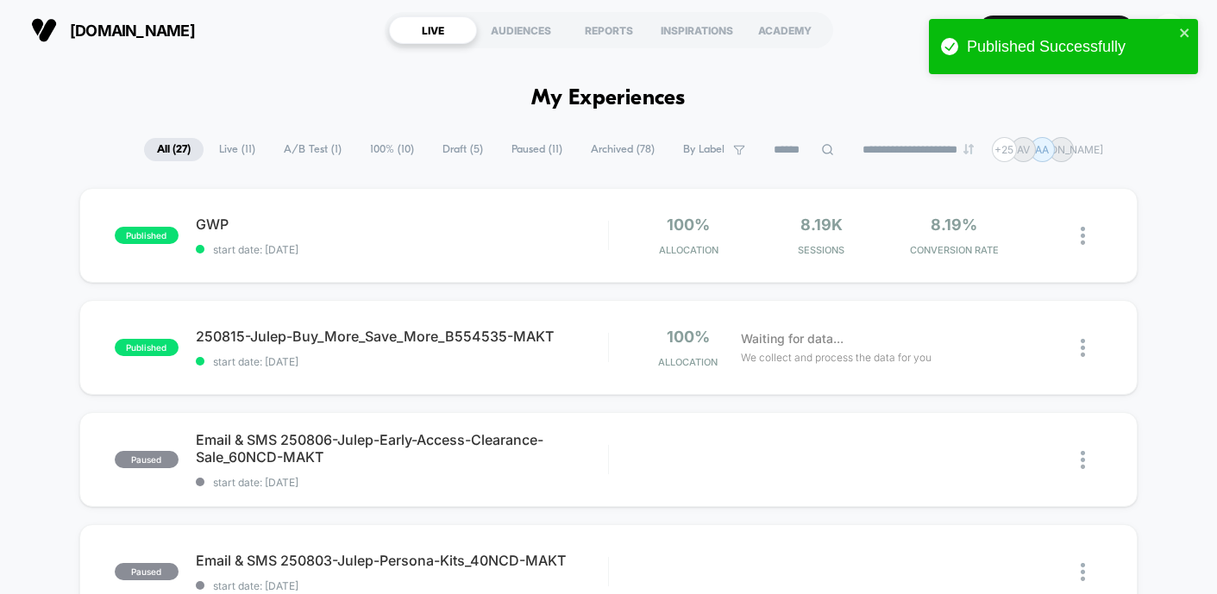
click at [119, 252] on div "published GWP Click to edit experience details Click to edit experience details…" at bounding box center [361, 236] width 493 height 41
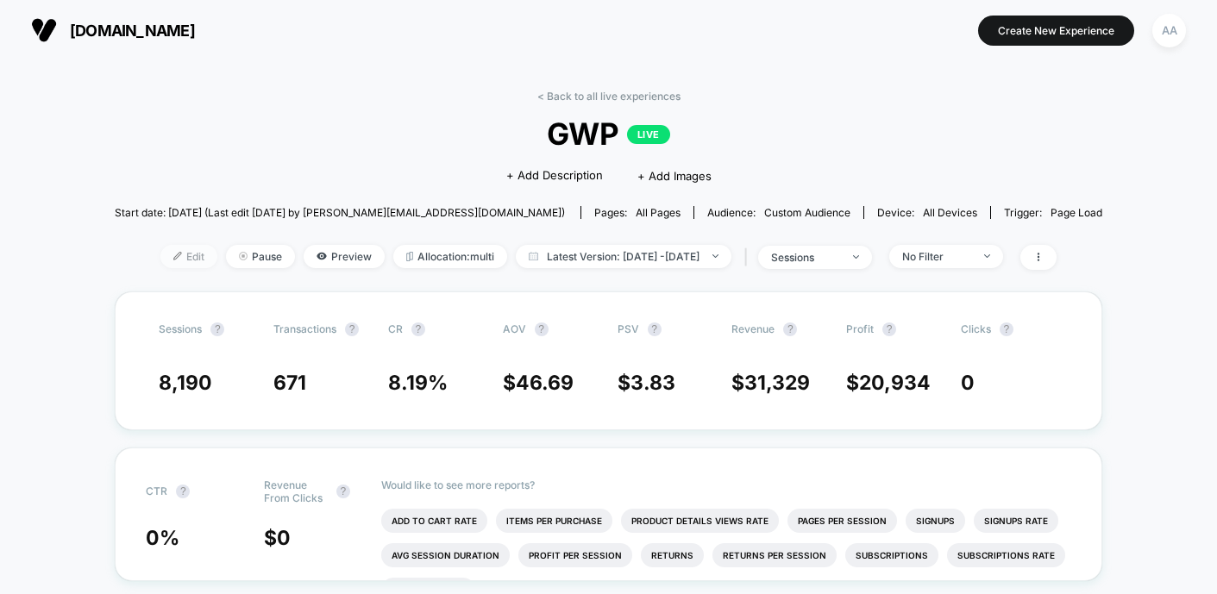
click at [160, 248] on span "Edit" at bounding box center [188, 256] width 57 height 23
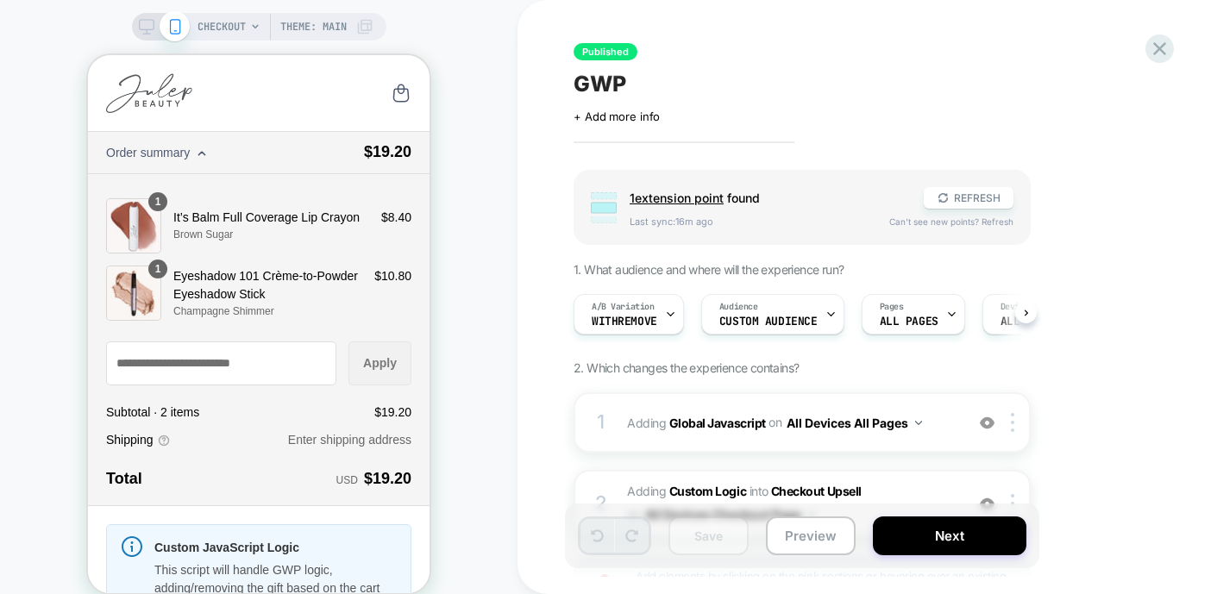
scroll to position [0, 1]
click at [755, 301] on div "Audience Custom Audience" at bounding box center [767, 314] width 133 height 39
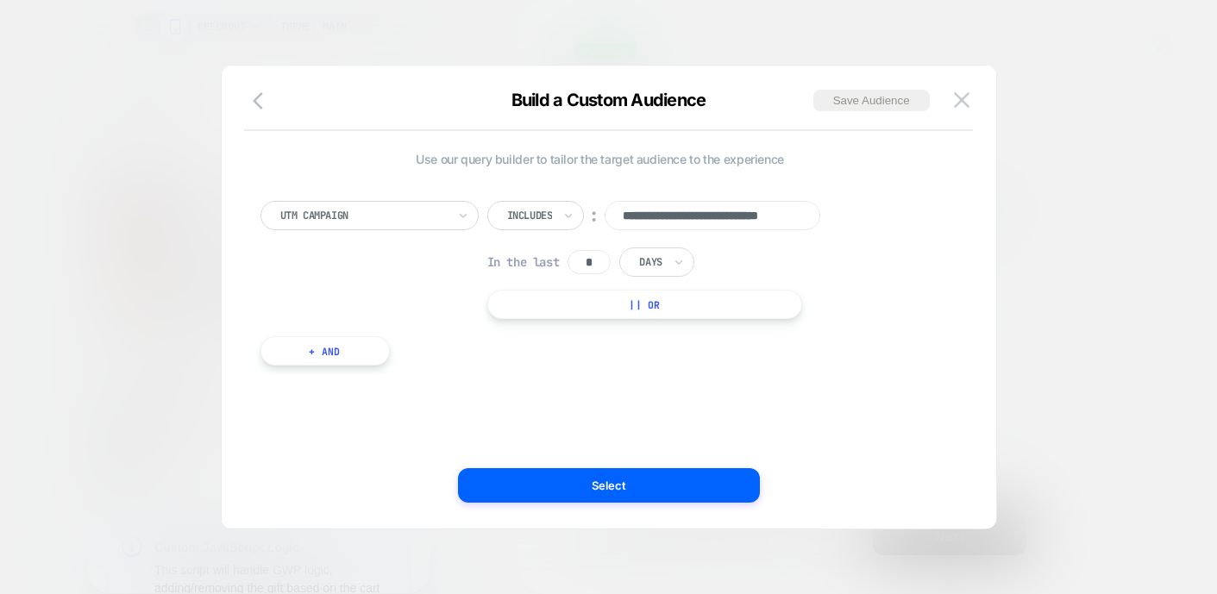
scroll to position [0, 0]
click at [623, 300] on button "|| Or" at bounding box center [645, 304] width 316 height 29
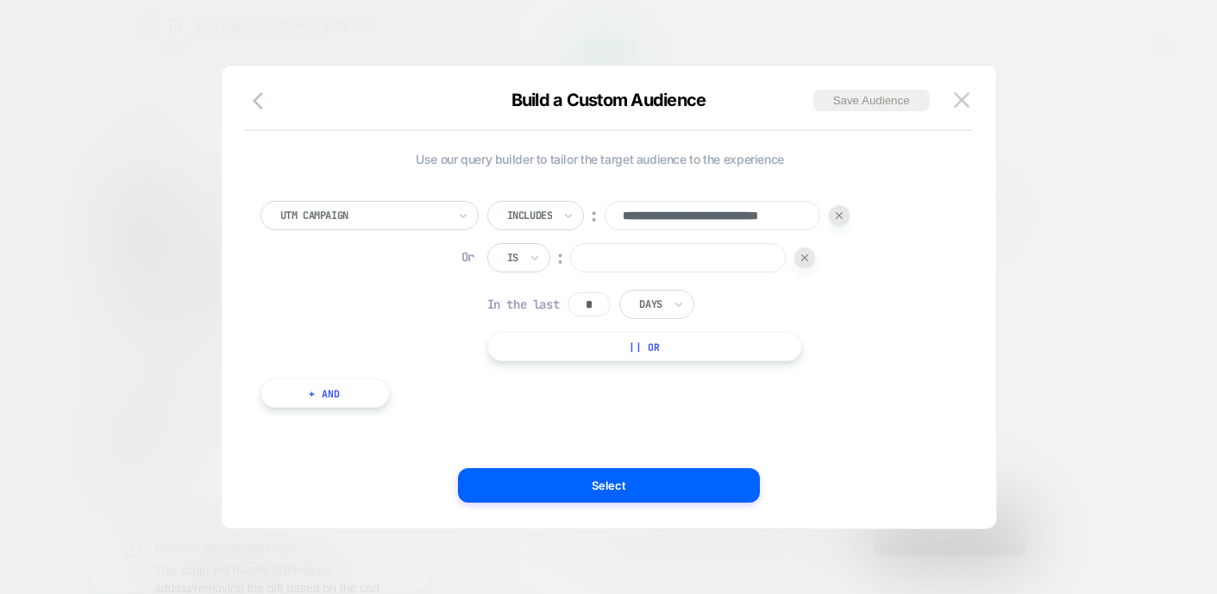
click at [520, 253] on div "Is" at bounding box center [518, 257] width 63 height 29
click at [537, 244] on div at bounding box center [535, 258] width 12 height 28
click at [533, 353] on div "Includes" at bounding box center [560, 361] width 112 height 28
click at [701, 246] on input at bounding box center [712, 257] width 216 height 29
paste input "**********"
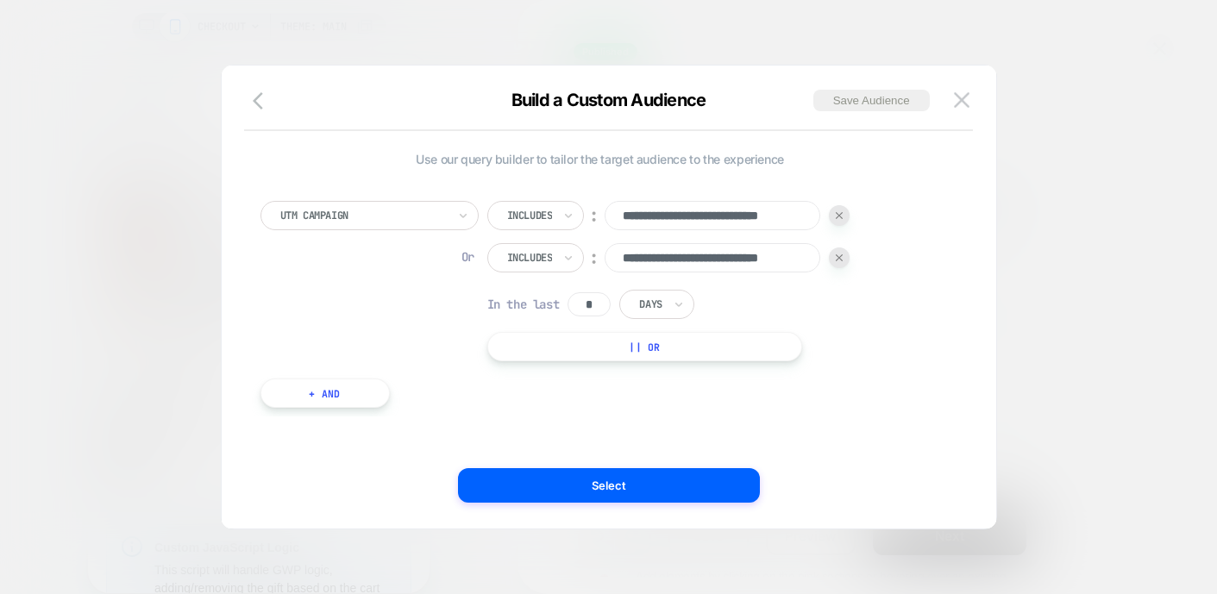
scroll to position [0, 45]
type input "**********"
click at [628, 506] on div "**********" at bounding box center [608, 306] width 723 height 446
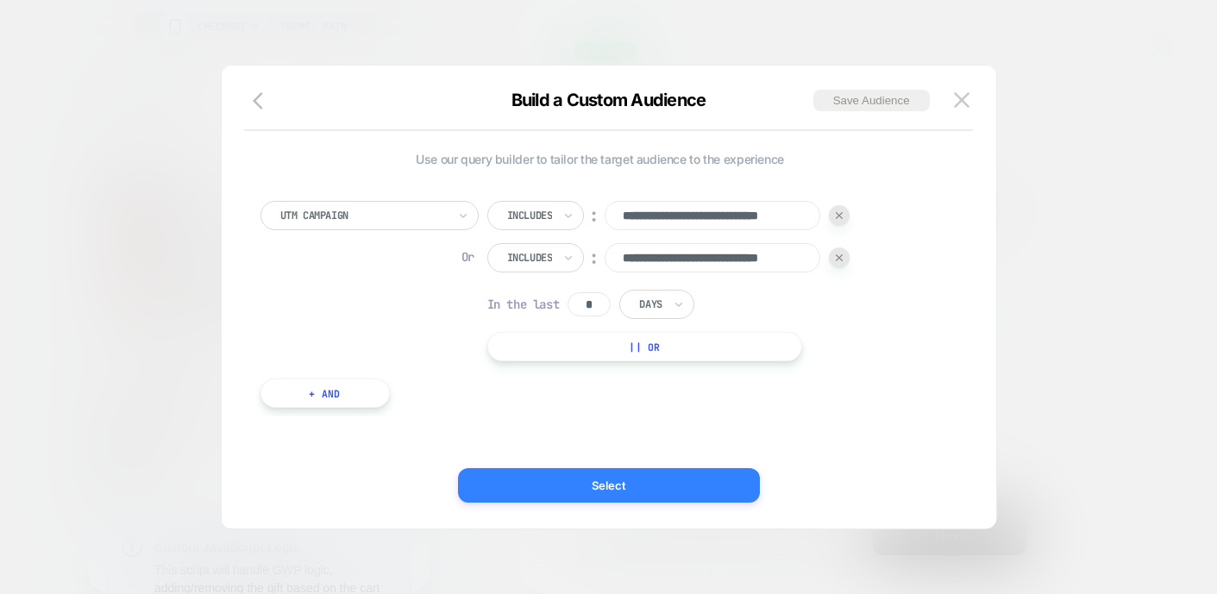
scroll to position [0, 0]
click at [637, 483] on button "Select" at bounding box center [609, 485] width 302 height 34
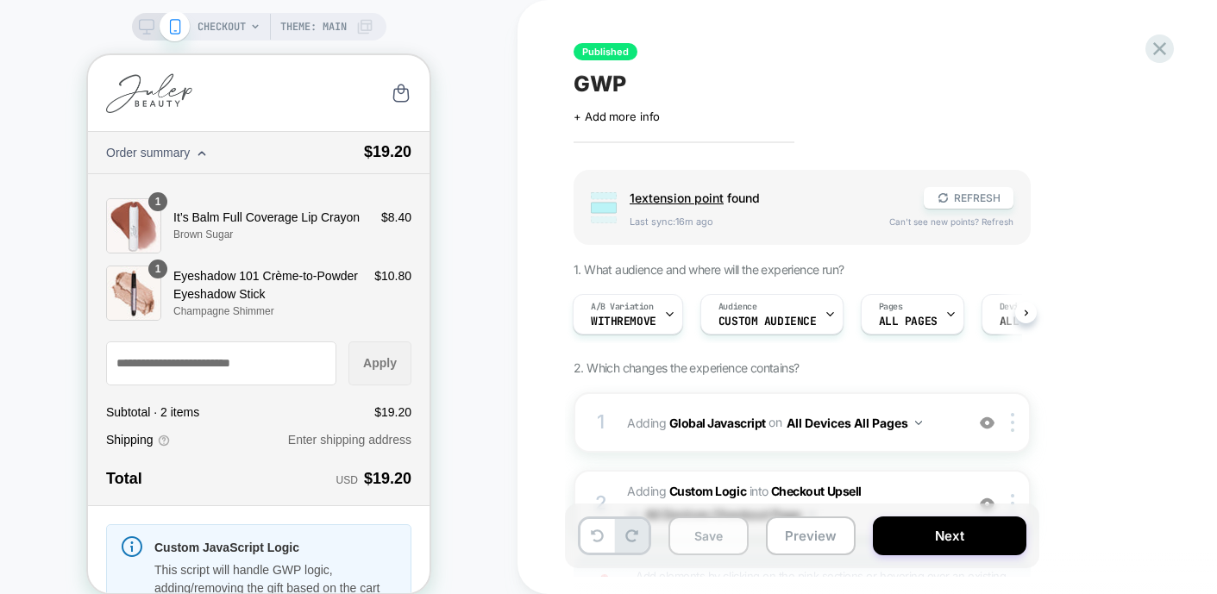
click at [688, 529] on button "Save" at bounding box center [708, 536] width 80 height 39
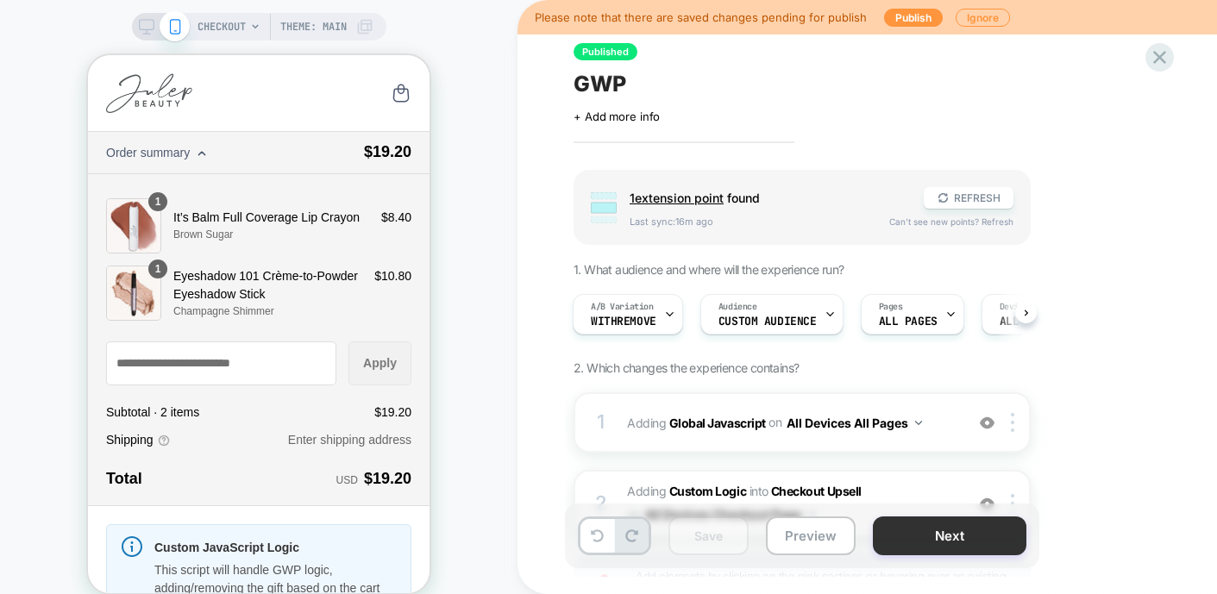
click at [936, 529] on button "Next" at bounding box center [949, 536] width 153 height 39
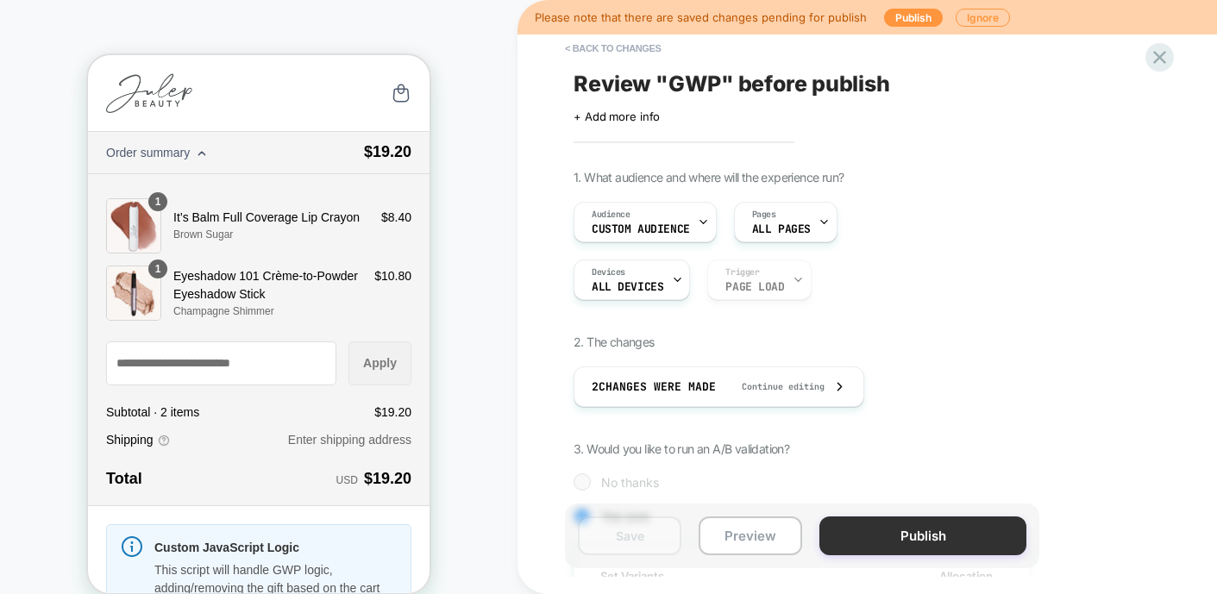
click at [885, 541] on button "Publish" at bounding box center [922, 536] width 207 height 39
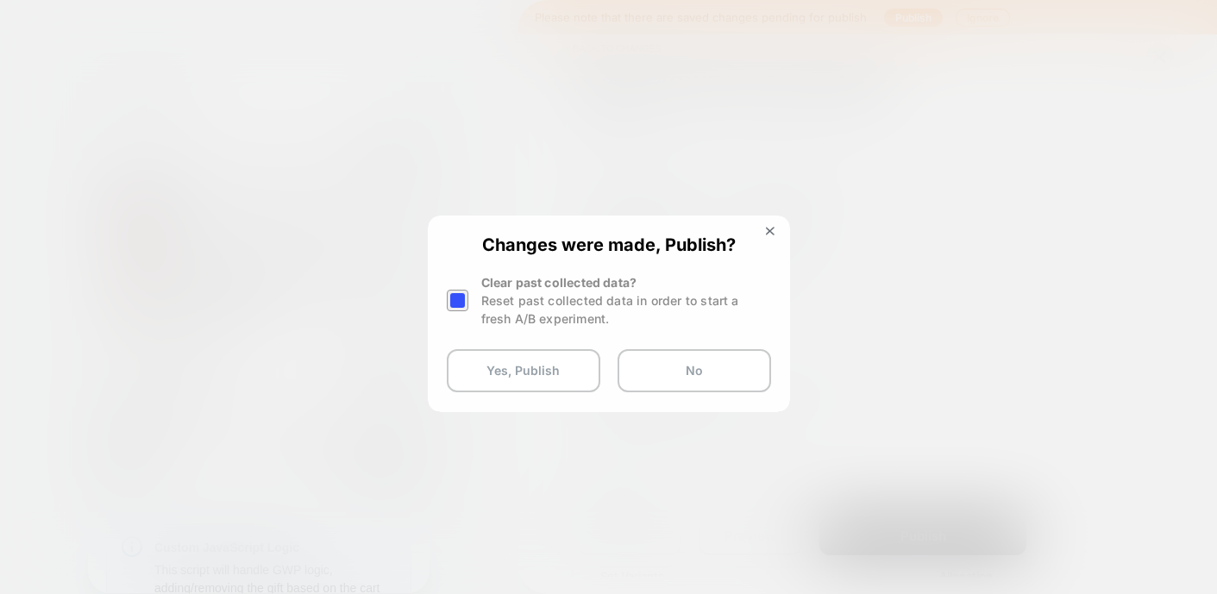
click at [468, 296] on div at bounding box center [460, 300] width 26 height 54
click at [459, 301] on div at bounding box center [458, 301] width 22 height 22
click at [527, 373] on button "Yes, Publish" at bounding box center [523, 370] width 153 height 43
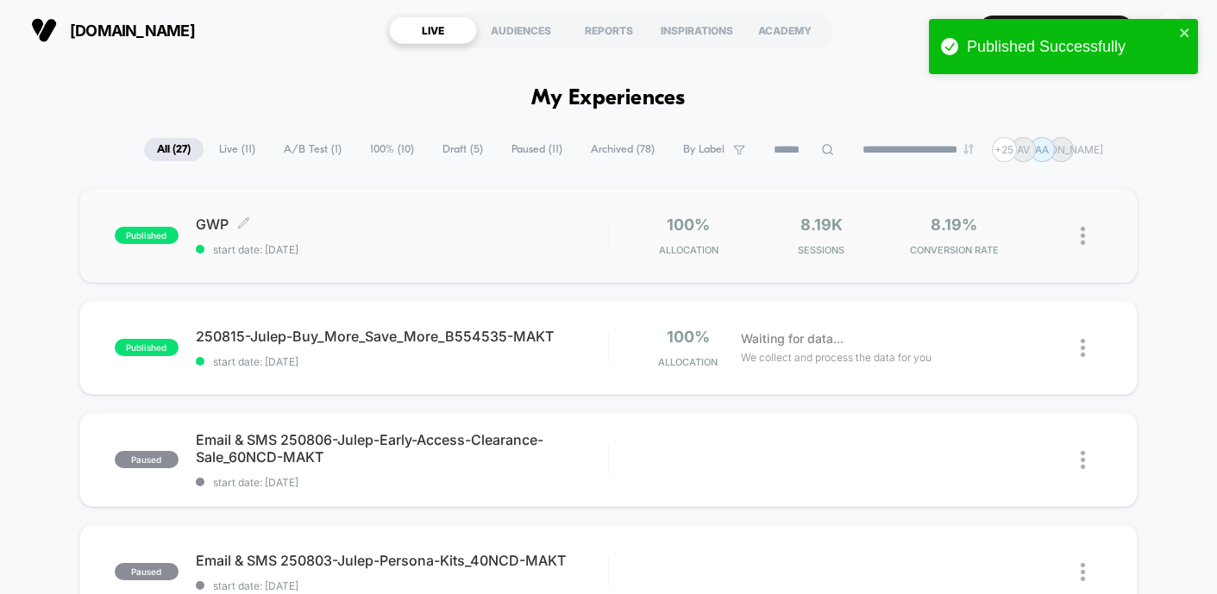
click at [135, 224] on div "published GWP Click to edit experience details Click to edit experience details…" at bounding box center [361, 236] width 493 height 41
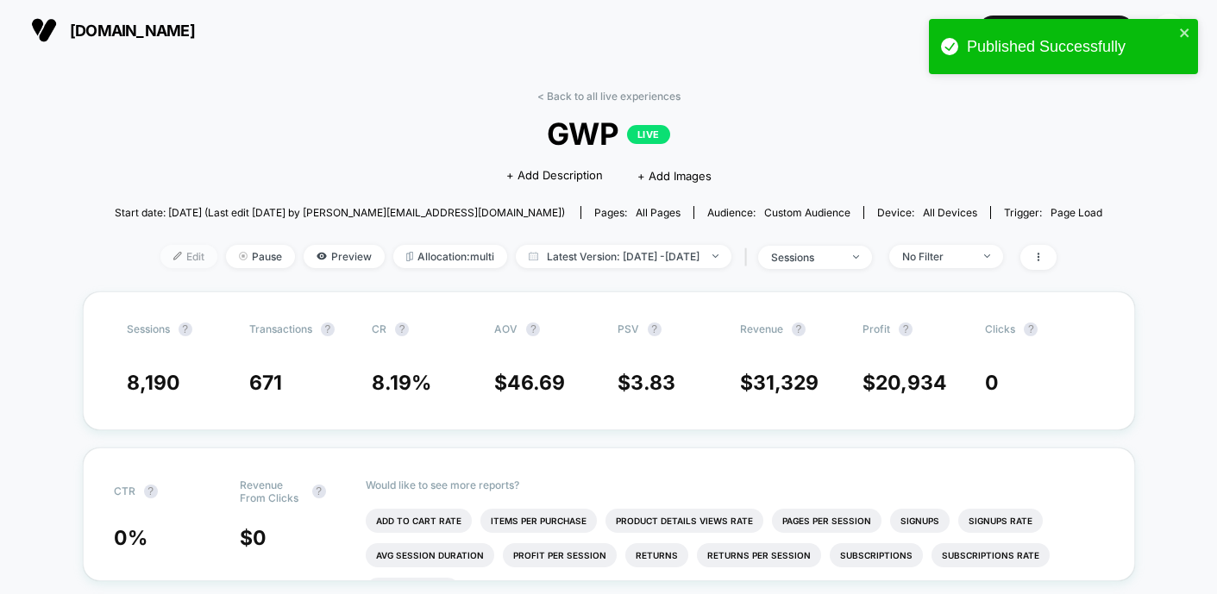
click at [160, 248] on span "Edit" at bounding box center [188, 256] width 57 height 23
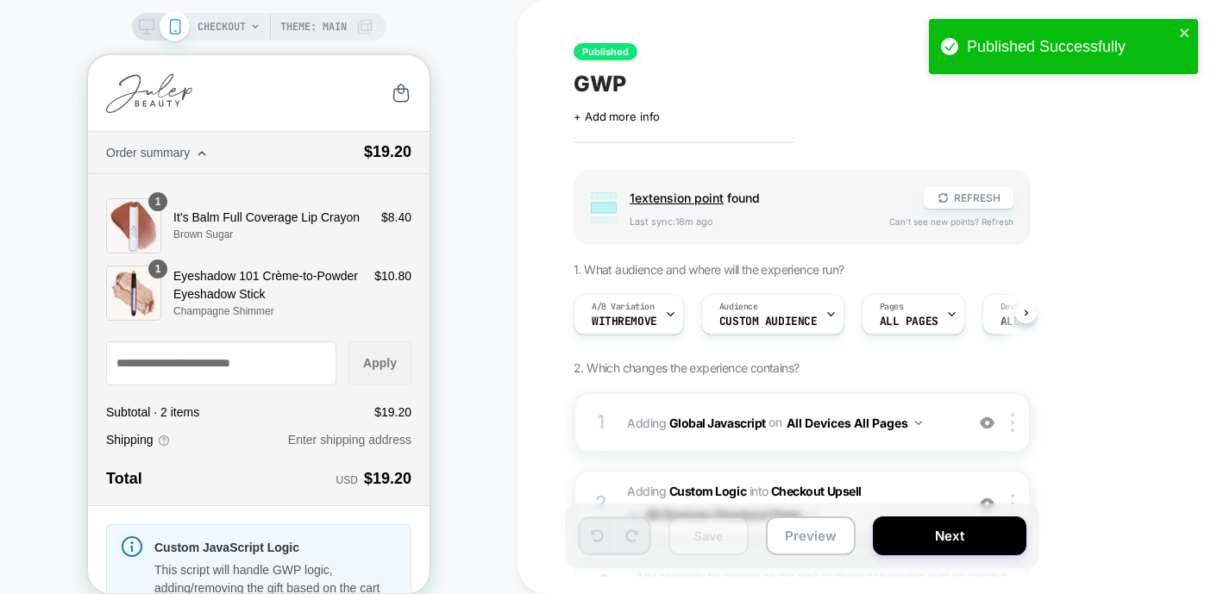
scroll to position [0, 1]
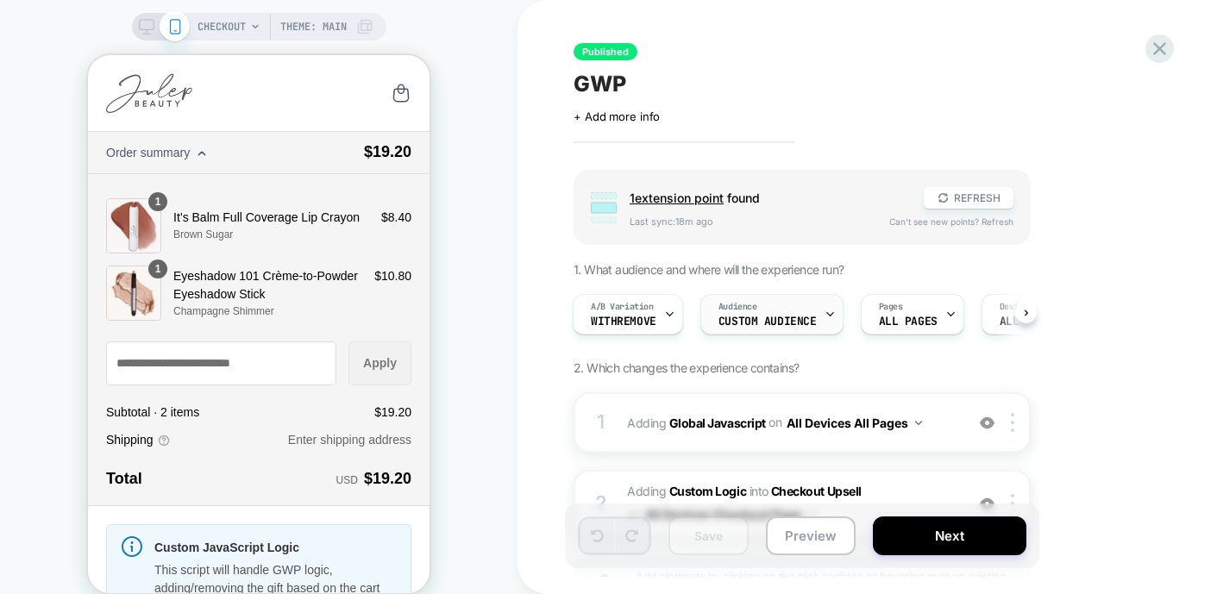
click at [734, 315] on div "Audience Custom Audience" at bounding box center [767, 314] width 133 height 39
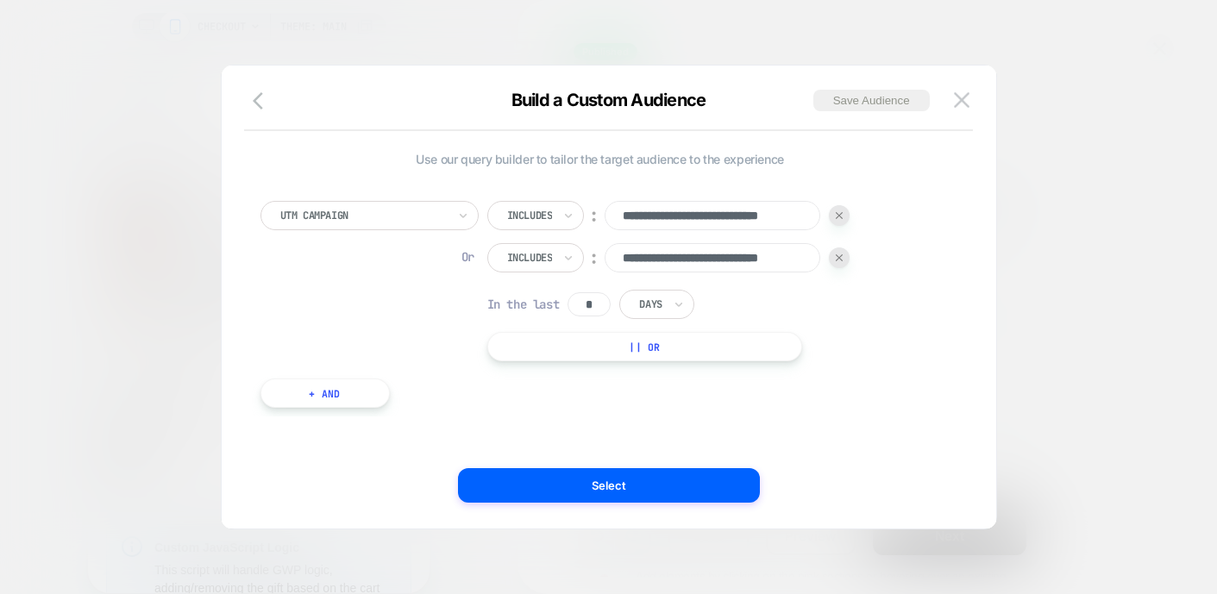
scroll to position [0, 45]
click at [964, 99] on img at bounding box center [962, 99] width 16 height 15
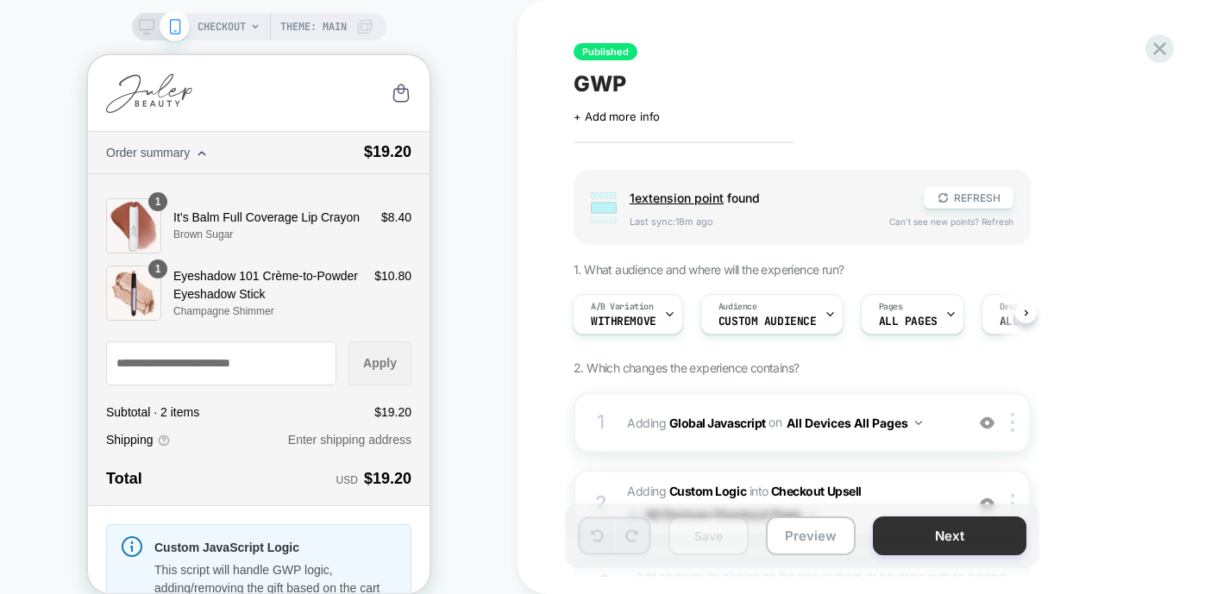
click at [920, 525] on button "Next" at bounding box center [949, 536] width 153 height 39
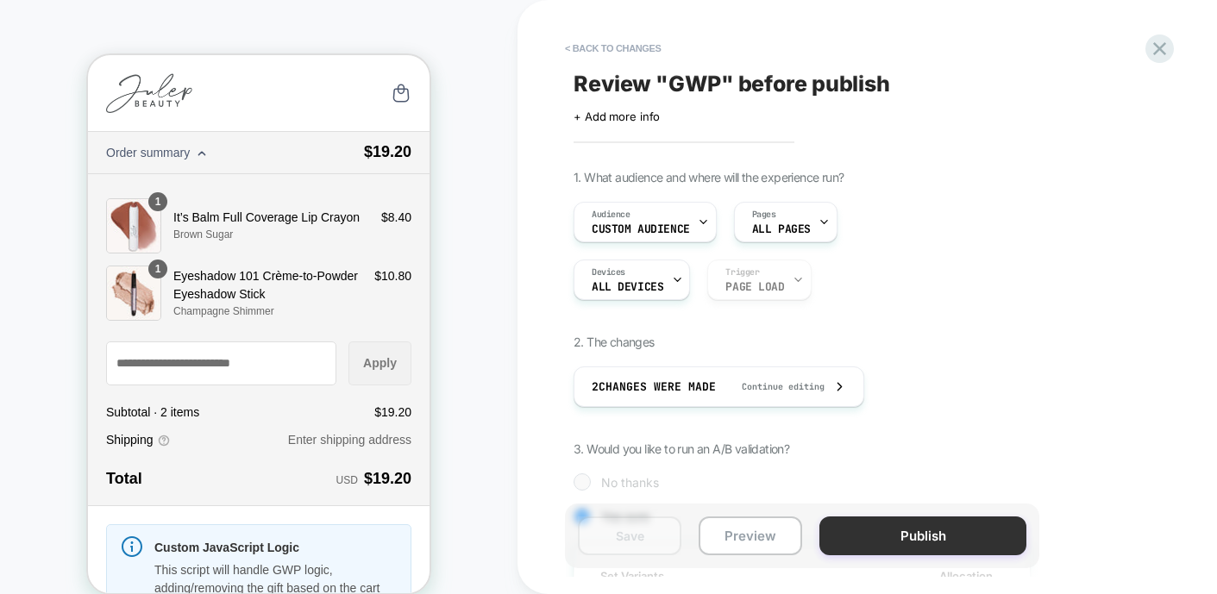
click at [903, 534] on button "Publish" at bounding box center [922, 536] width 207 height 39
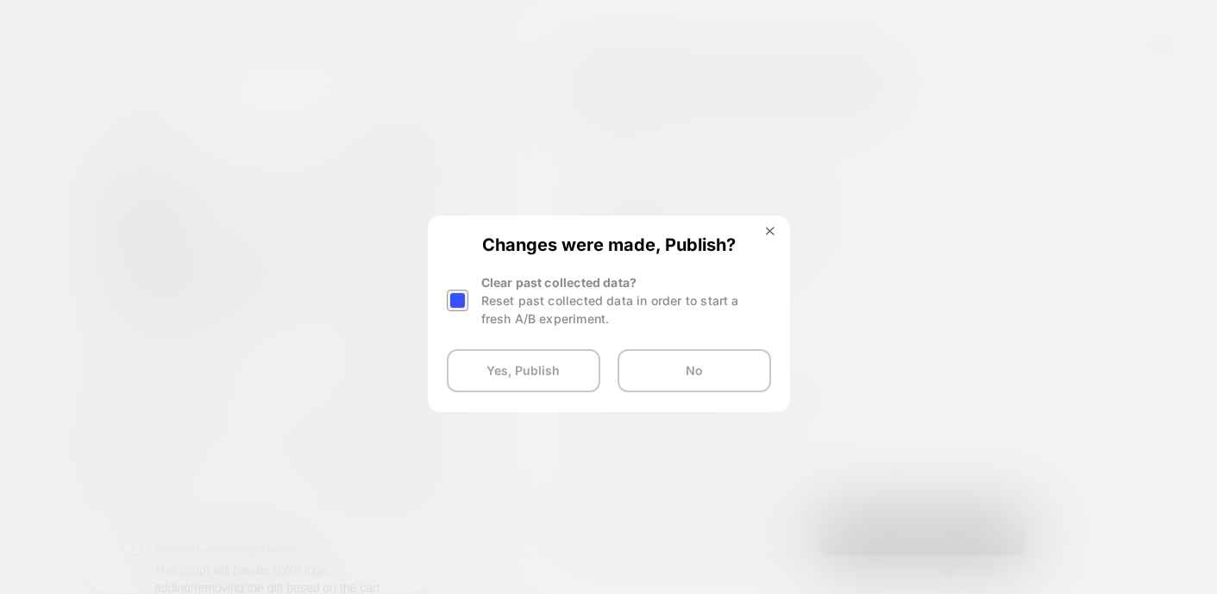
click at [454, 301] on div at bounding box center [458, 301] width 22 height 22
click at [499, 376] on button "Yes, Publish" at bounding box center [523, 370] width 153 height 43
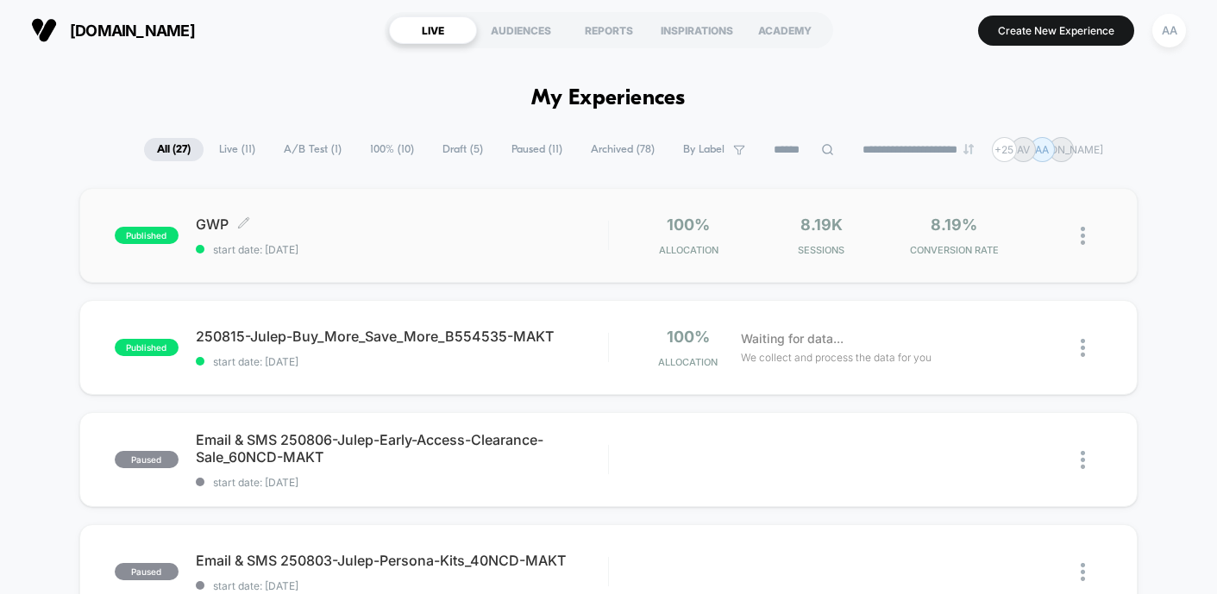
click at [131, 222] on div "published GWP Click to edit experience details Click to edit experience details…" at bounding box center [361, 236] width 493 height 41
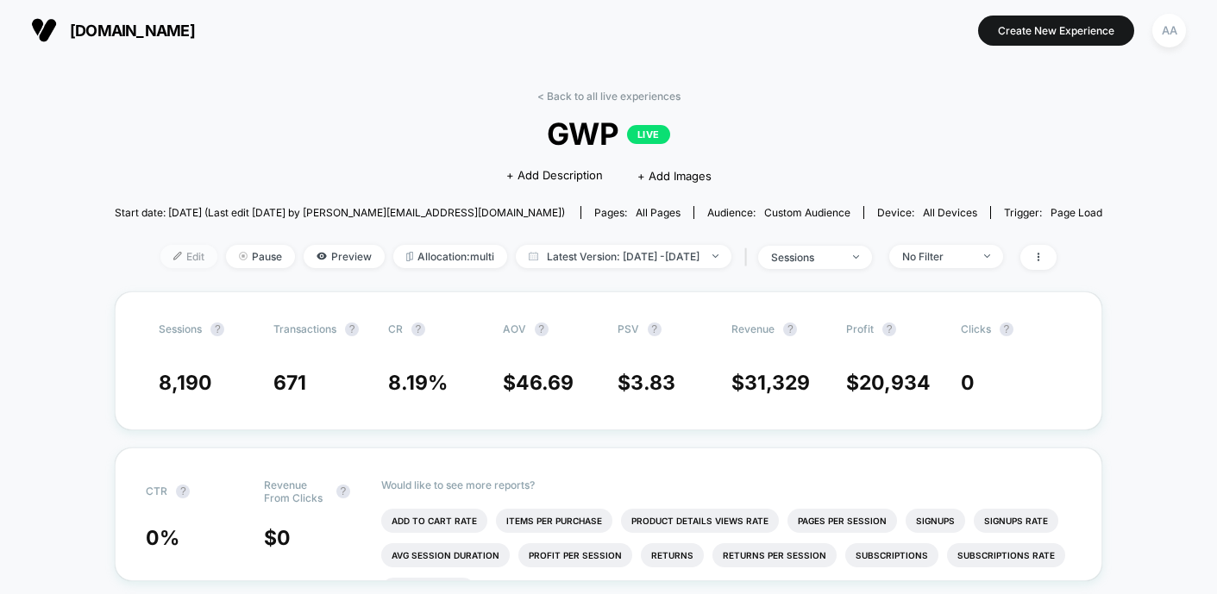
click at [172, 258] on span "Edit" at bounding box center [188, 256] width 57 height 23
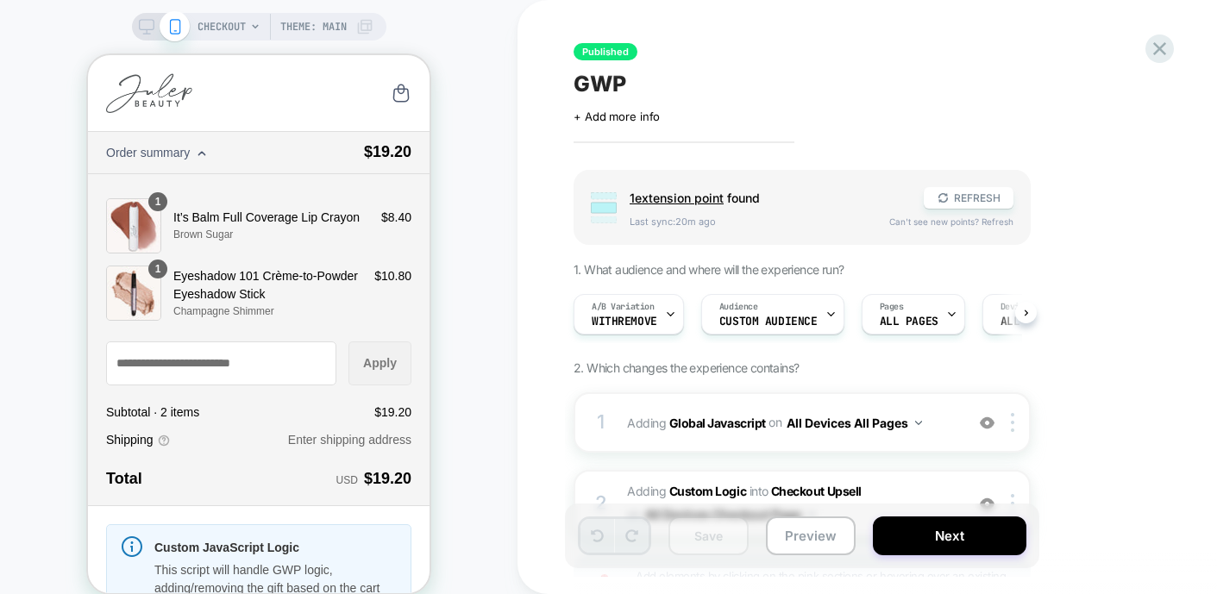
click at [755, 225] on span "Last sync: 20m ago" at bounding box center [750, 222] width 242 height 12
click at [748, 316] on span "Custom Audience" at bounding box center [767, 322] width 98 height 12
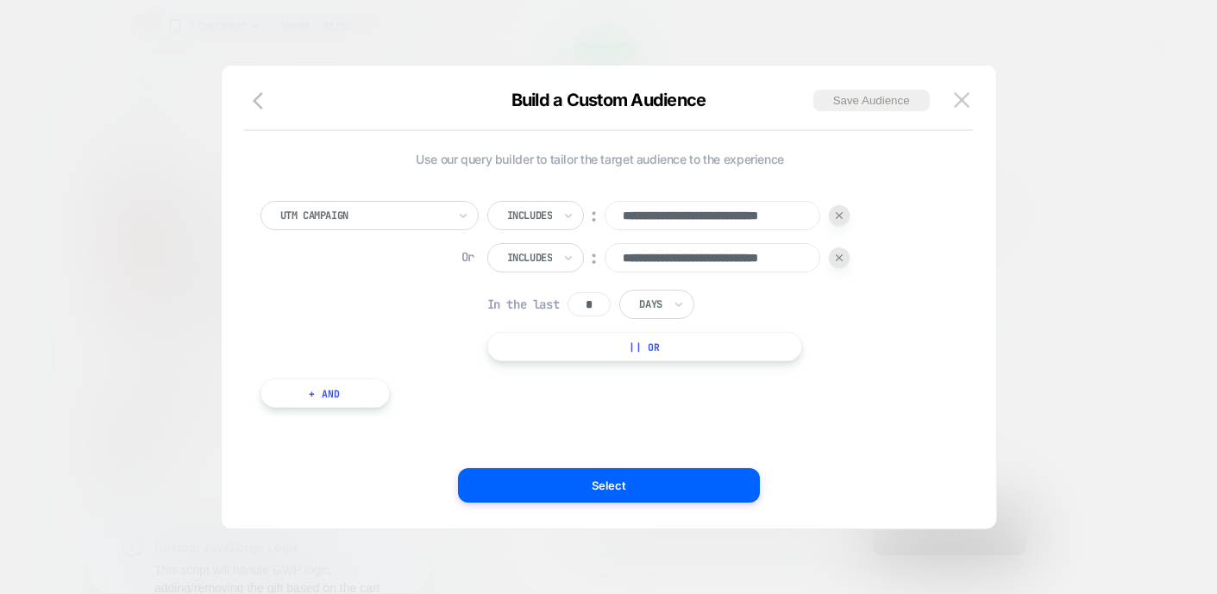
scroll to position [0, 45]
click at [607, 348] on button "|| Or" at bounding box center [645, 346] width 316 height 29
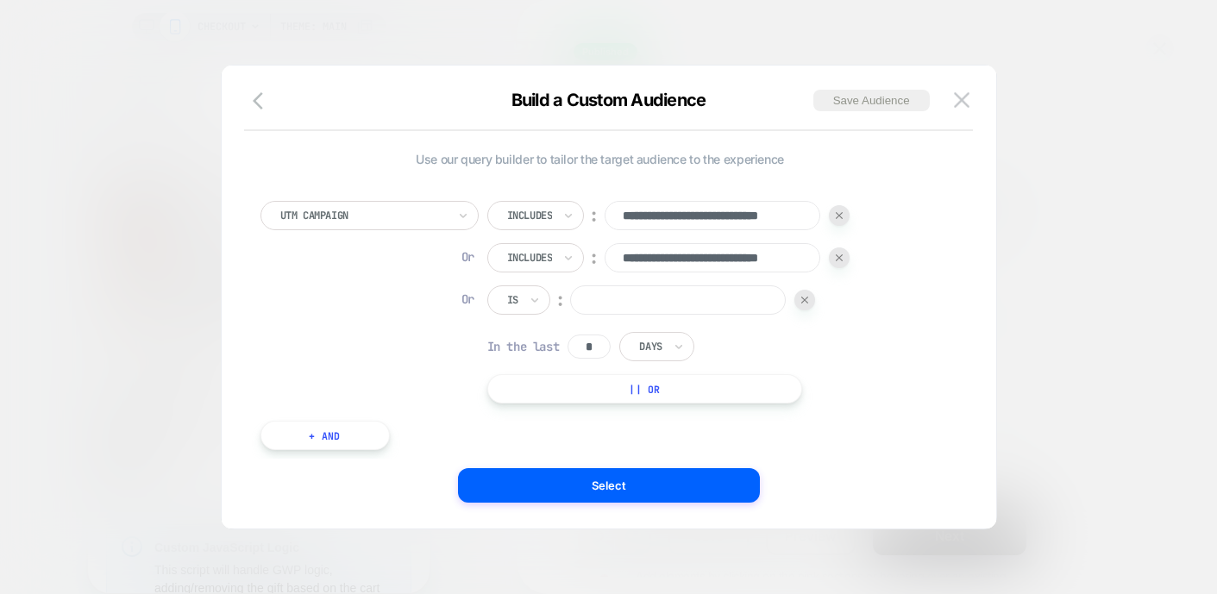
click at [523, 306] on div "Is" at bounding box center [518, 299] width 63 height 29
click at [542, 300] on div "Is" at bounding box center [518, 299] width 63 height 29
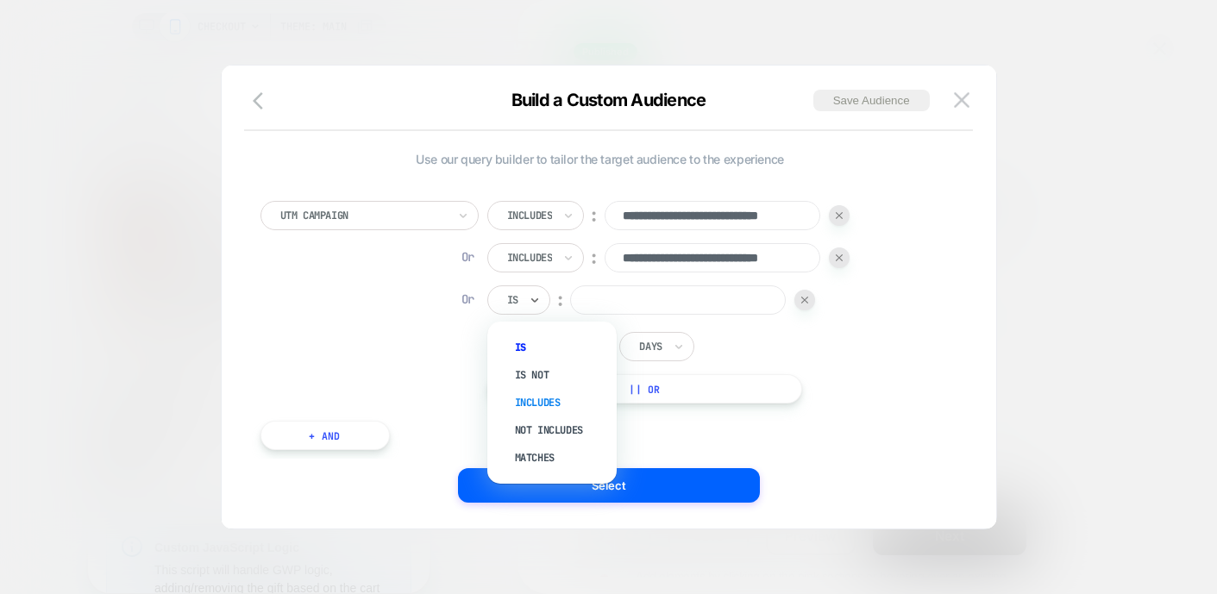
click at [553, 392] on div "Includes" at bounding box center [560, 403] width 112 height 28
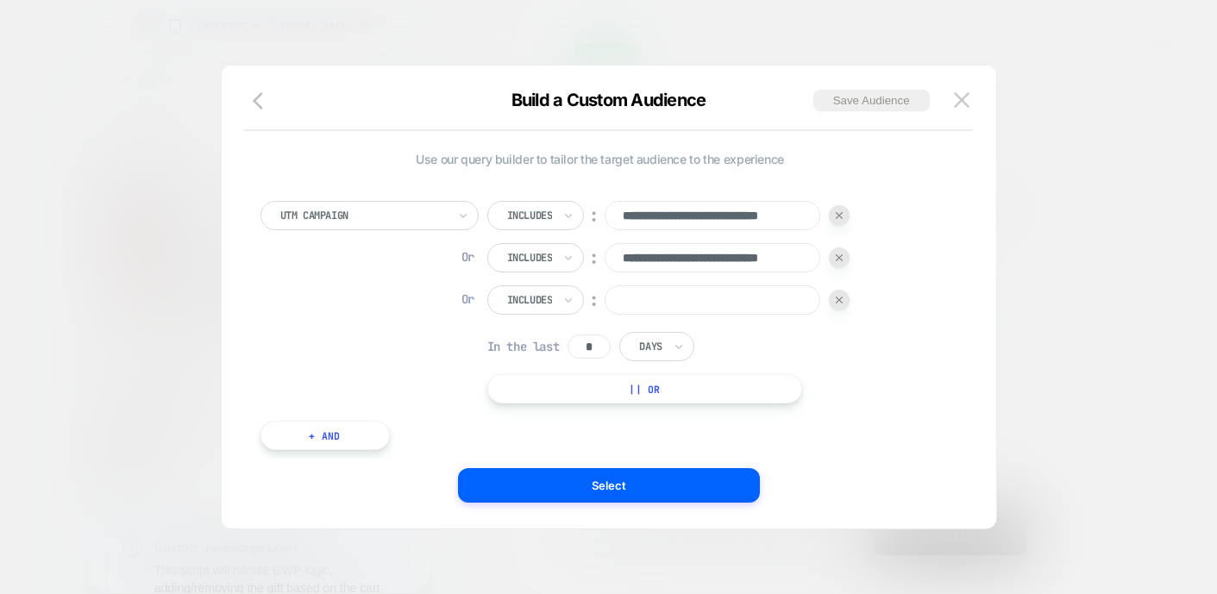
click at [631, 303] on input at bounding box center [712, 299] width 216 height 29
paste input "**********"
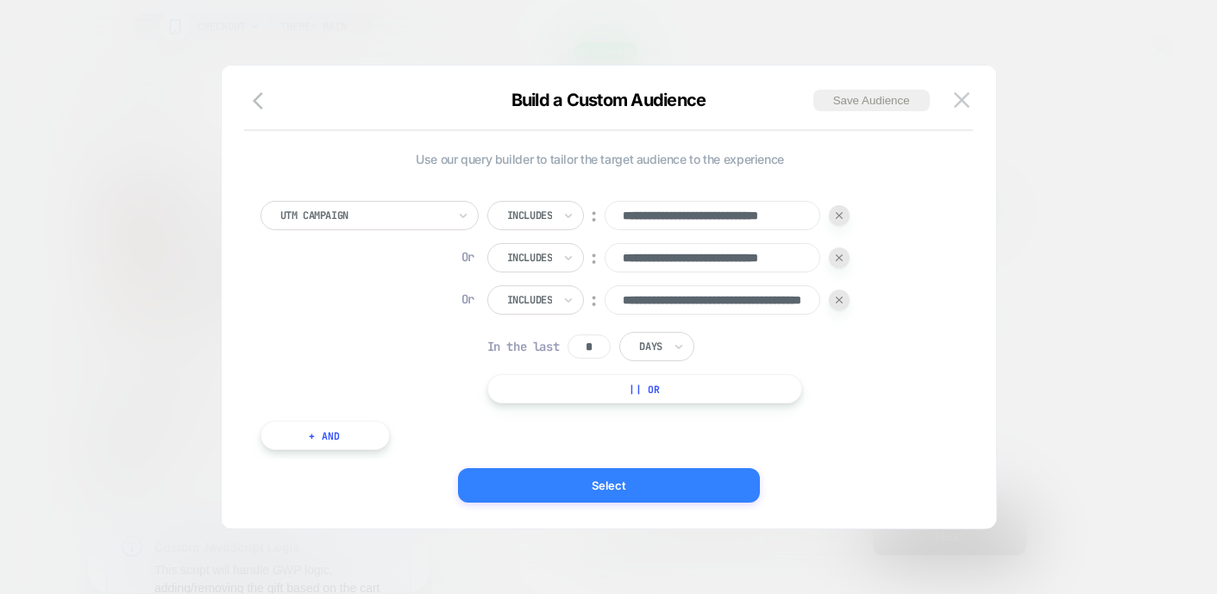
type input "**********"
click at [672, 487] on button "Select" at bounding box center [609, 485] width 302 height 34
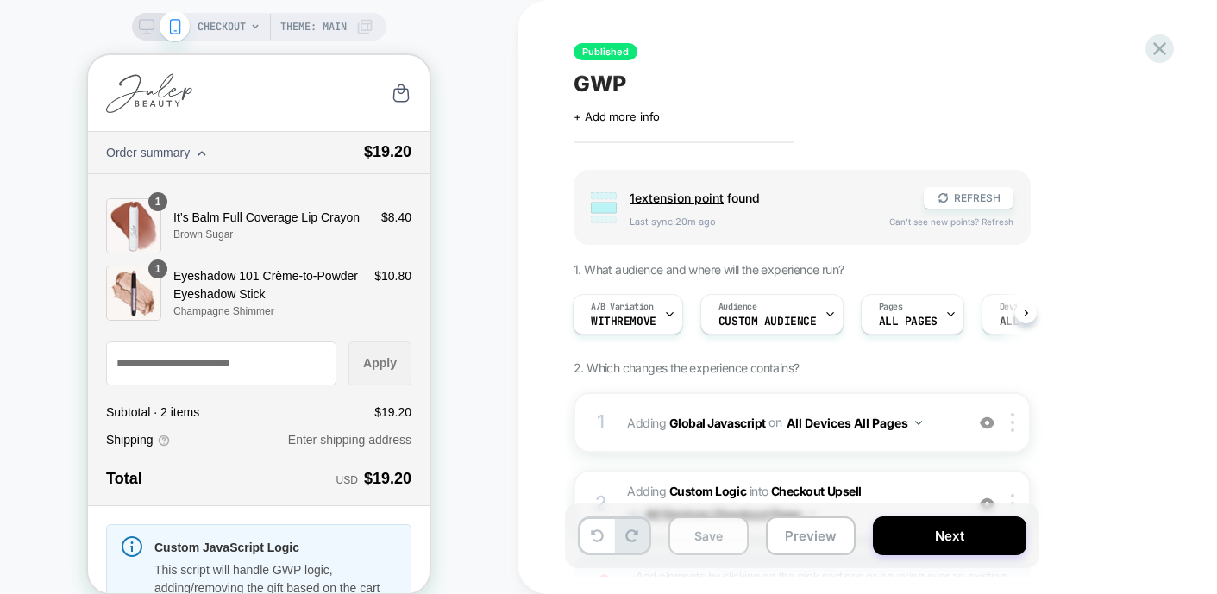
click at [724, 533] on button "Save" at bounding box center [708, 536] width 80 height 39
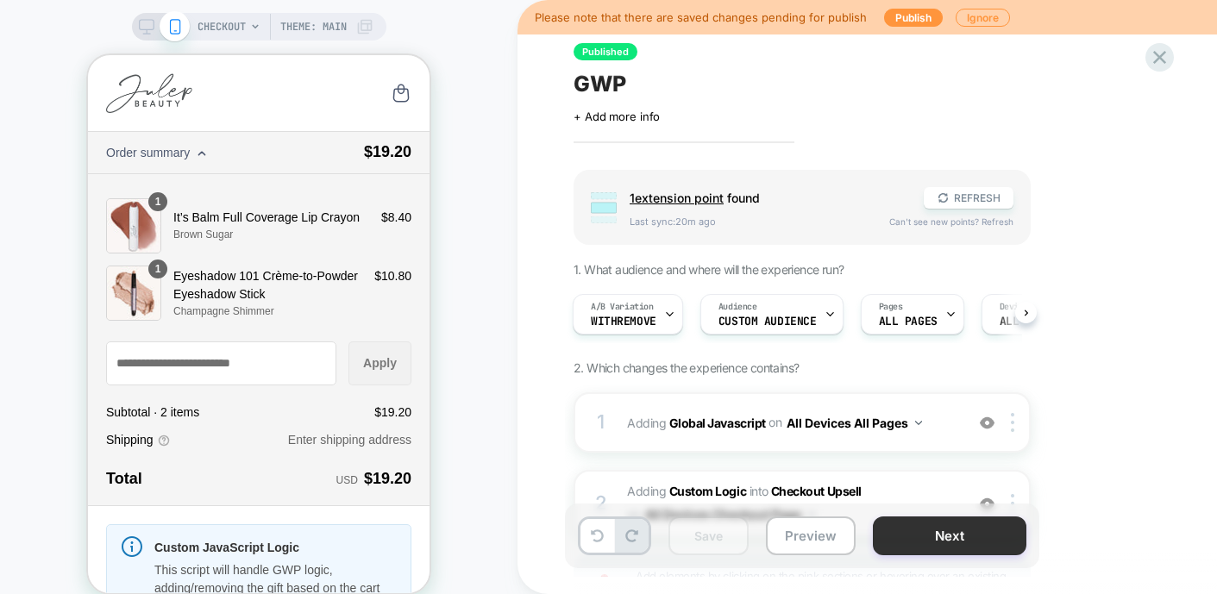
click at [968, 528] on button "Next" at bounding box center [949, 536] width 153 height 39
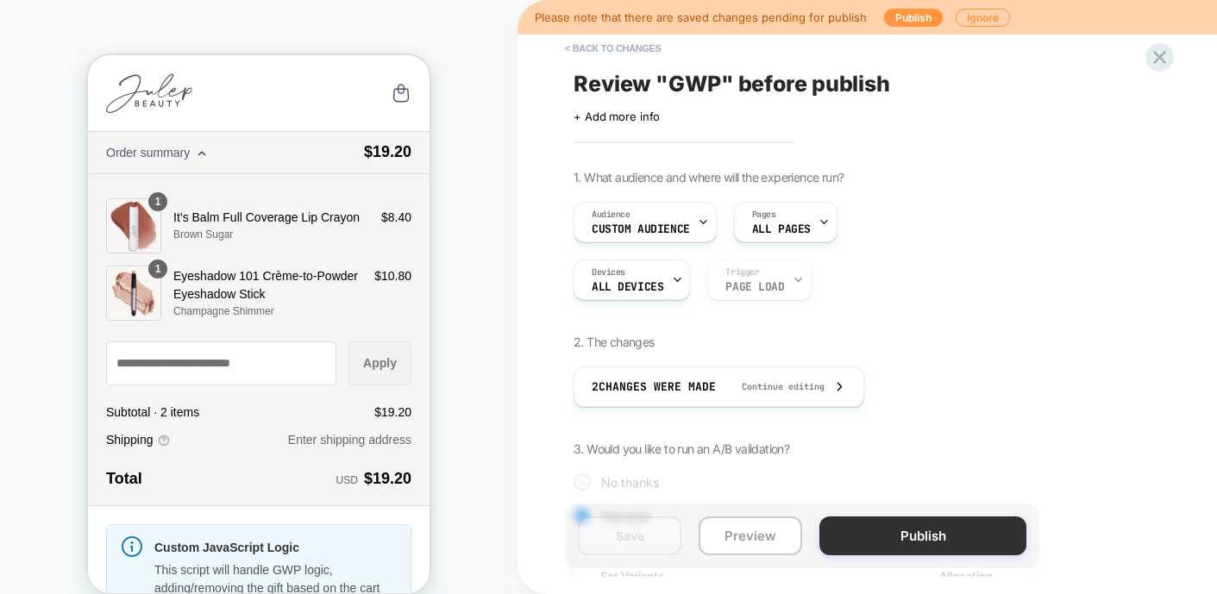
click at [882, 554] on button "Publish" at bounding box center [922, 536] width 207 height 39
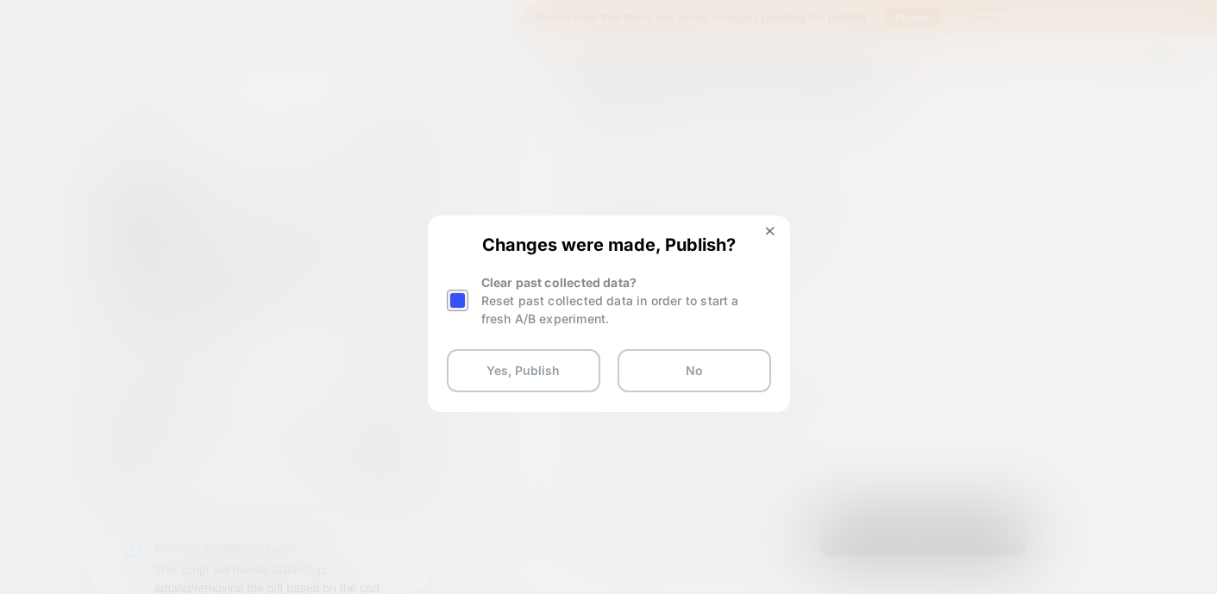
click at [463, 297] on div at bounding box center [458, 301] width 22 height 22
click at [492, 382] on button "Yes, Publish" at bounding box center [523, 370] width 153 height 43
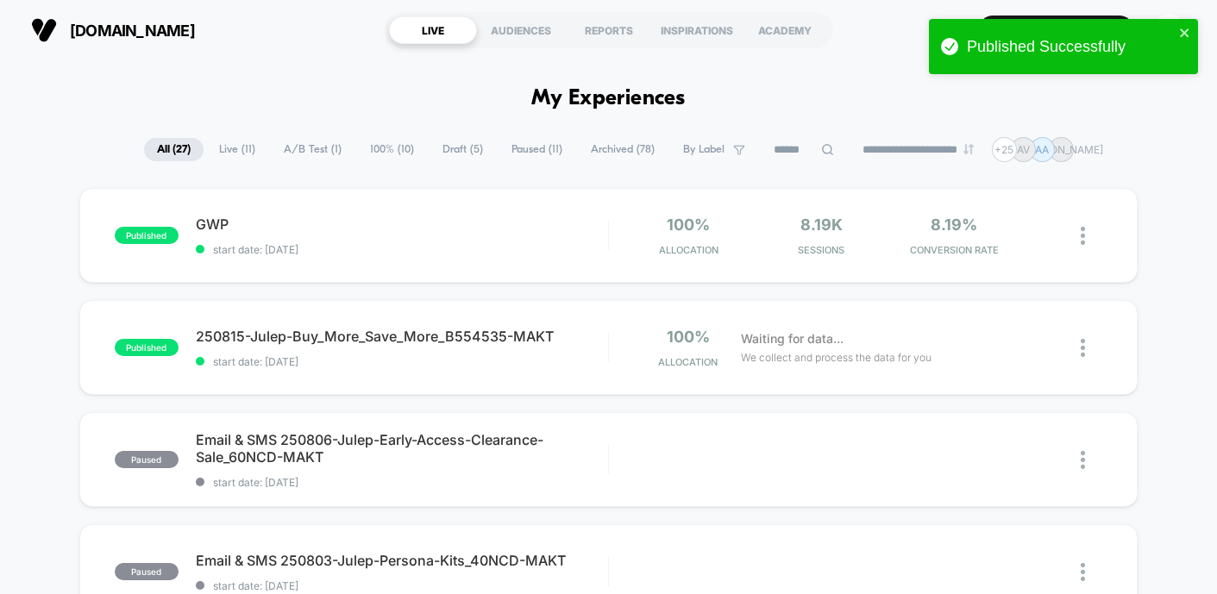
click at [946, 49] on icon at bounding box center [949, 46] width 17 height 17
